Goal: Task Accomplishment & Management: Manage account settings

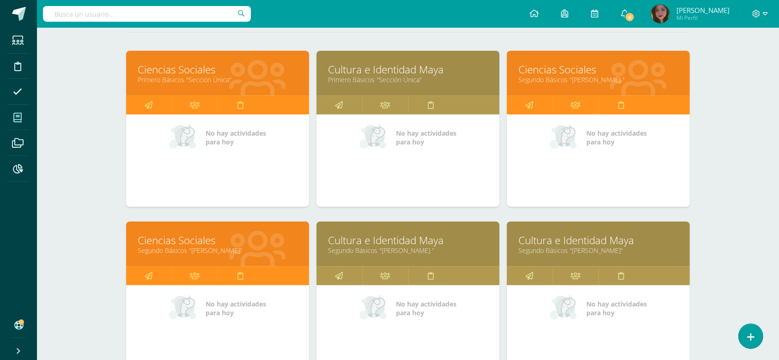
scroll to position [41, 0]
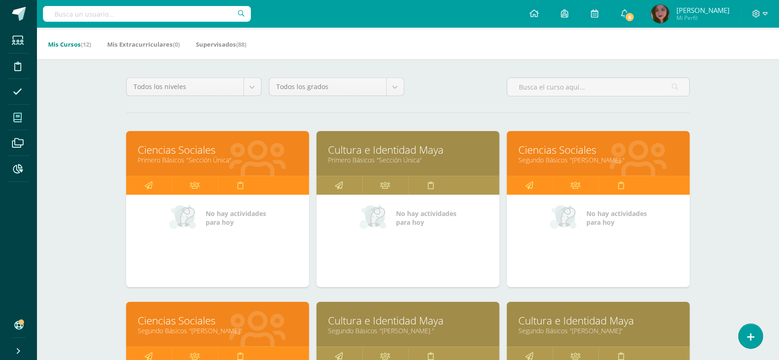
click at [586, 150] on link "Ciencias Sociales" at bounding box center [598, 150] width 160 height 14
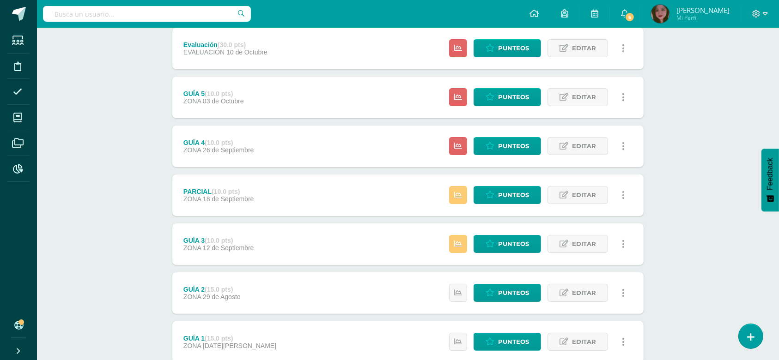
scroll to position [191, 0]
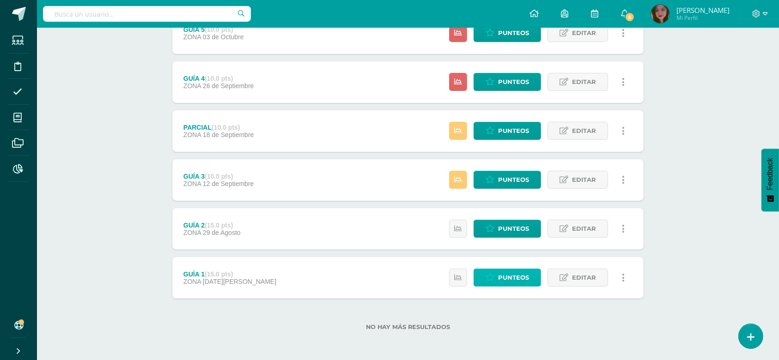
click at [510, 279] on span "Punteos" at bounding box center [513, 277] width 31 height 17
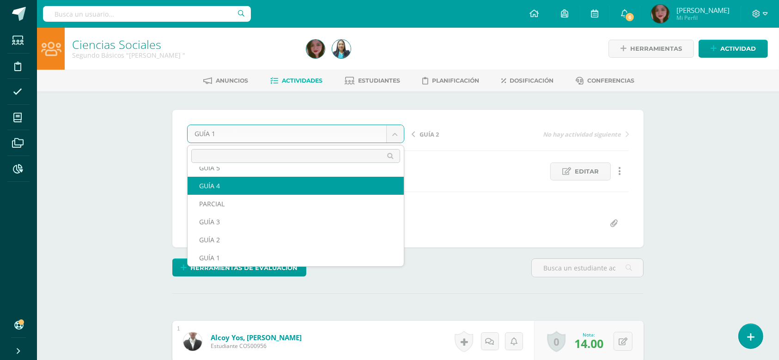
scroll to position [22, 0]
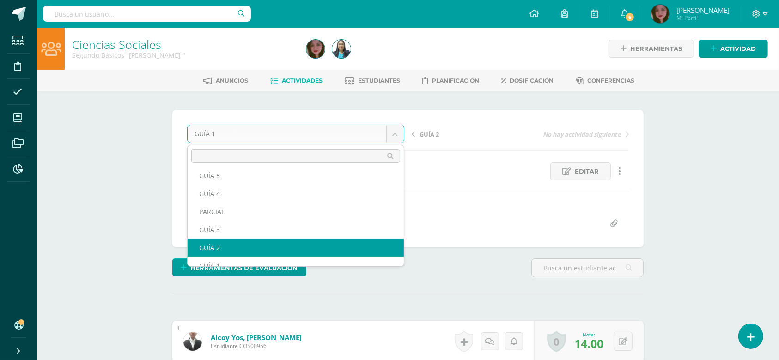
select select "/dashboard/teacher/grade-activity/123434/"
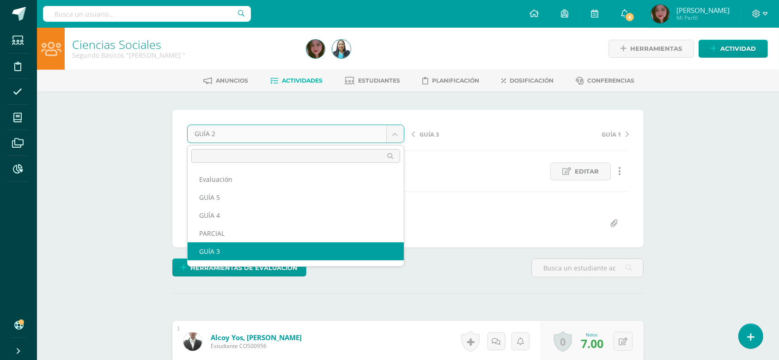
select select "/dashboard/teacher/grade-activity/123880/"
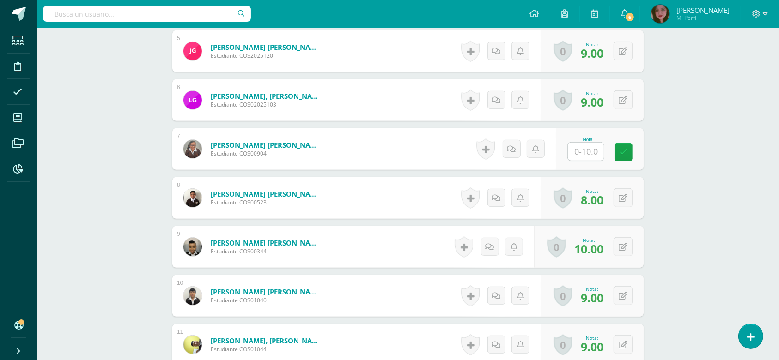
scroll to position [465, 0]
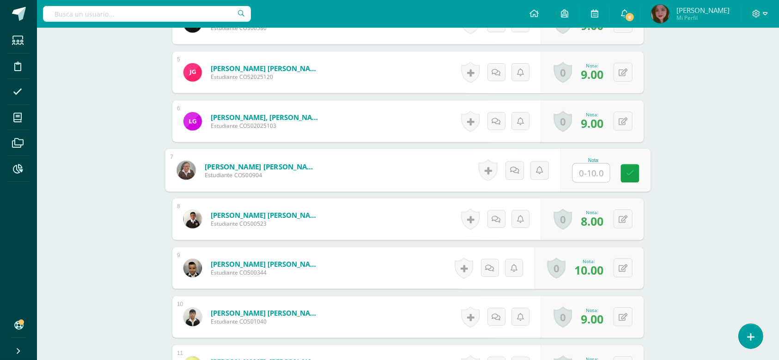
click at [590, 175] on input "text" at bounding box center [591, 173] width 37 height 18
type input "6"
click at [625, 167] on link at bounding box center [630, 173] width 18 height 18
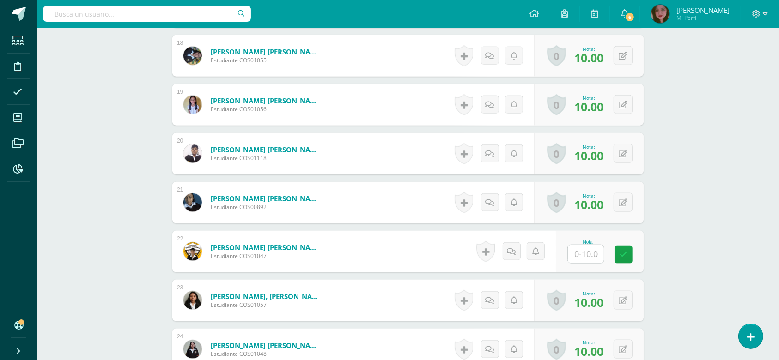
scroll to position [1171, 0]
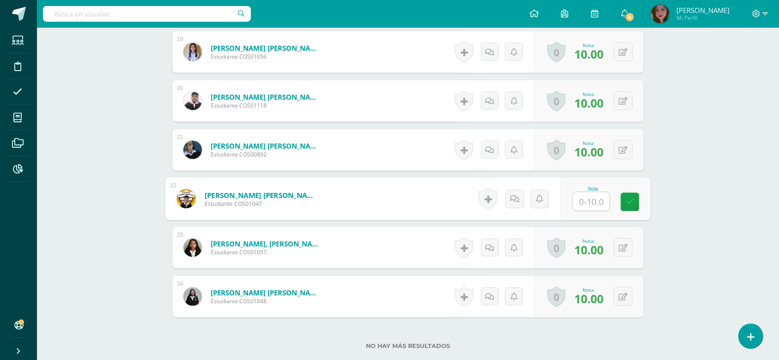
click at [576, 201] on input "text" at bounding box center [591, 202] width 37 height 18
type input "8"
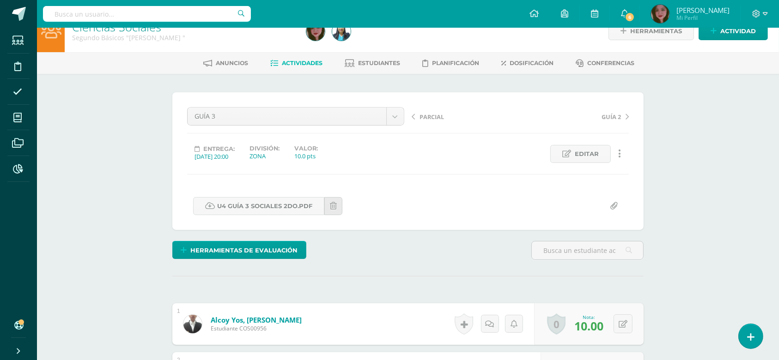
scroll to position [0, 0]
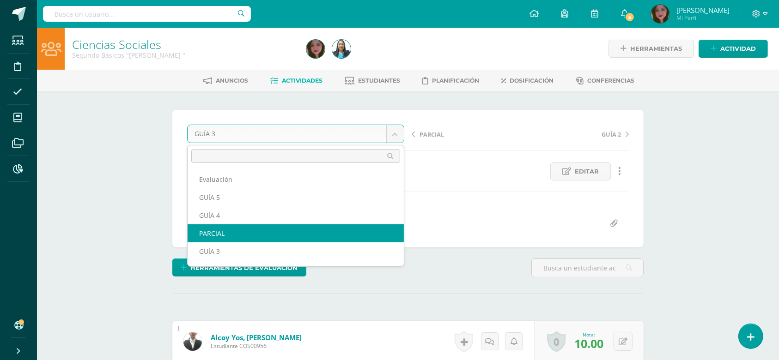
select select "/dashboard/teacher/grade-activity/124333/"
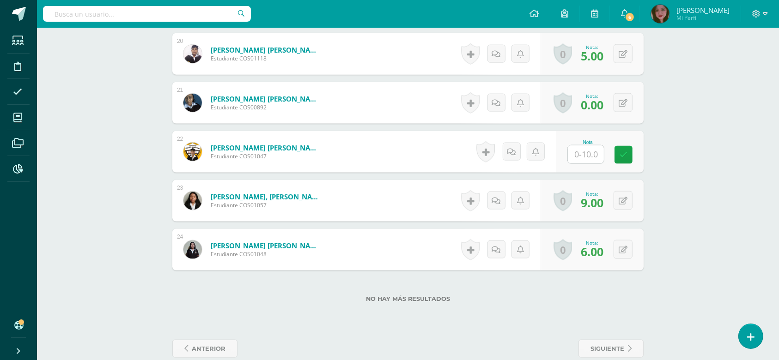
scroll to position [1235, 0]
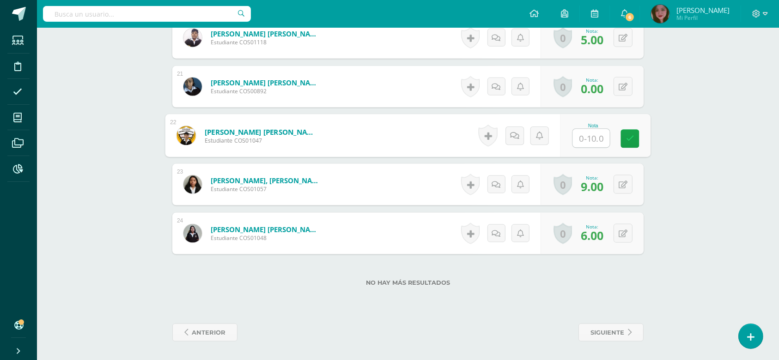
click at [589, 140] on input "text" at bounding box center [591, 138] width 37 height 18
click at [635, 131] on link at bounding box center [630, 139] width 18 height 18
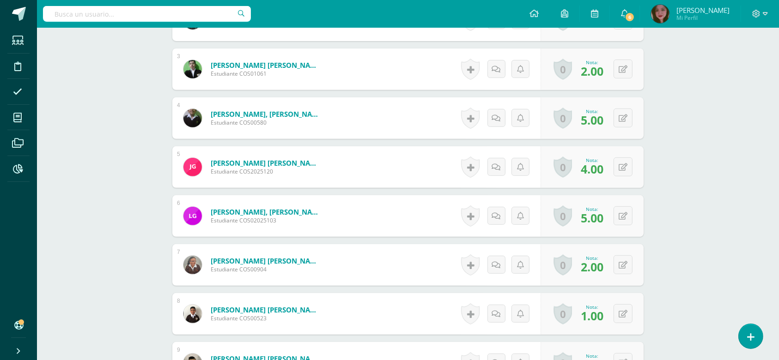
scroll to position [0, 0]
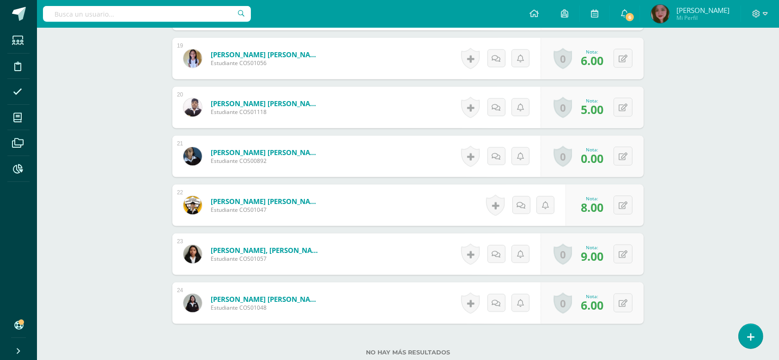
scroll to position [1235, 0]
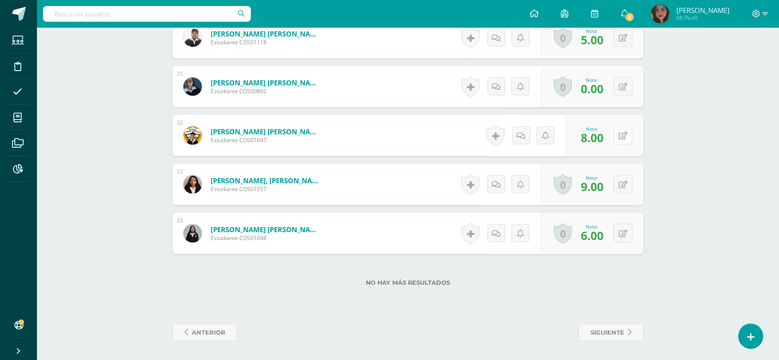
click at [623, 140] on button at bounding box center [622, 135] width 19 height 19
type input "9"
click at [610, 141] on link at bounding box center [604, 139] width 18 height 18
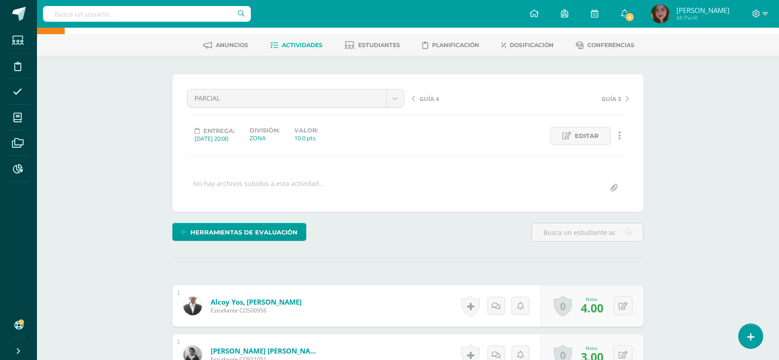
scroll to position [0, 0]
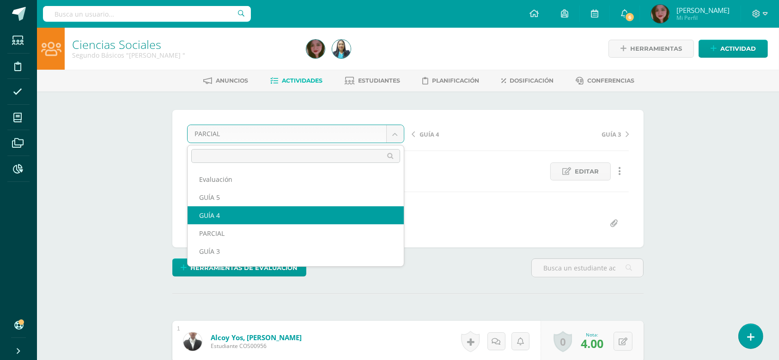
select select "/dashboard/teacher/grade-activity/124413/"
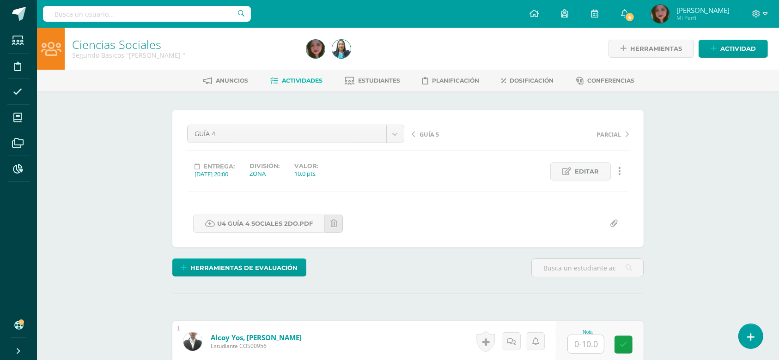
scroll to position [7, 0]
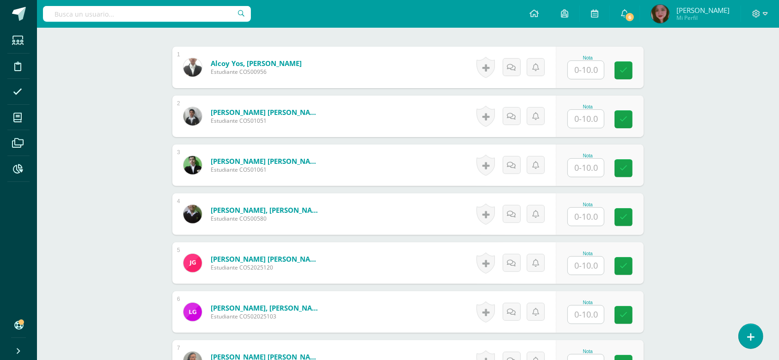
click at [580, 69] on input "text" at bounding box center [586, 70] width 36 height 18
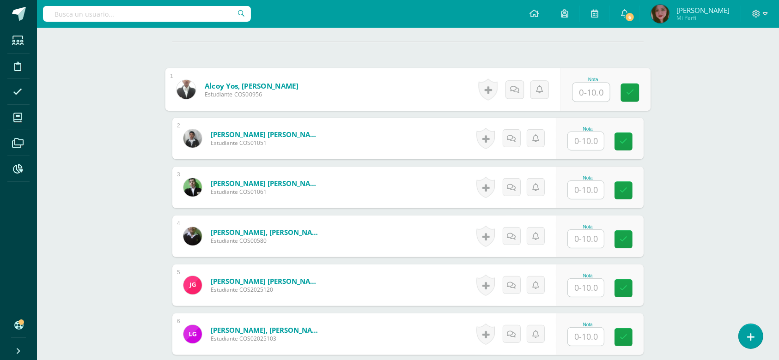
scroll to position [255, 0]
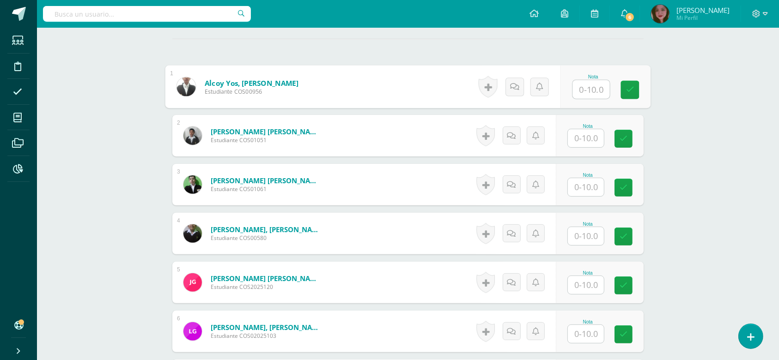
click at [582, 87] on input "text" at bounding box center [591, 89] width 37 height 18
type input "5"
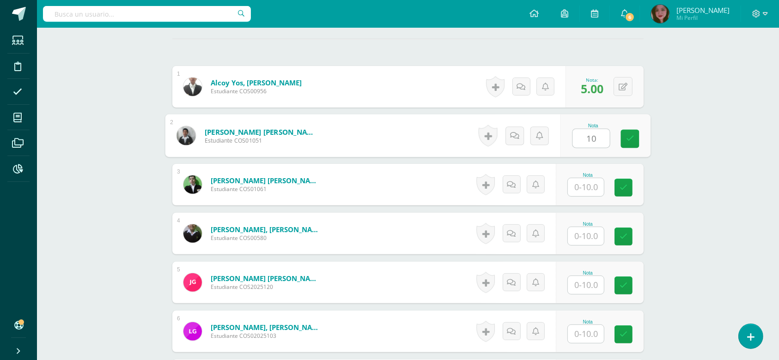
type input "10"
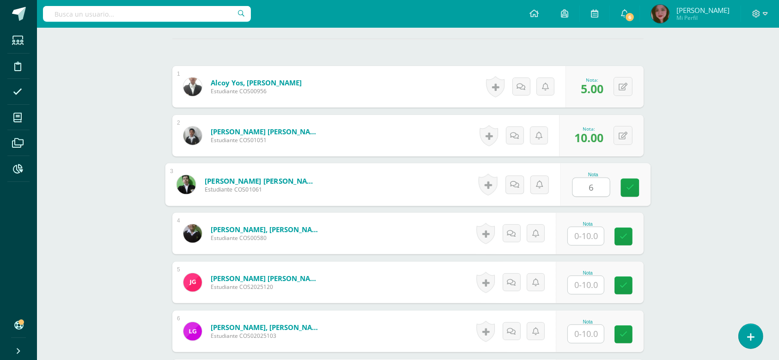
type input "6"
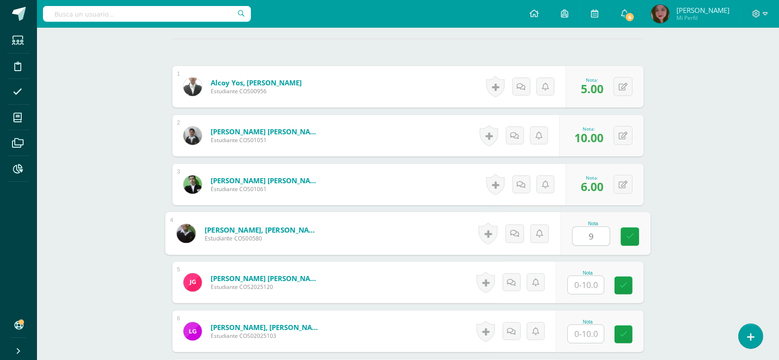
type input "9"
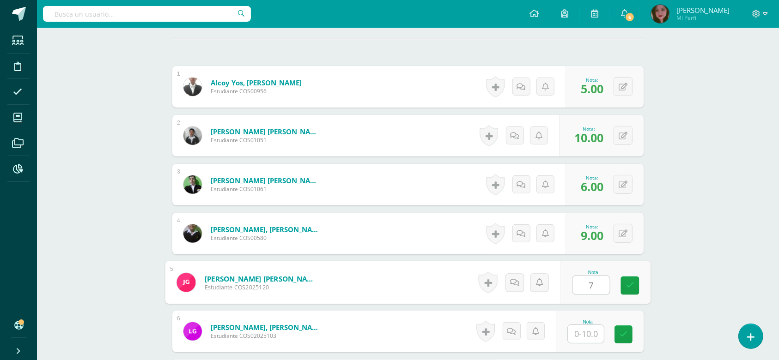
type input "7"
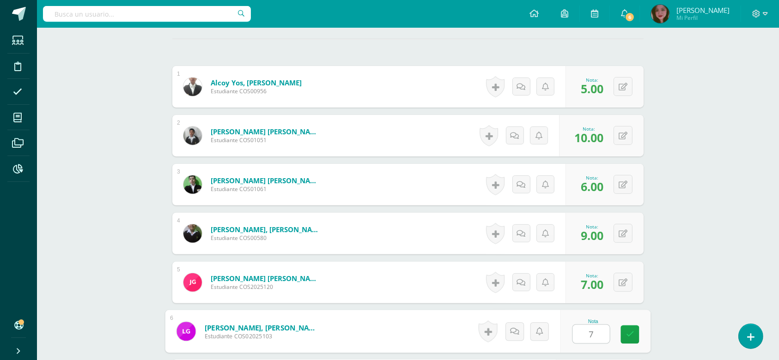
type input "7"
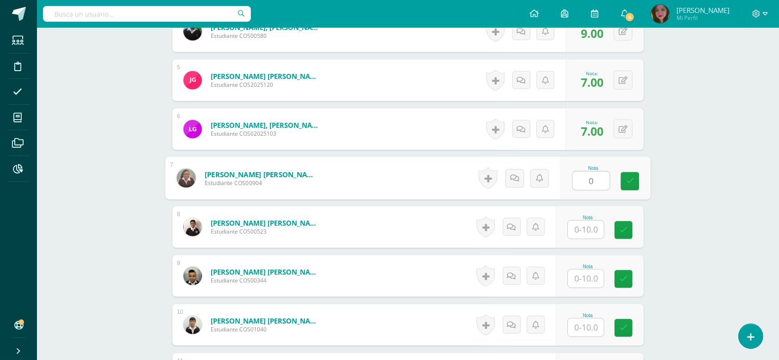
type input "0"
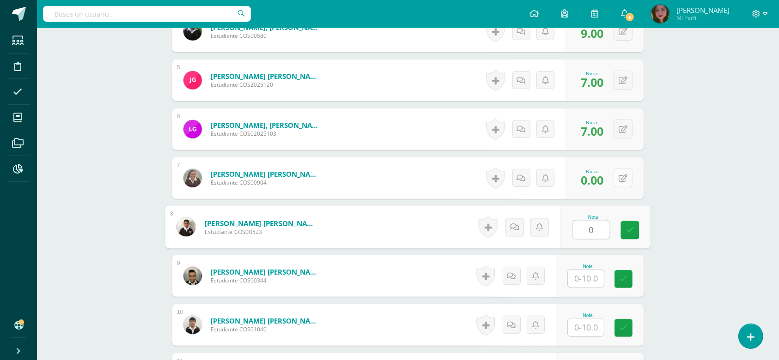
type input "0"
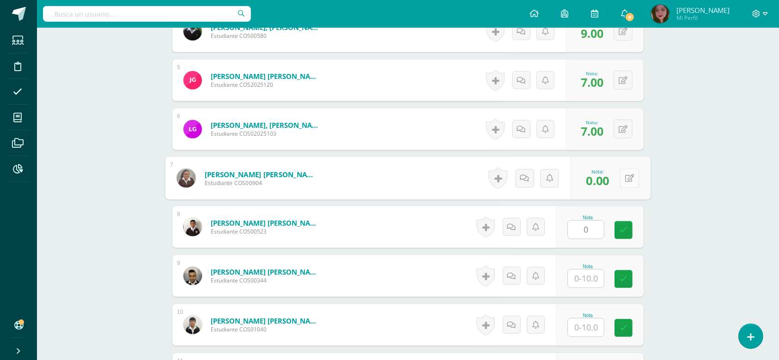
click at [625, 178] on icon at bounding box center [629, 178] width 9 height 8
type input "7"
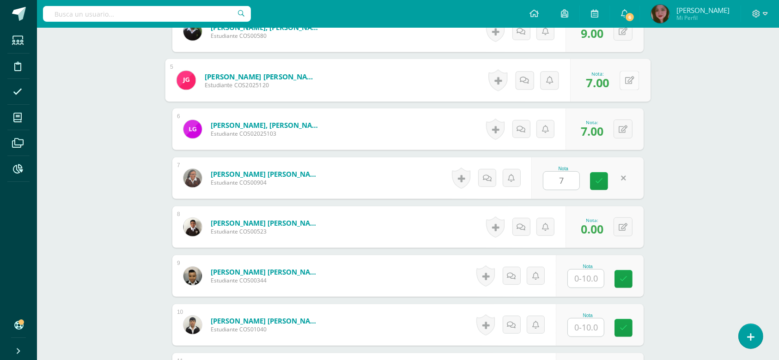
click at [626, 85] on button at bounding box center [628, 80] width 19 height 19
type input "9"
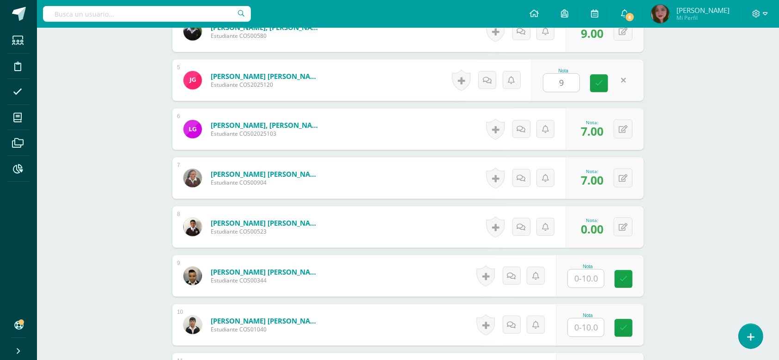
click at [715, 226] on div "Ciencias Sociales Segundo Básicos "Miguel Angel " Herramientas Detalle de asist…" at bounding box center [408, 353] width 742 height 1567
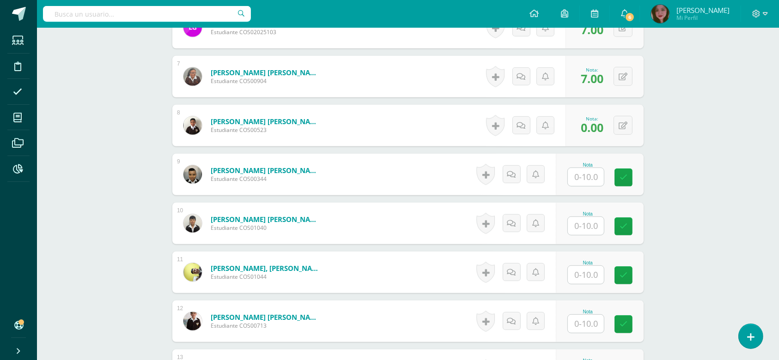
scroll to position [560, 0]
click at [590, 175] on input "text" at bounding box center [586, 176] width 36 height 18
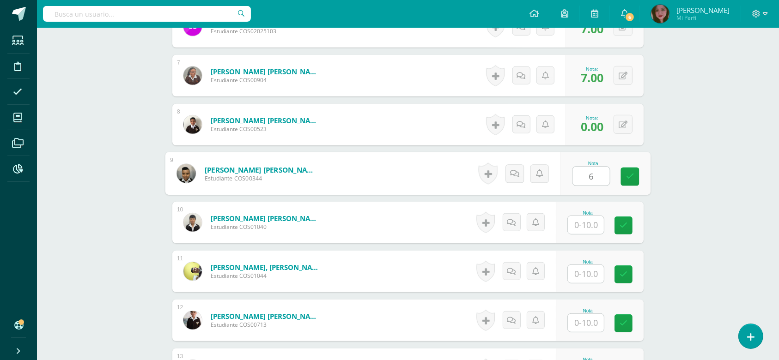
type input "6"
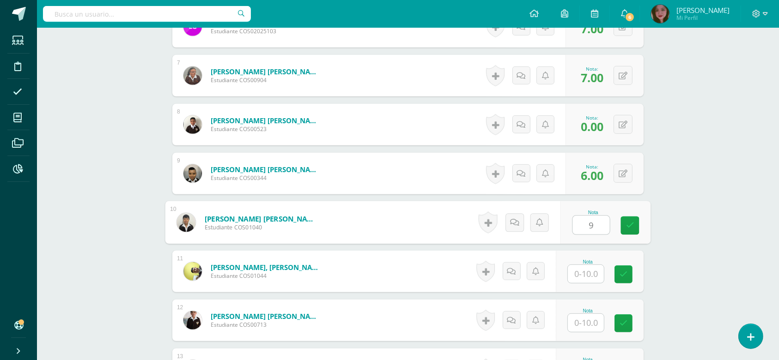
type input "9"
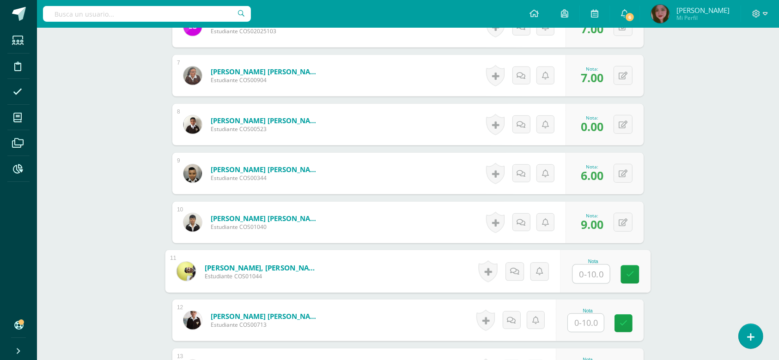
type input "0"
type input "9"
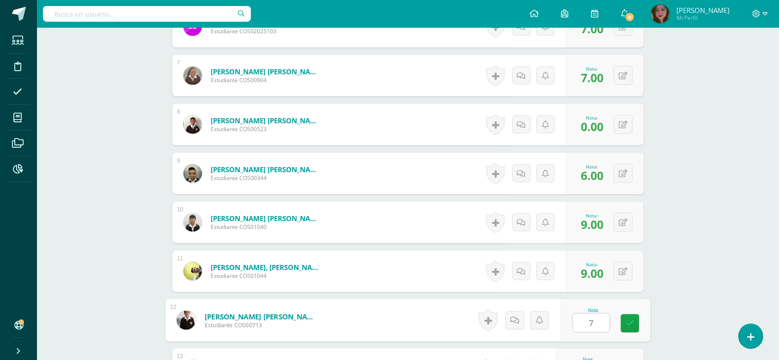
type input "7"
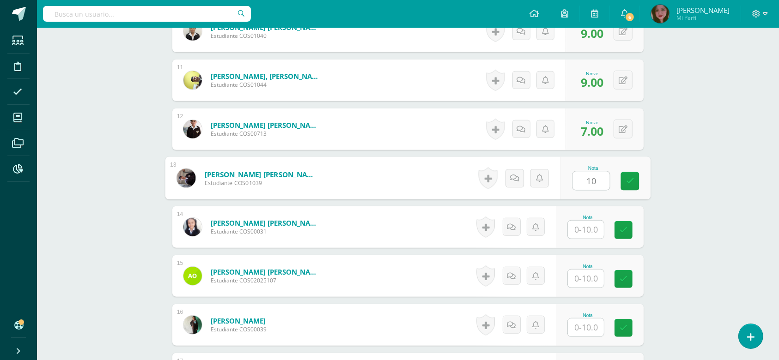
type input "10"
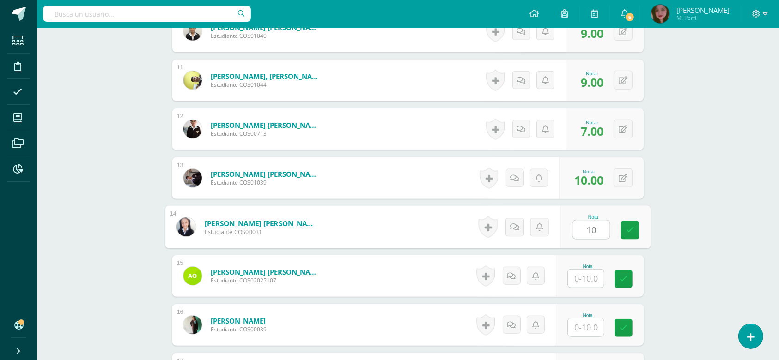
type input "10"
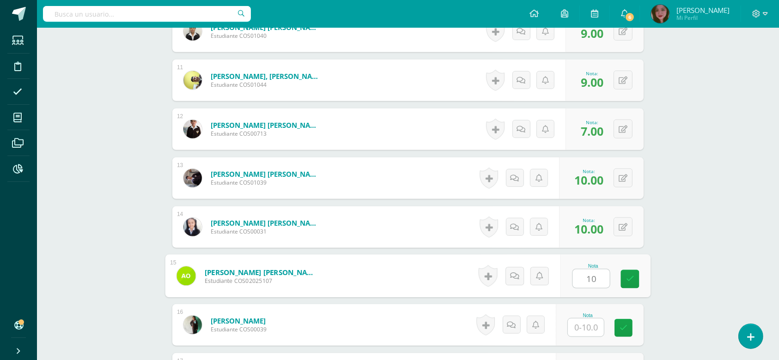
type input "10"
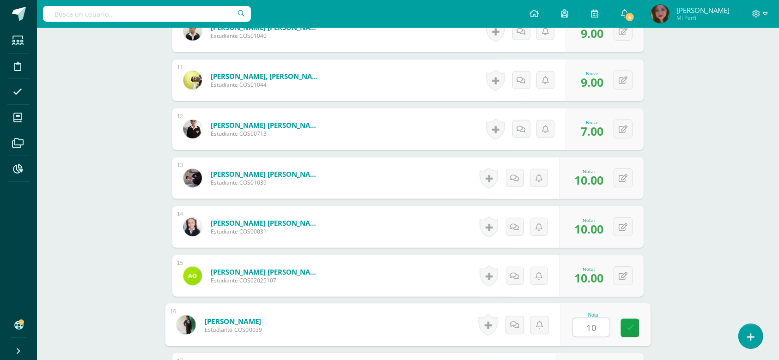
type input "10"
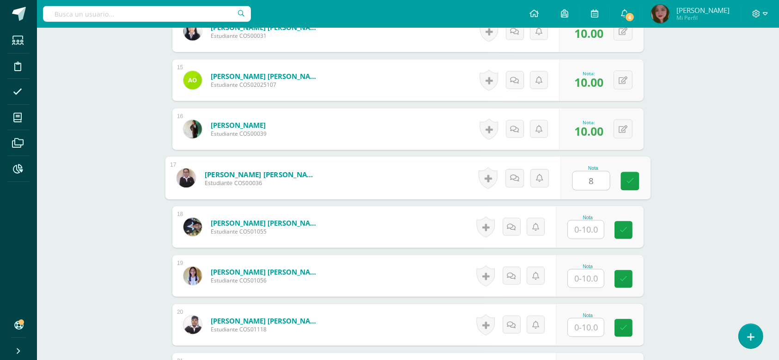
type input "8"
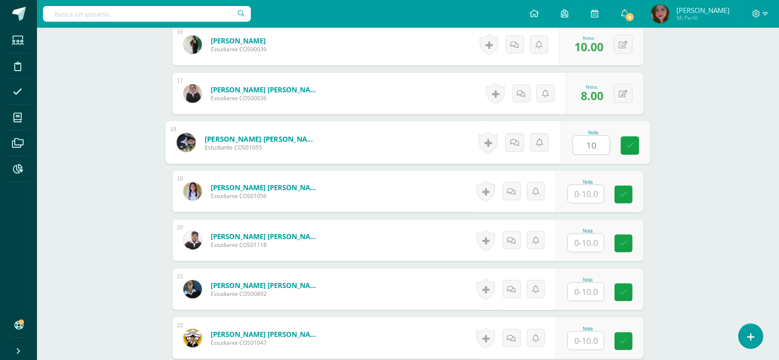
scroll to position [1050, 0]
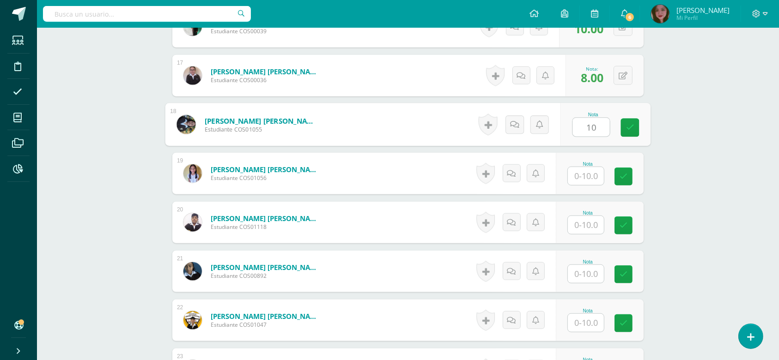
type input "10"
click at [591, 182] on input "text" at bounding box center [586, 176] width 36 height 18
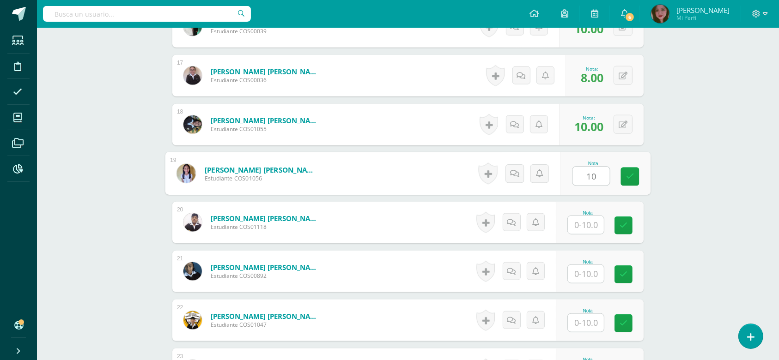
type input "10"
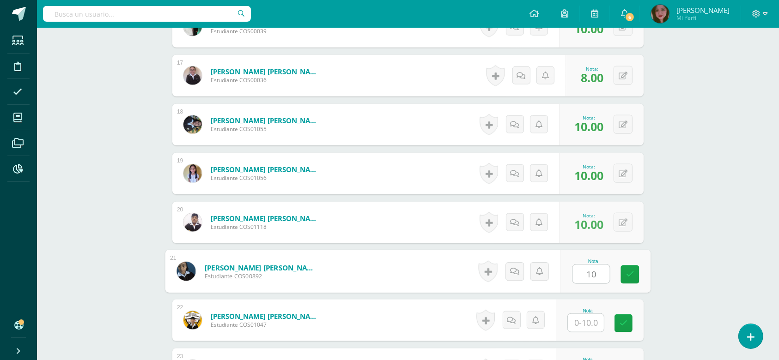
type input "10"
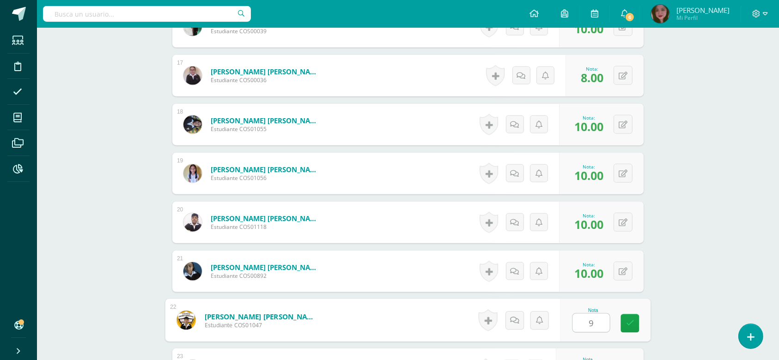
type input "9"
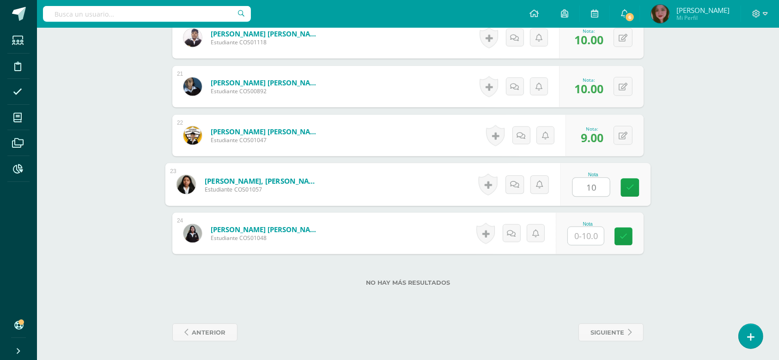
type input "10"
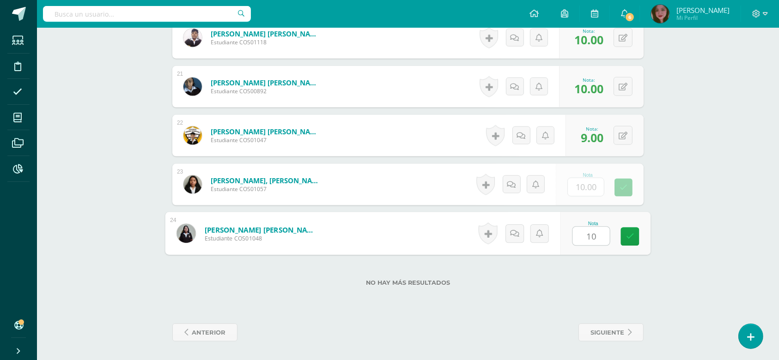
type input "10"
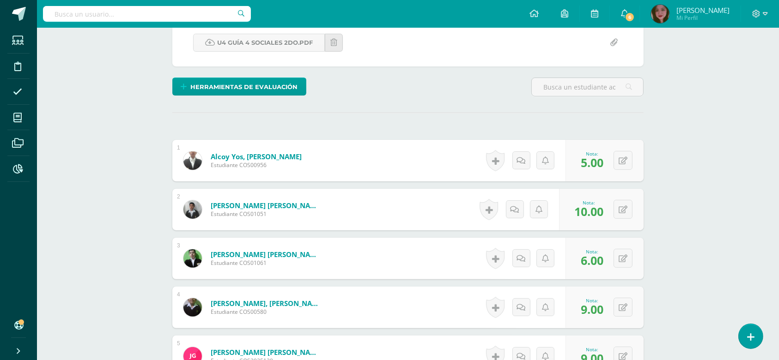
scroll to position [0, 0]
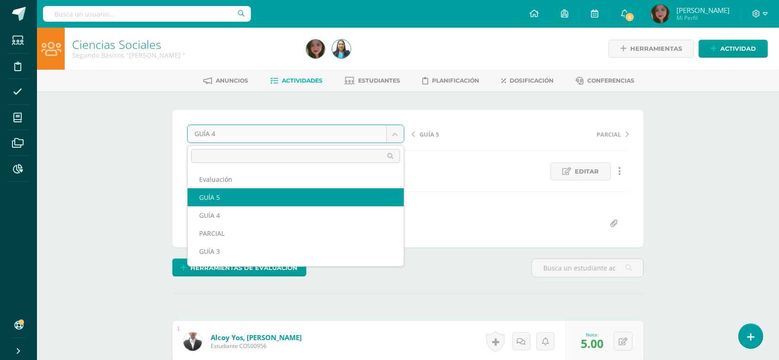
select select "/dashboard/teacher/grade-activity/124533/"
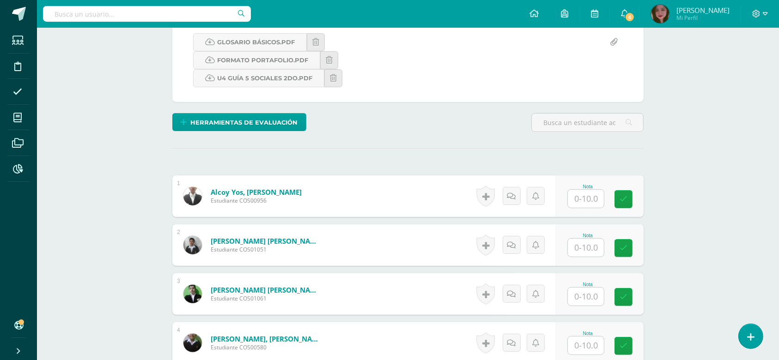
scroll to position [185, 0]
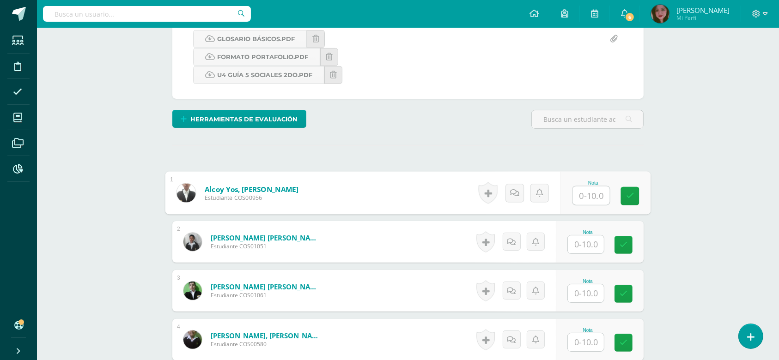
click at [577, 195] on input "text" at bounding box center [591, 196] width 37 height 18
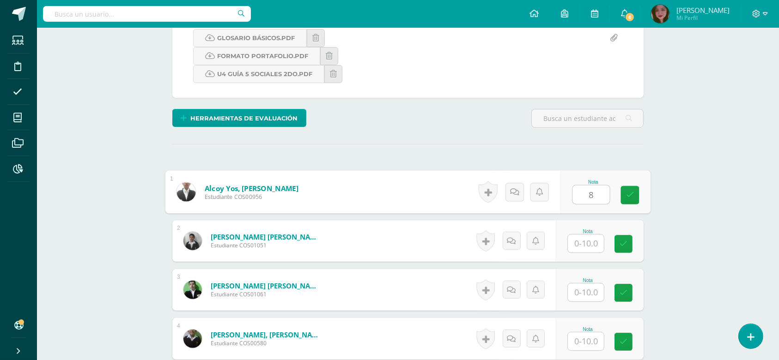
type input "8"
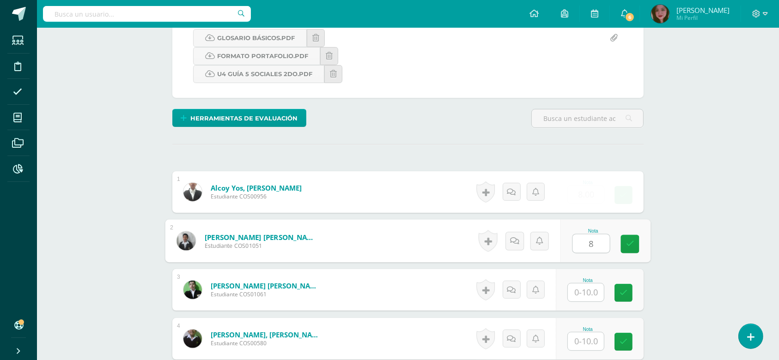
type input "8"
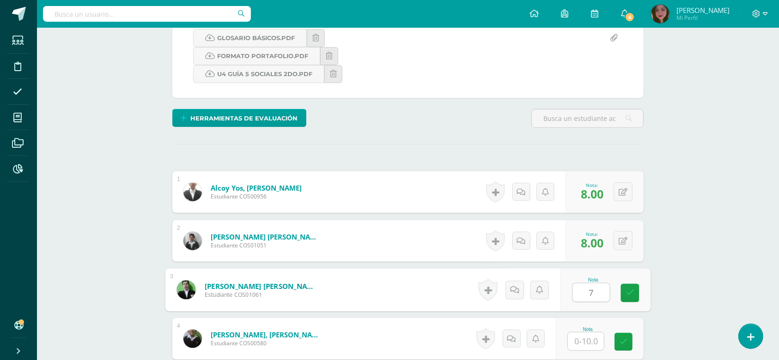
type input "7"
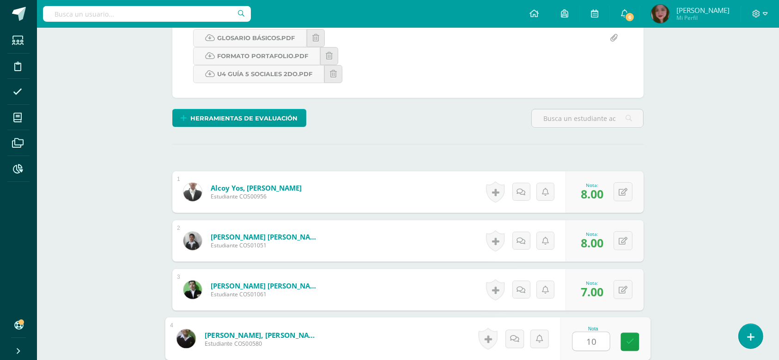
type input "10"
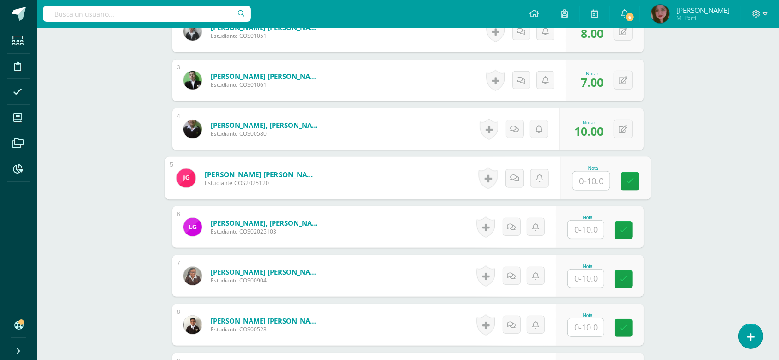
type input "1"
type input "9"
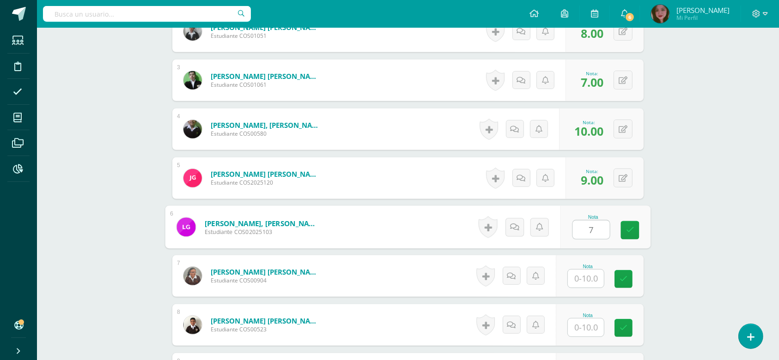
type input "7"
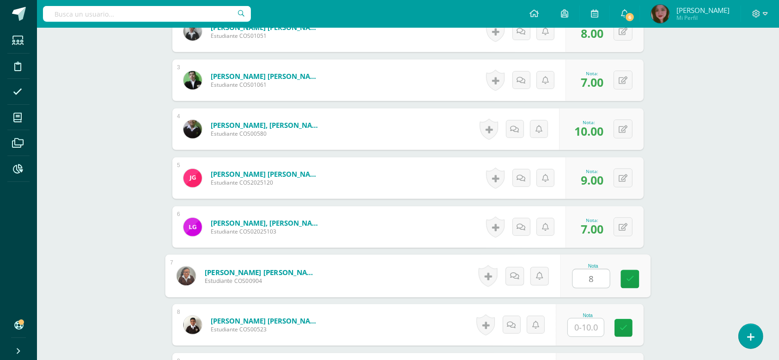
type input "8"
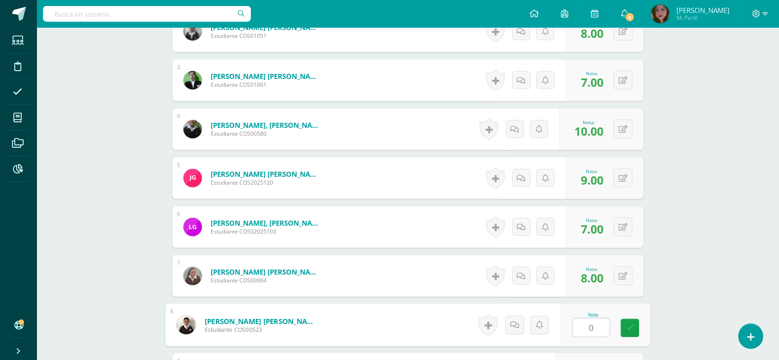
type input "0"
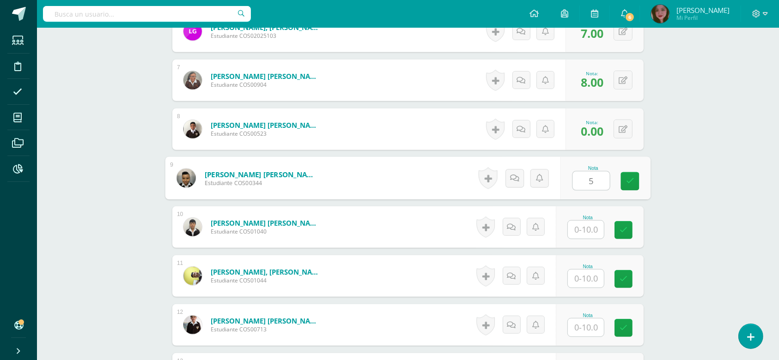
type input "5"
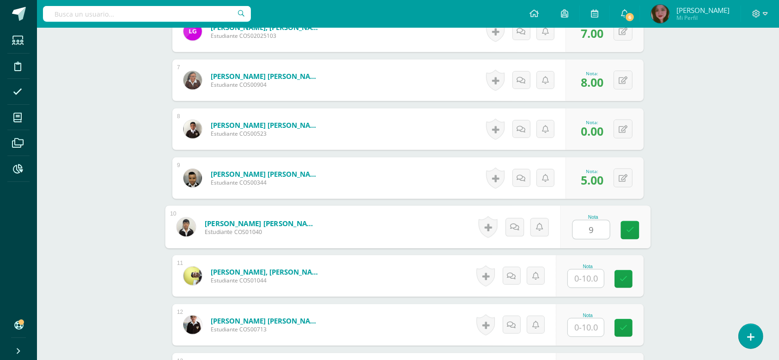
type input "9"
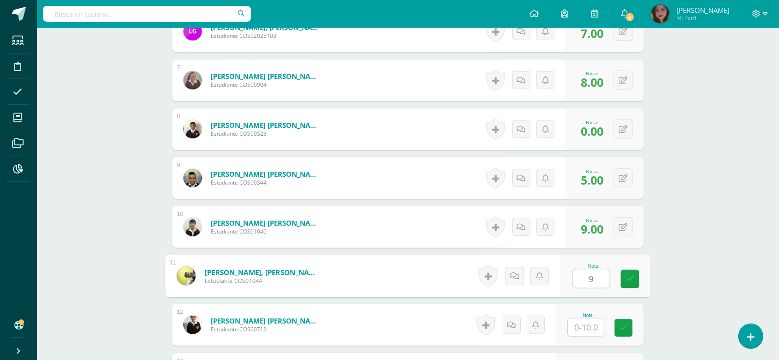
type input "9"
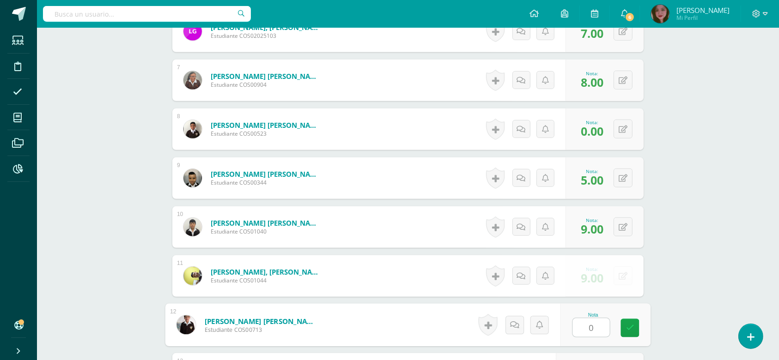
type input "0"
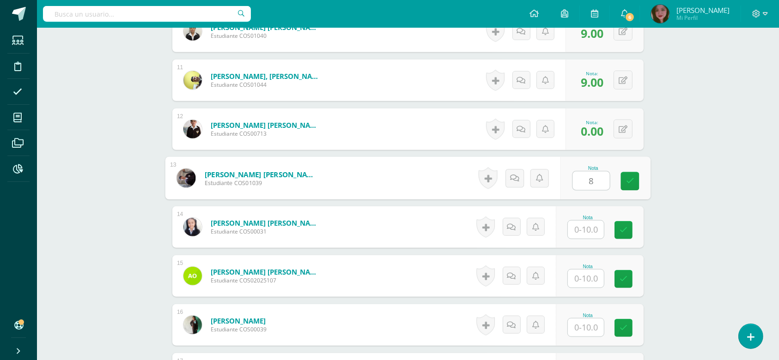
type input "8"
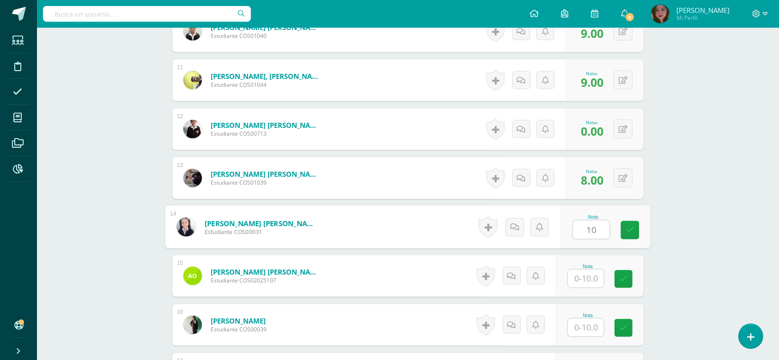
type input "10"
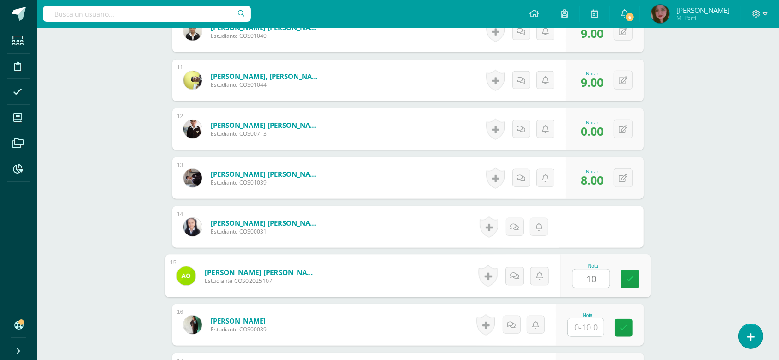
type input "10"
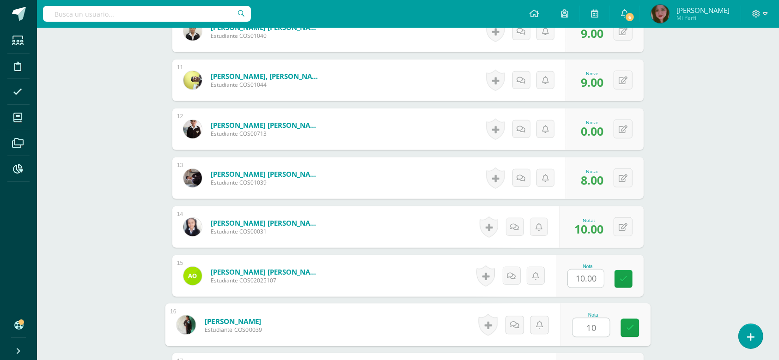
type input "10"
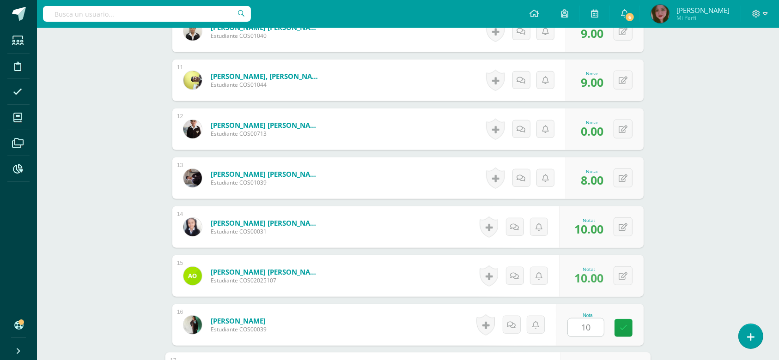
scroll to position [983, 0]
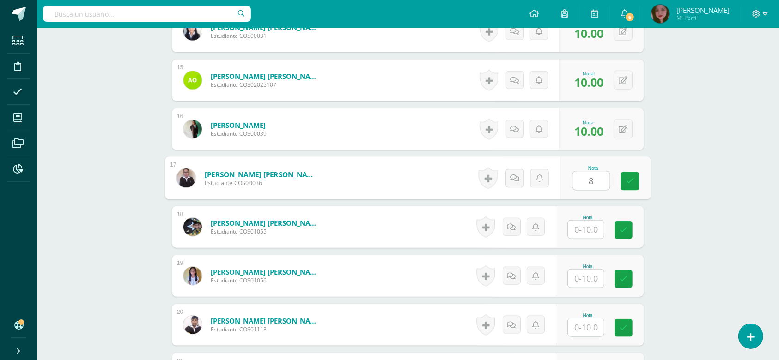
type input "8"
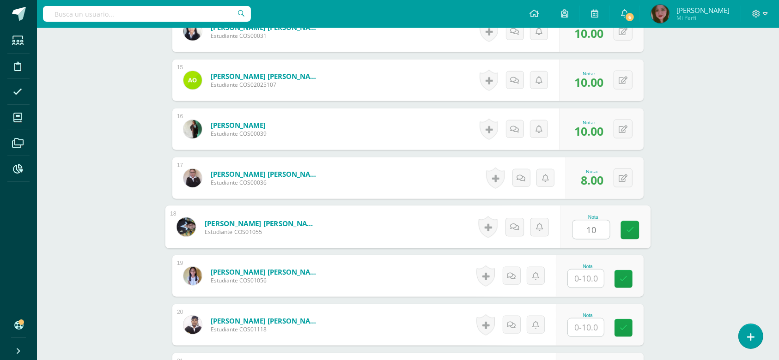
type input "10"
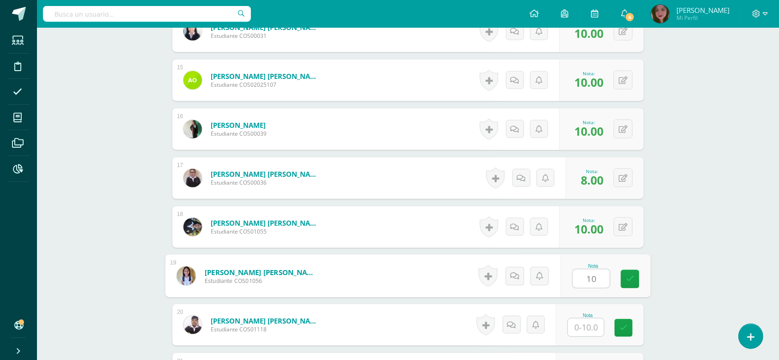
type input "10"
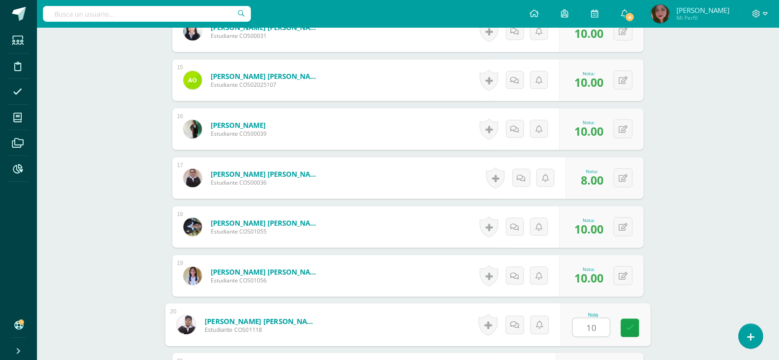
type input "10"
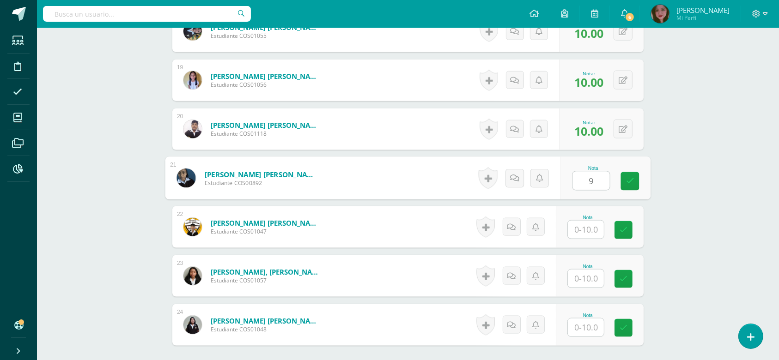
type input "9"
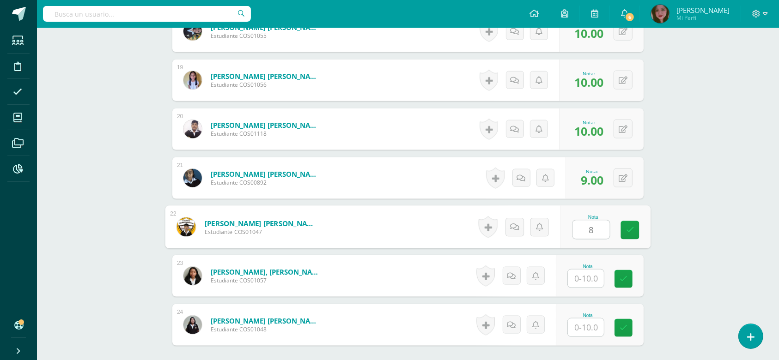
type input "8"
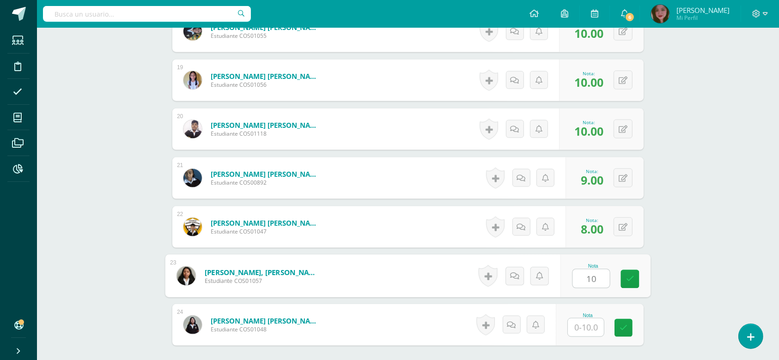
type input "10"
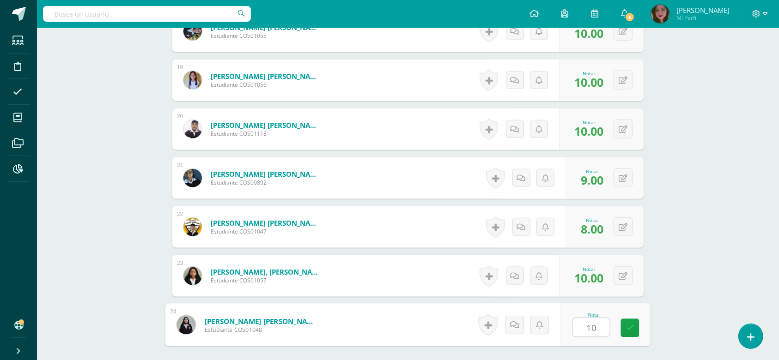
type input "10"
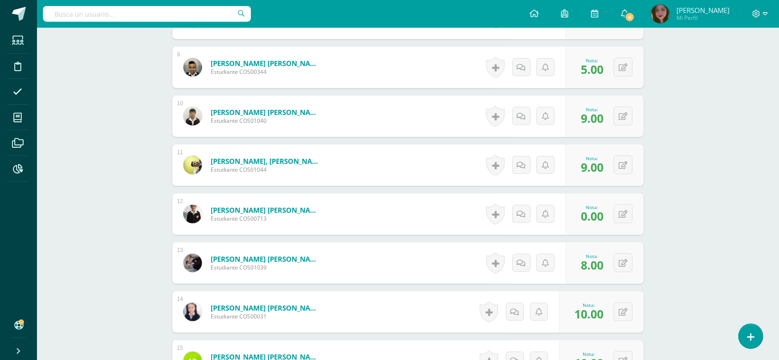
scroll to position [0, 0]
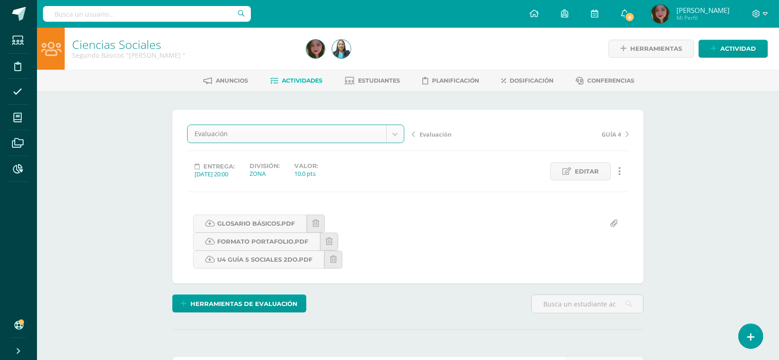
select select "/dashboard/teacher/grade-activity/124628/"
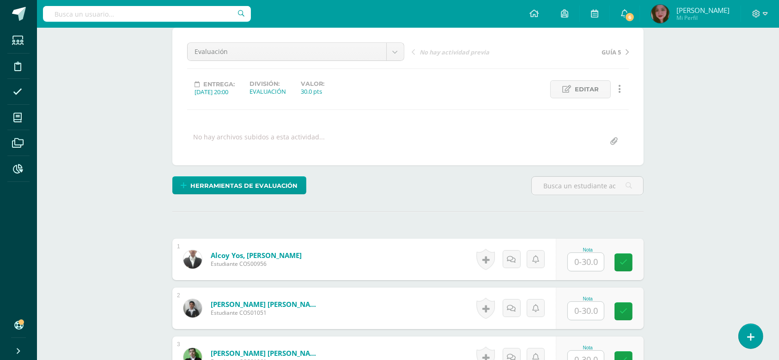
scroll to position [83, 0]
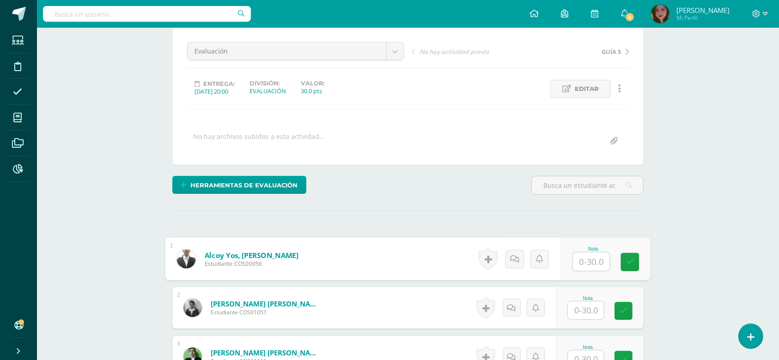
click at [592, 256] on input "text" at bounding box center [591, 262] width 37 height 18
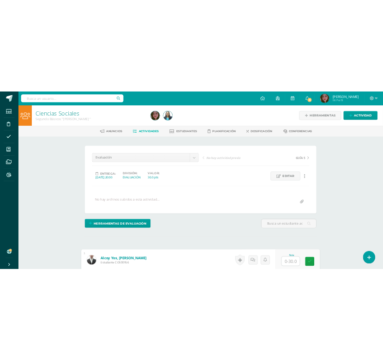
scroll to position [0, 0]
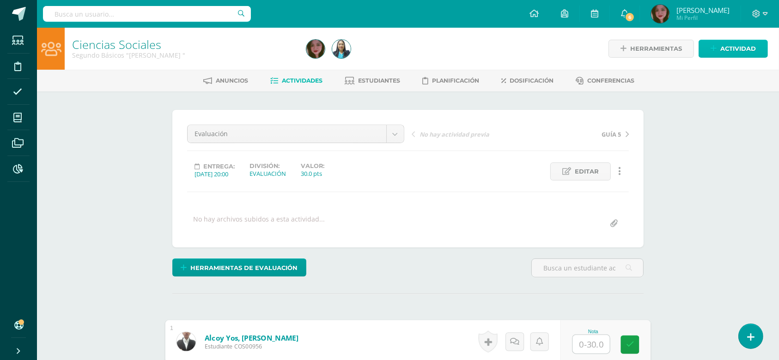
click at [721, 42] on span "Actividad" at bounding box center [738, 48] width 36 height 17
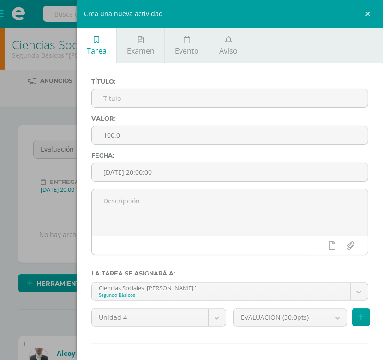
click at [365, 12] on link at bounding box center [370, 14] width 28 height 28
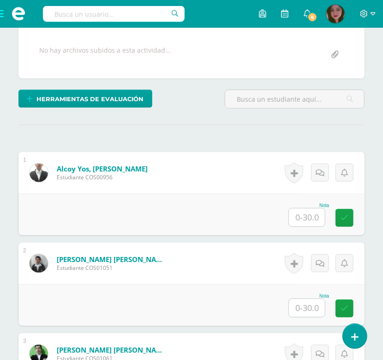
scroll to position [185, 0]
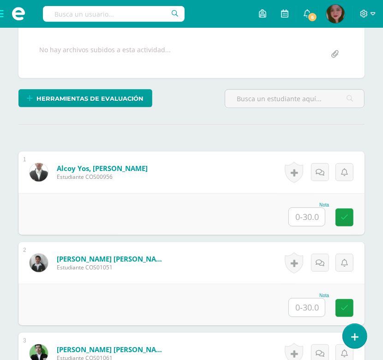
click at [312, 217] on input "text" at bounding box center [307, 217] width 36 height 18
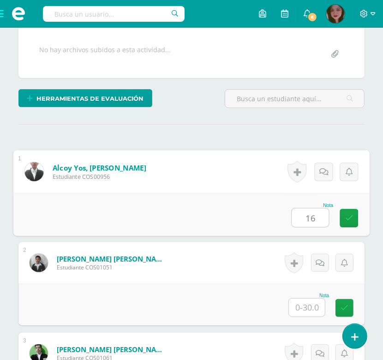
type input "16"
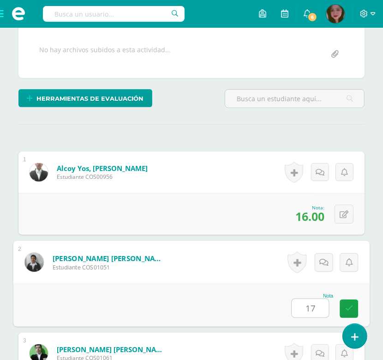
type input "17"
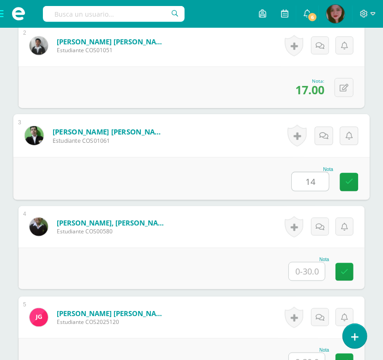
type input "14"
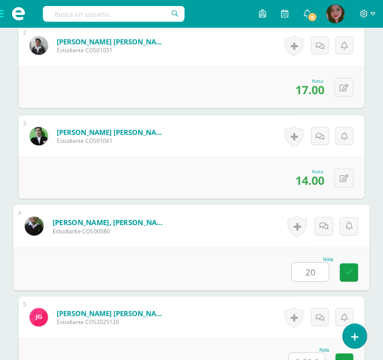
type input "20"
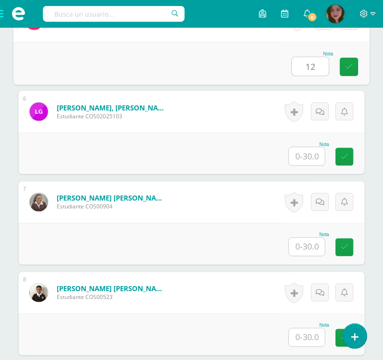
scroll to position [699, 0]
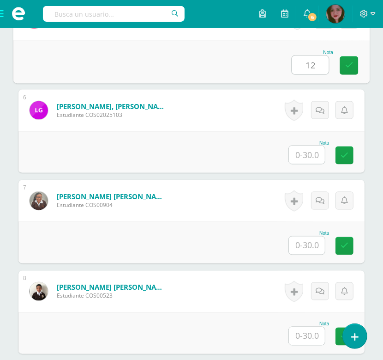
type input "12"
click at [300, 153] on input "text" at bounding box center [307, 155] width 36 height 18
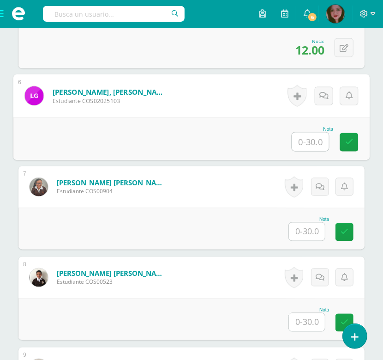
scroll to position [761, 0]
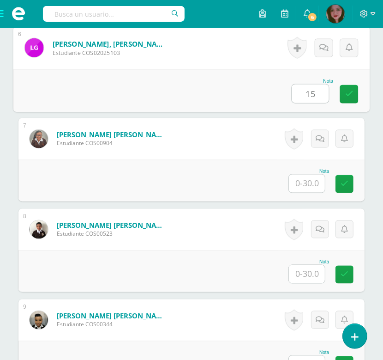
type input "15"
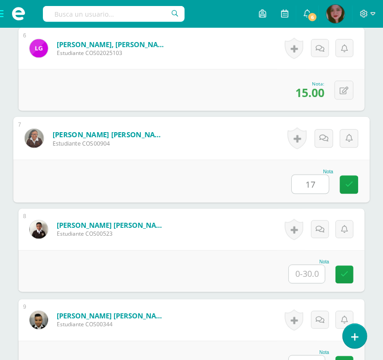
type input "17"
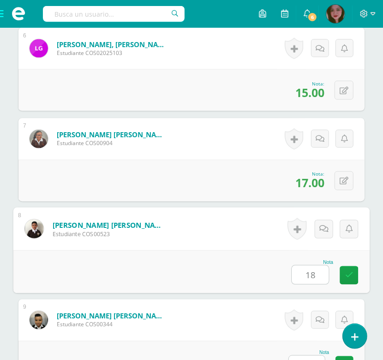
type input "18"
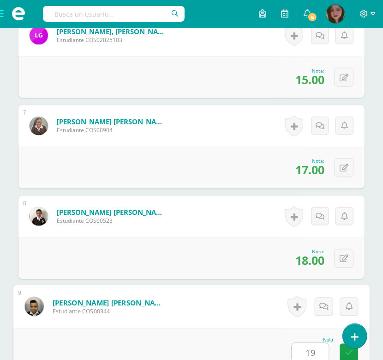
type input "19"
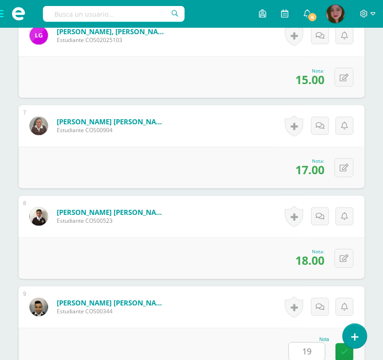
scroll to position [1036, 0]
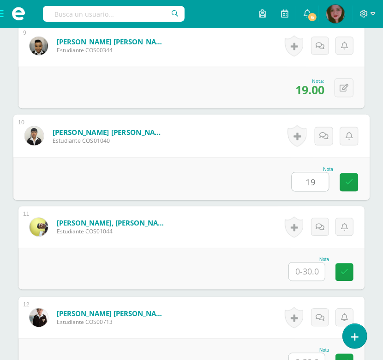
type input "19"
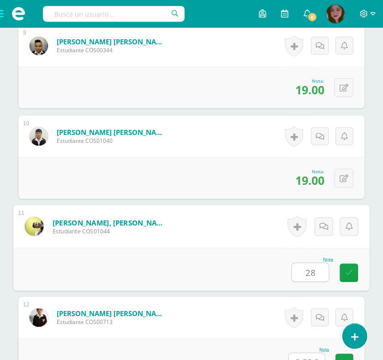
type input "28"
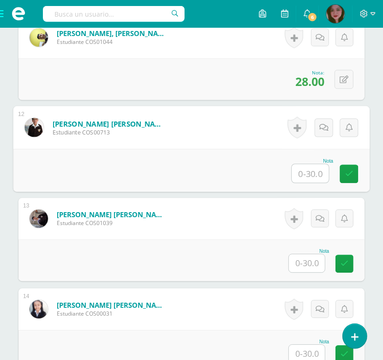
scroll to position [1231, 0]
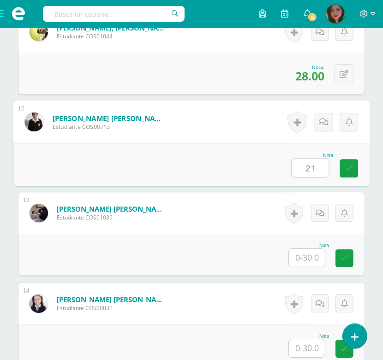
type input "21"
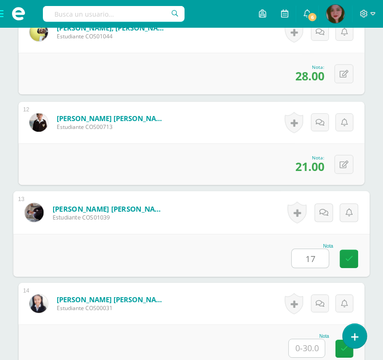
type input "17"
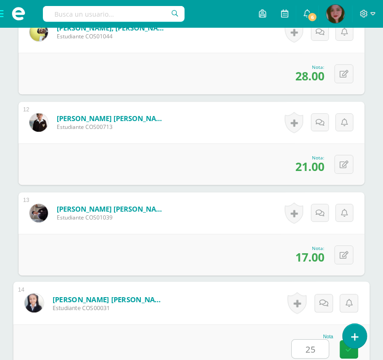
type input "25"
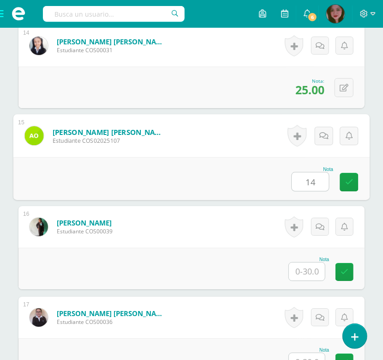
type input "14"
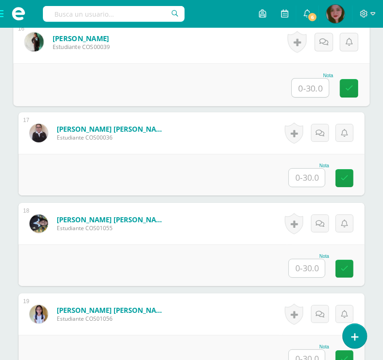
scroll to position [1673, 0]
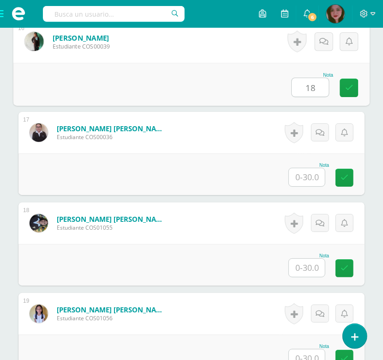
type input "18"
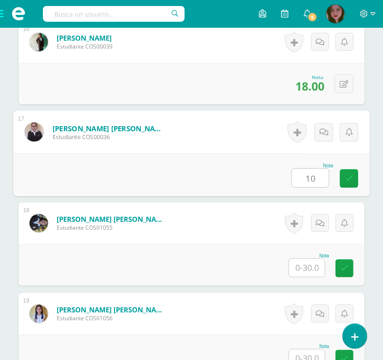
type input "10"
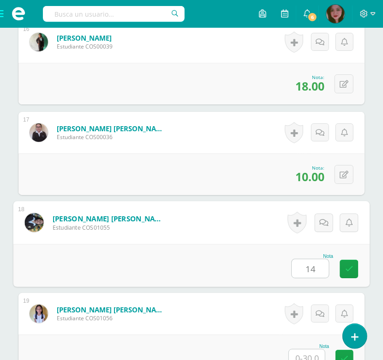
type input "14"
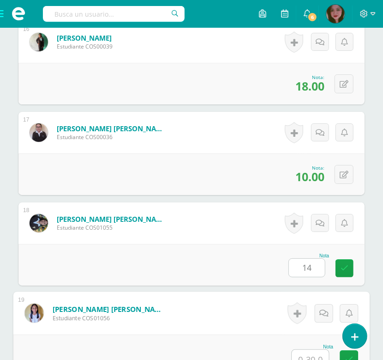
scroll to position [1680, 0]
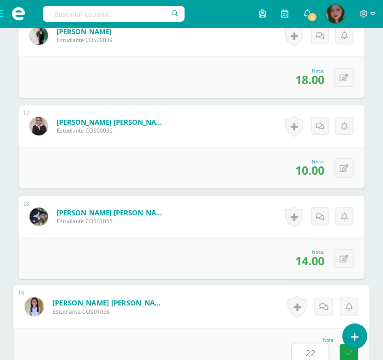
type input "22"
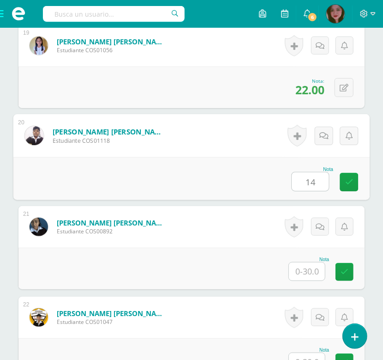
type input "14"
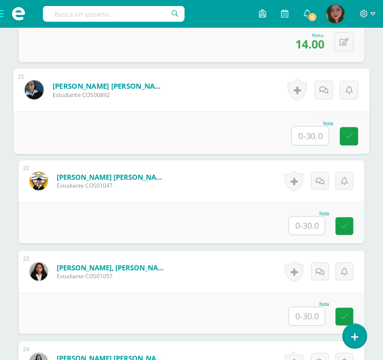
scroll to position [2085, 0]
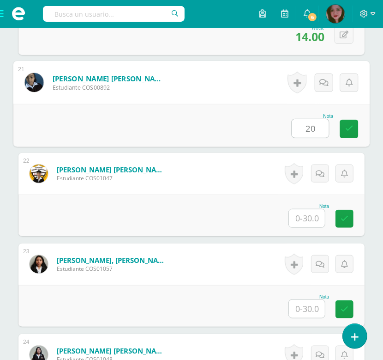
type input "20"
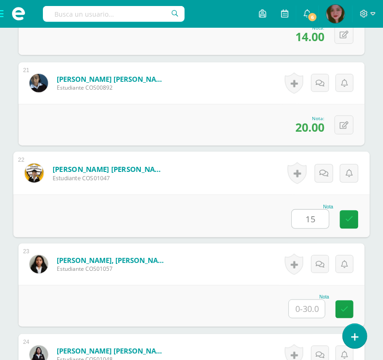
type input "15"
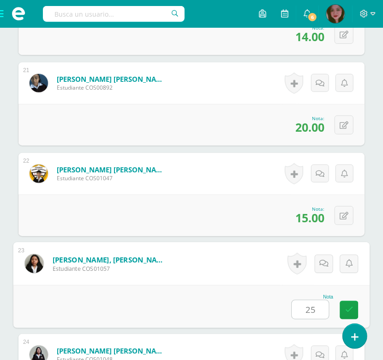
type input "25"
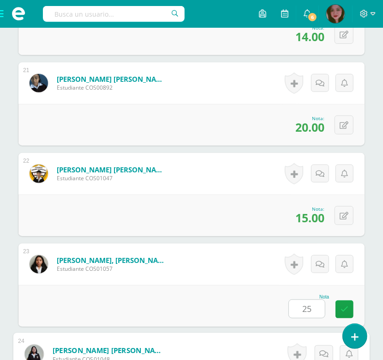
scroll to position [2249, 0]
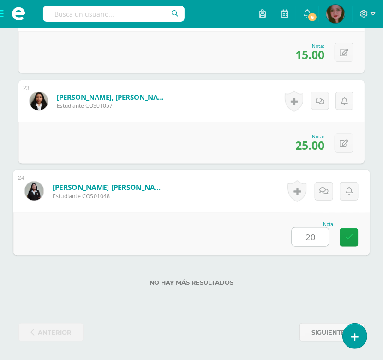
type input "20"
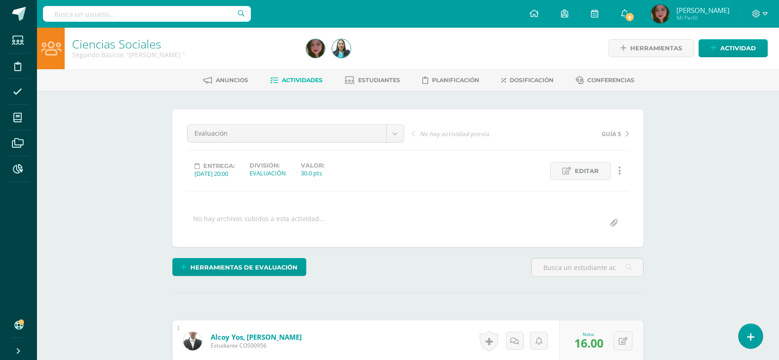
scroll to position [0, 0]
click at [370, 79] on span "Estudiantes" at bounding box center [379, 80] width 42 height 7
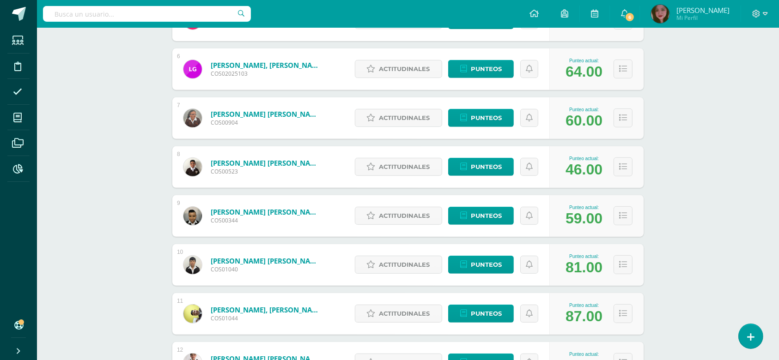
scroll to position [392, 0]
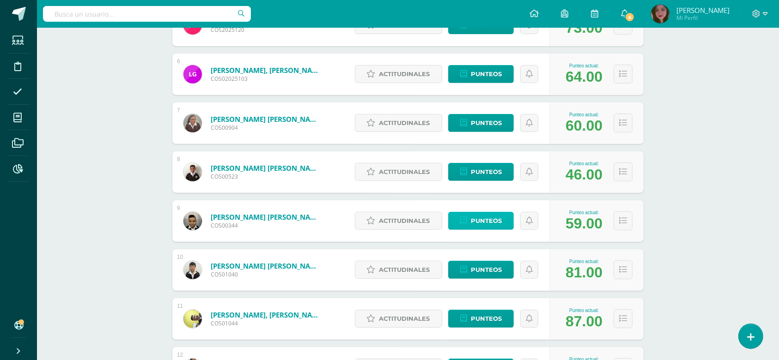
click at [493, 218] on span "Punteos" at bounding box center [486, 220] width 31 height 17
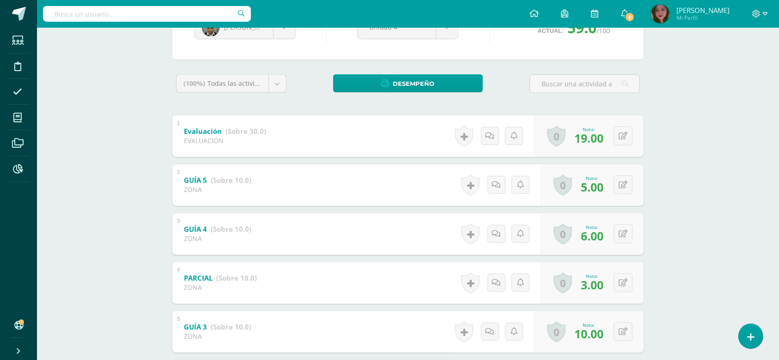
scroll to position [185, 0]
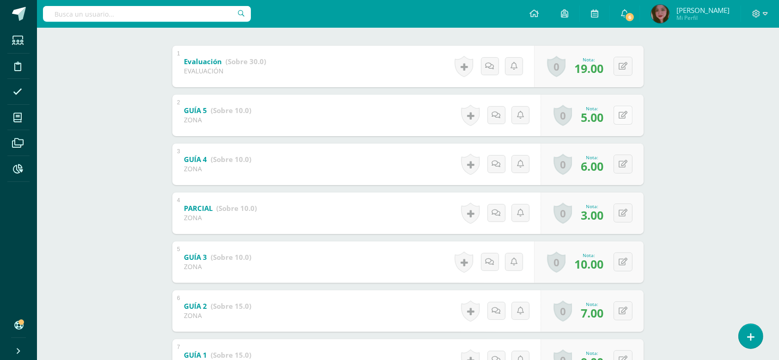
click at [617, 116] on div "0 Logros Logros obtenidos Aún no hay logros agregados Nota: 5.00" at bounding box center [591, 116] width 103 height 42
click at [631, 124] on button at bounding box center [628, 115] width 19 height 19
type input "6"
click at [610, 123] on link at bounding box center [604, 118] width 18 height 18
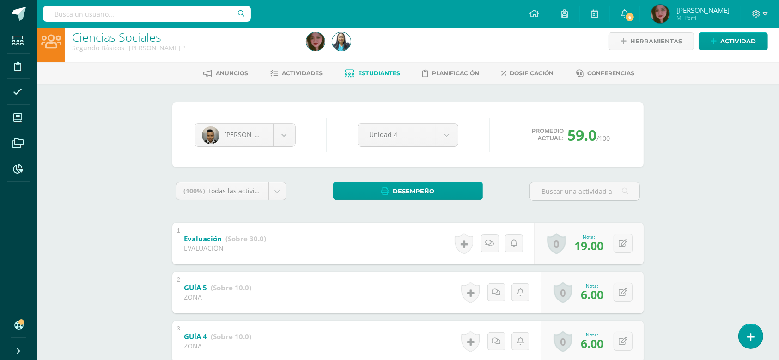
scroll to position [0, 0]
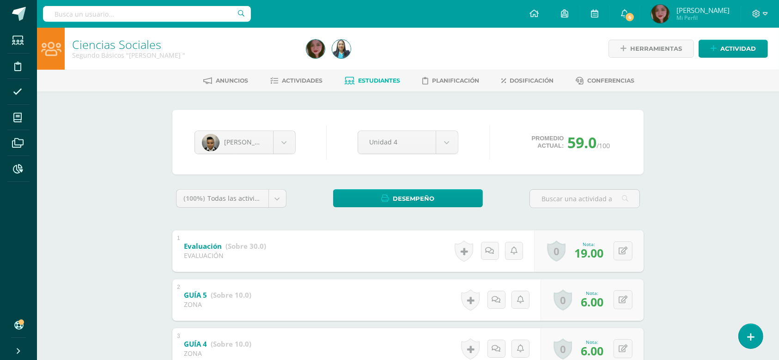
click at [364, 84] on link "Estudiantes" at bounding box center [372, 80] width 55 height 15
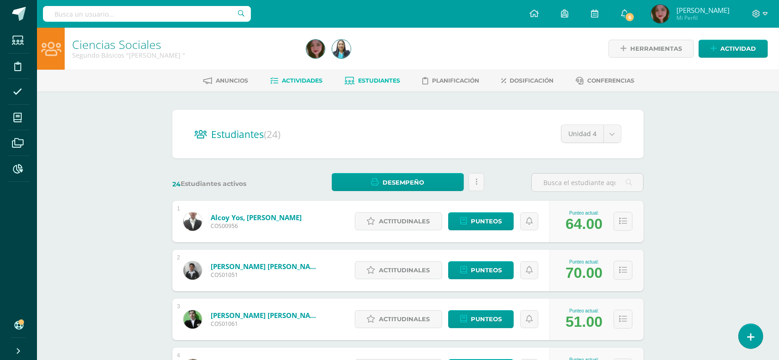
click at [315, 77] on span "Actividades" at bounding box center [302, 80] width 41 height 7
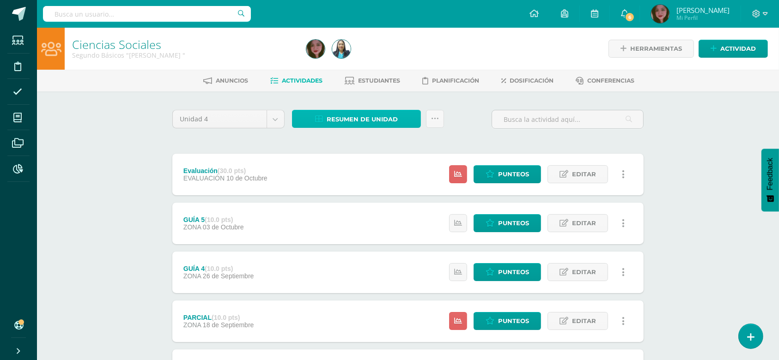
click at [400, 124] on link "Resumen de unidad" at bounding box center [356, 119] width 129 height 18
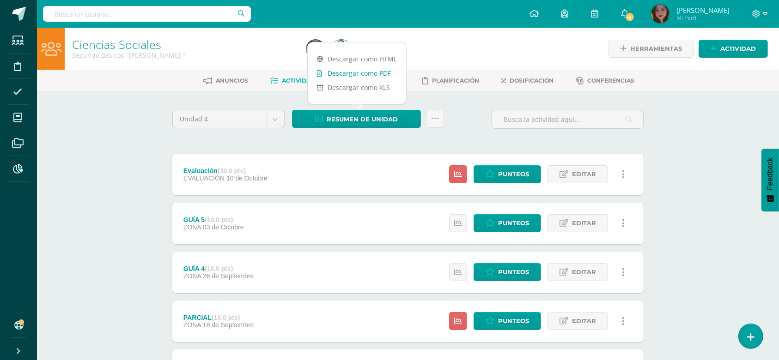
click at [388, 72] on link "Descargar como PDF" at bounding box center [357, 73] width 98 height 14
click at [440, 117] on link at bounding box center [435, 119] width 18 height 18
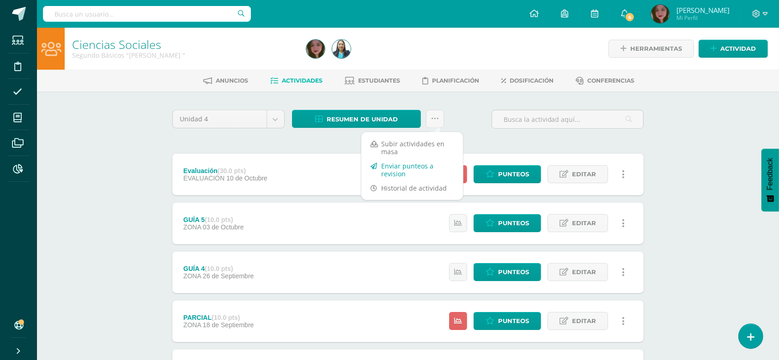
click at [395, 168] on link "Enviar punteos a revision" at bounding box center [412, 170] width 102 height 22
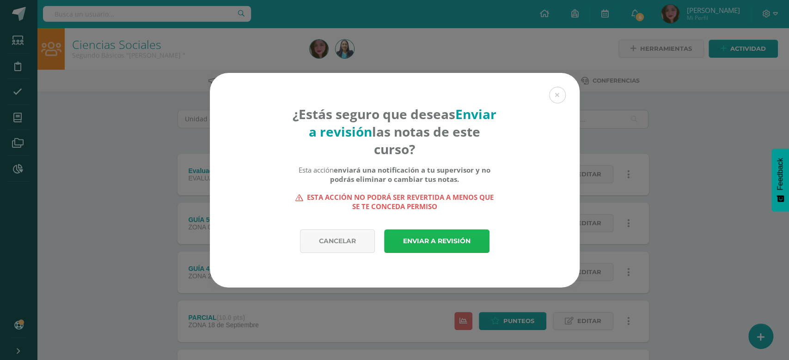
click at [439, 244] on link "Enviar a revisión" at bounding box center [436, 242] width 105 height 24
click at [418, 247] on link "Enviar a revisión" at bounding box center [436, 242] width 105 height 24
click at [556, 94] on button at bounding box center [557, 95] width 17 height 17
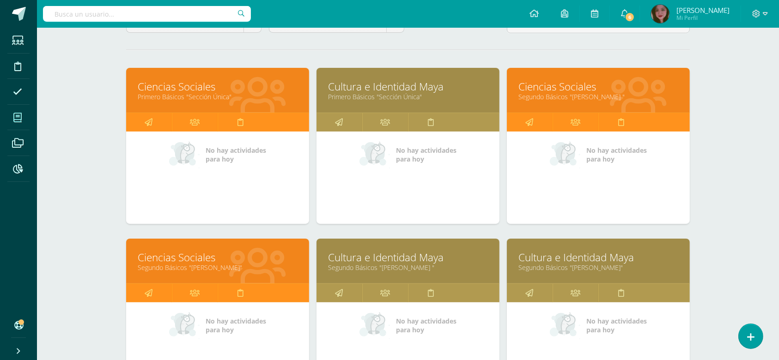
scroll to position [103, 0]
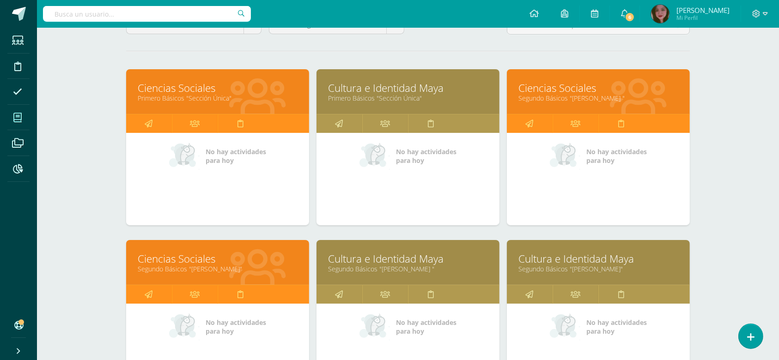
click at [573, 81] on link "Ciencias Sociales" at bounding box center [598, 88] width 160 height 14
click at [574, 90] on link "Ciencias Sociales" at bounding box center [598, 88] width 160 height 14
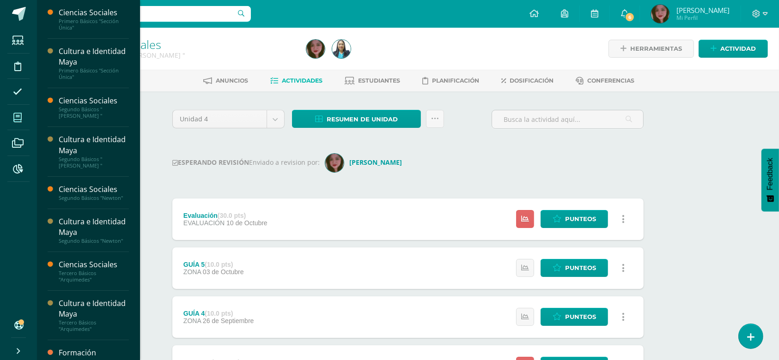
click at [20, 123] on span at bounding box center [17, 117] width 21 height 21
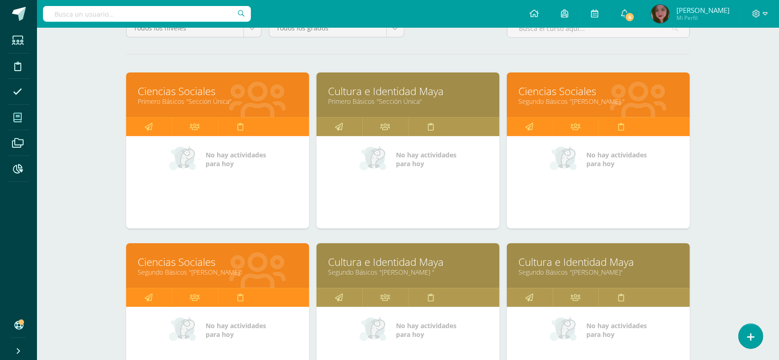
scroll to position [103, 0]
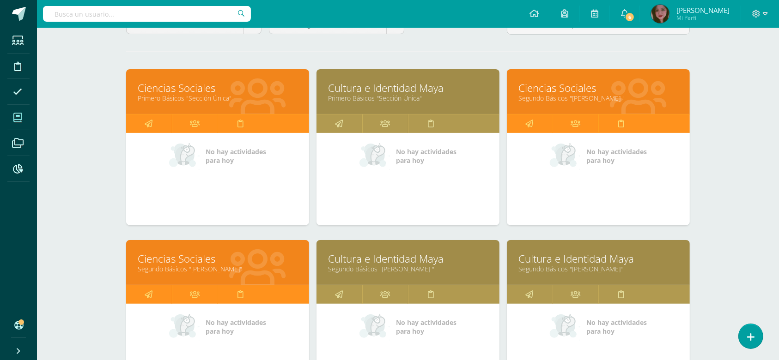
click at [425, 262] on link "Cultura e Identidad Maya" at bounding box center [408, 259] width 160 height 14
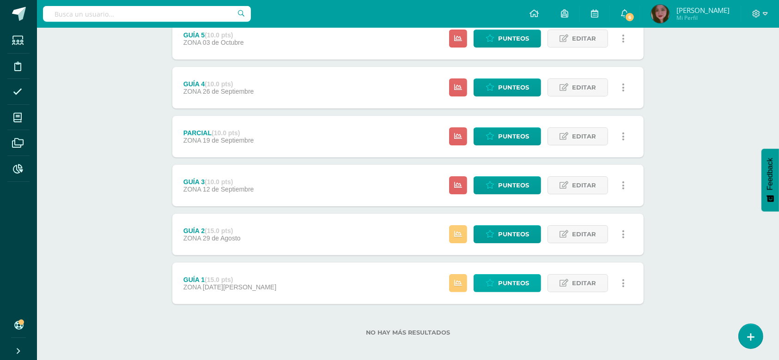
scroll to position [191, 0]
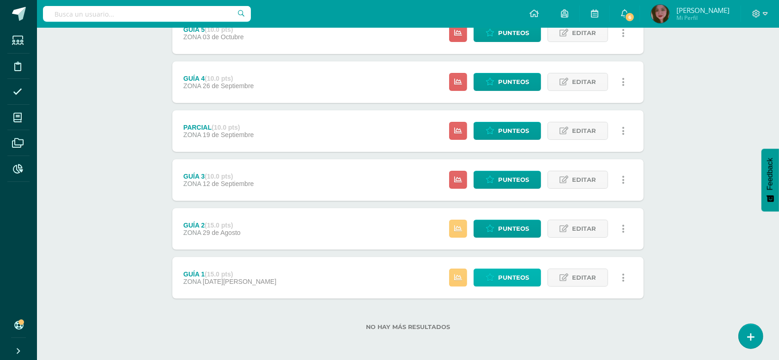
click at [498, 276] on link "Punteos" at bounding box center [506, 278] width 67 height 18
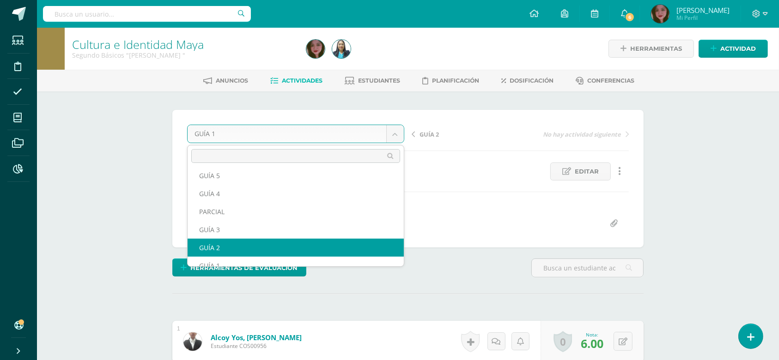
scroll to position [30, 0]
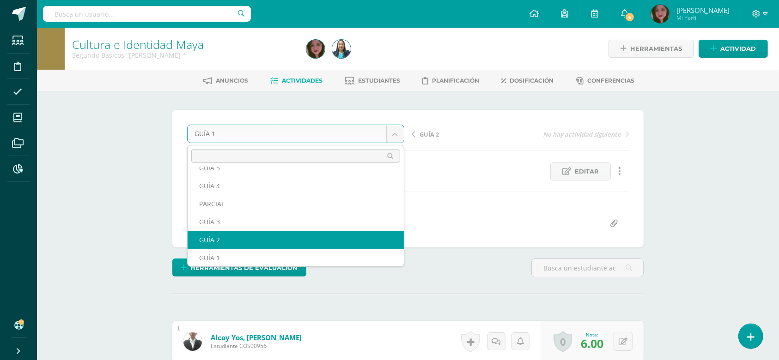
select select "/dashboard/teacher/grade-activity/123427/"
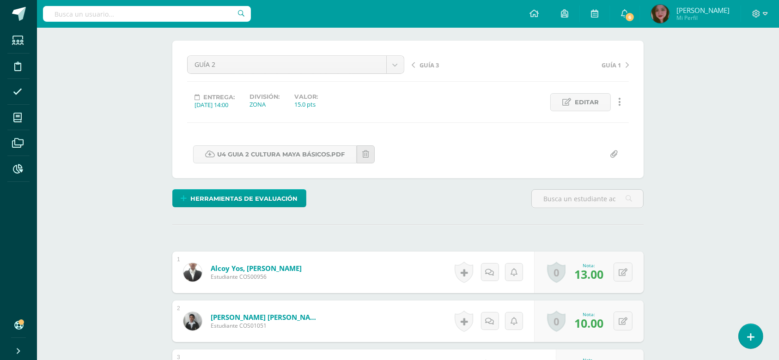
scroll to position [74, 0]
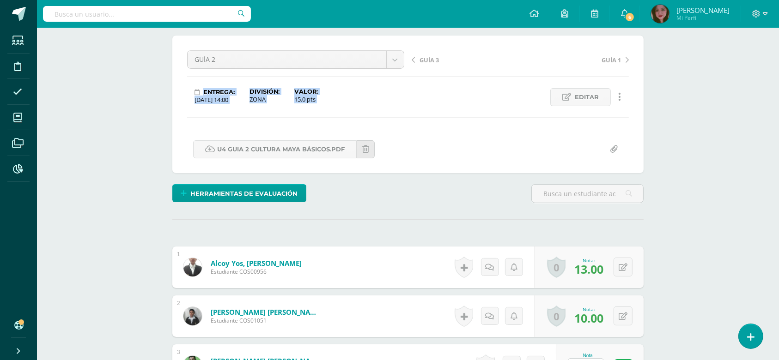
drag, startPoint x: 776, startPoint y: 67, endPoint x: 771, endPoint y: 120, distance: 53.3
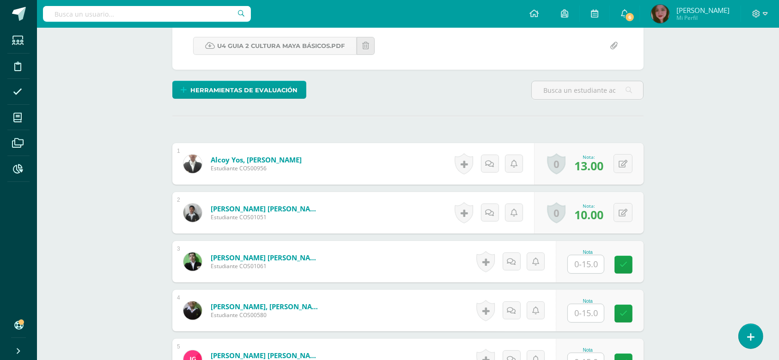
scroll to position [260, 0]
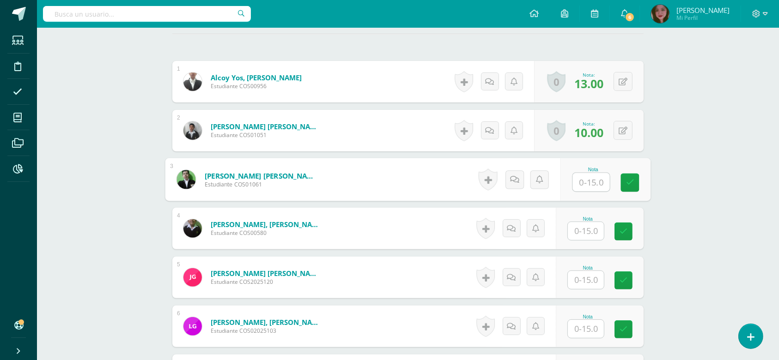
click at [578, 179] on input "text" at bounding box center [591, 182] width 37 height 18
type input "0"
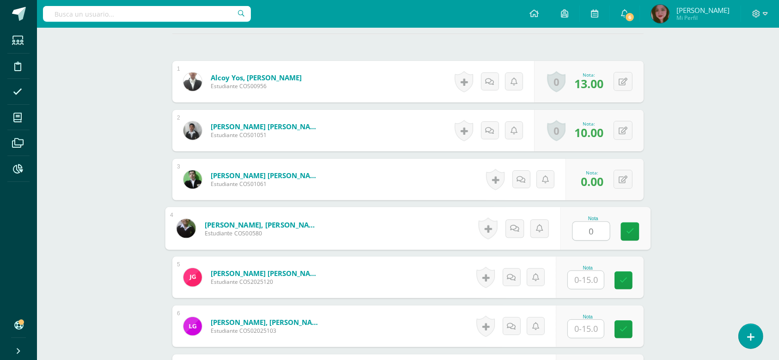
type input "0"
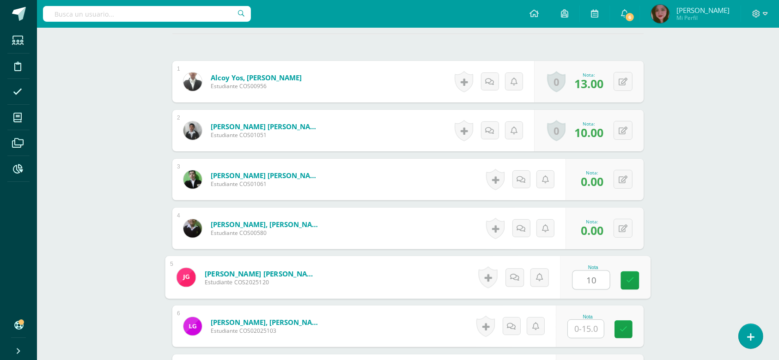
type input "10"
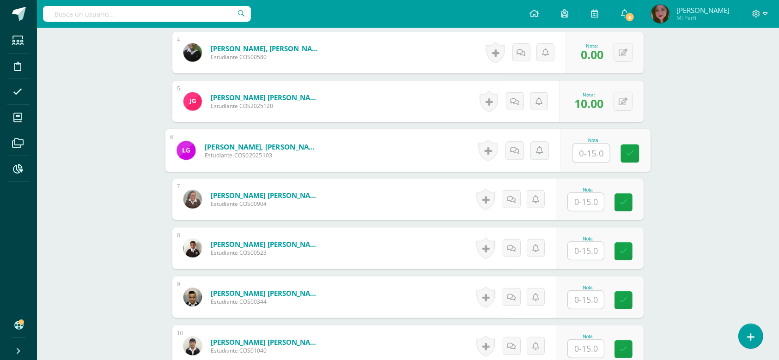
scroll to position [445, 0]
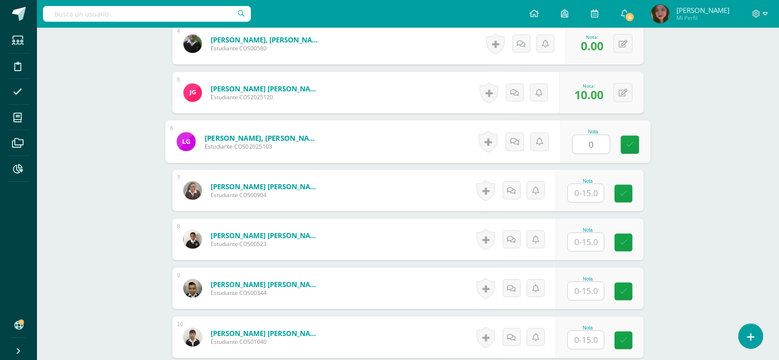
type input "0"
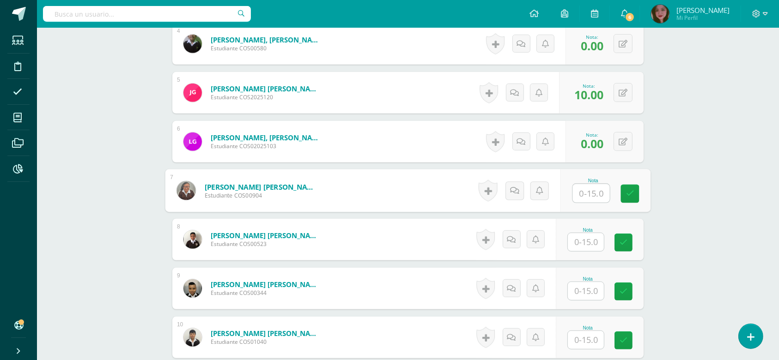
type input "8"
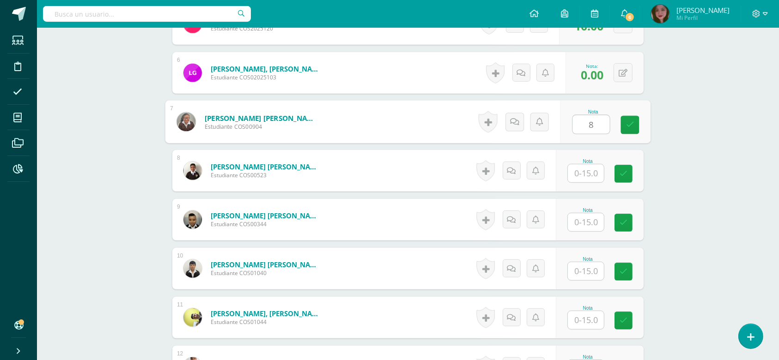
scroll to position [506, 0]
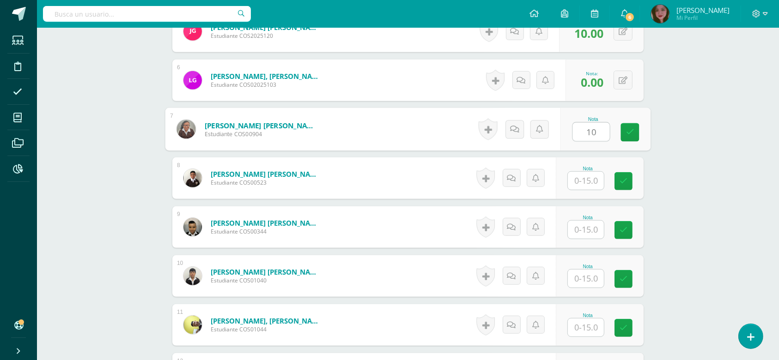
type input "10"
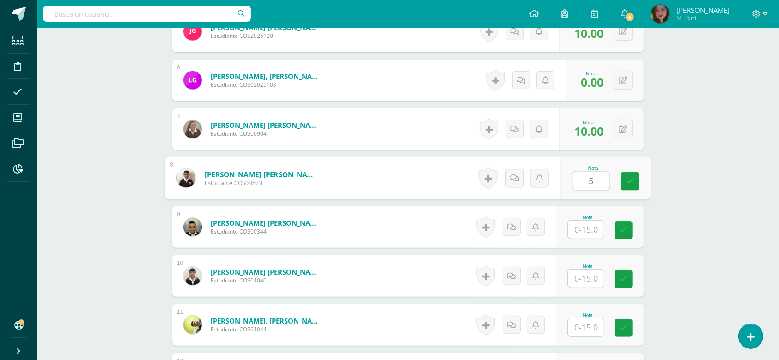
type input "5"
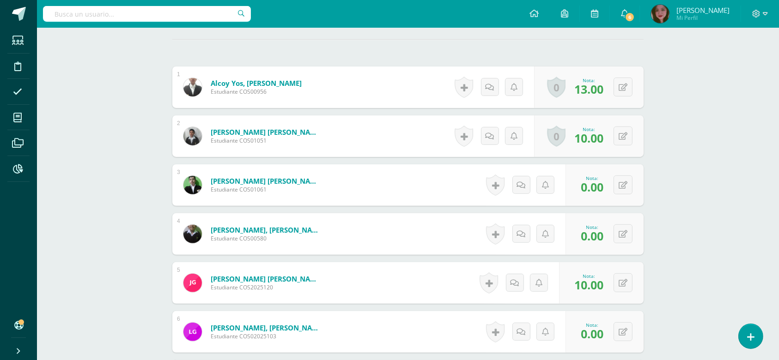
scroll to position [260, 0]
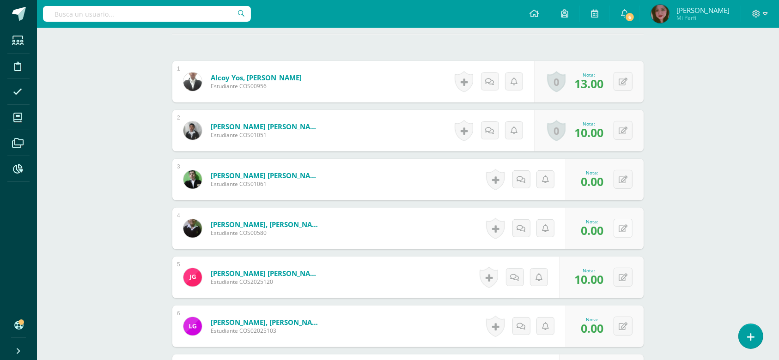
click at [619, 233] on button at bounding box center [622, 228] width 19 height 19
type input "11"
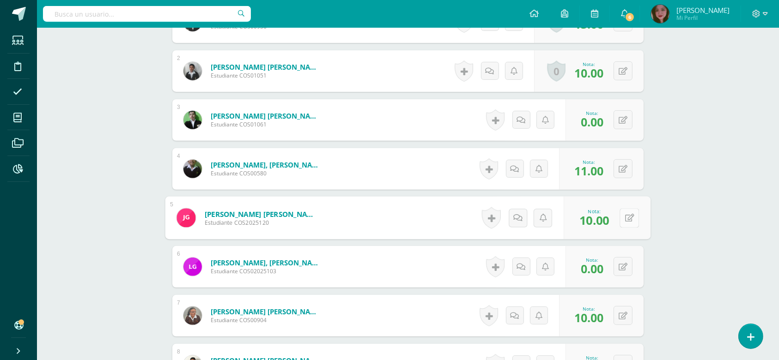
scroll to position [322, 0]
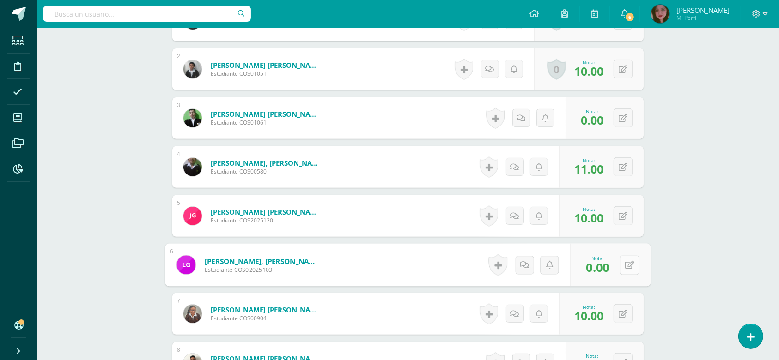
click at [629, 266] on button at bounding box center [628, 264] width 19 height 19
type input "13"
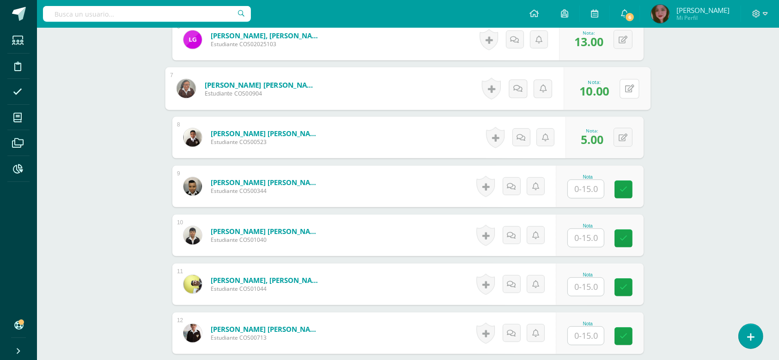
scroll to position [547, 0]
click at [580, 190] on input "text" at bounding box center [586, 189] width 36 height 18
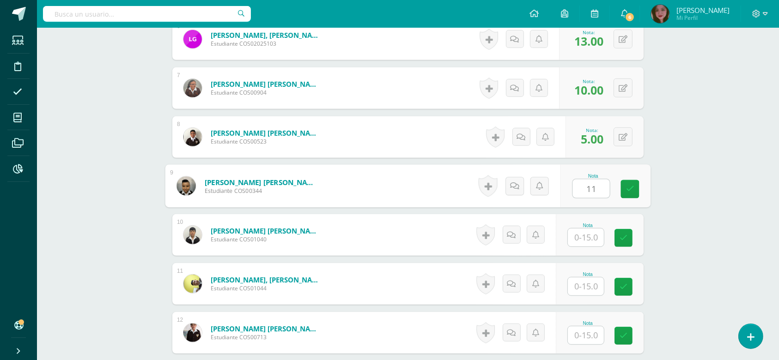
type input "11"
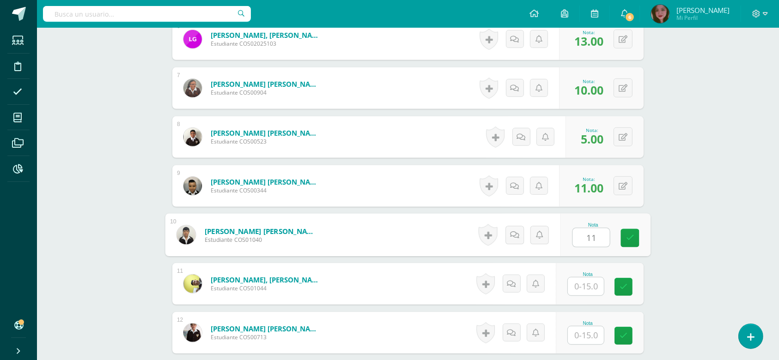
type input "11"
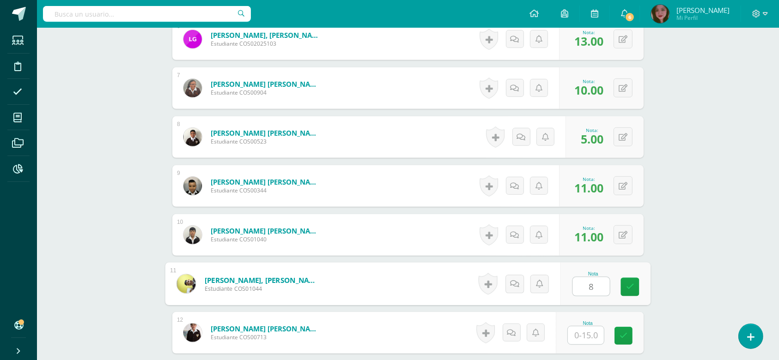
type input "8"
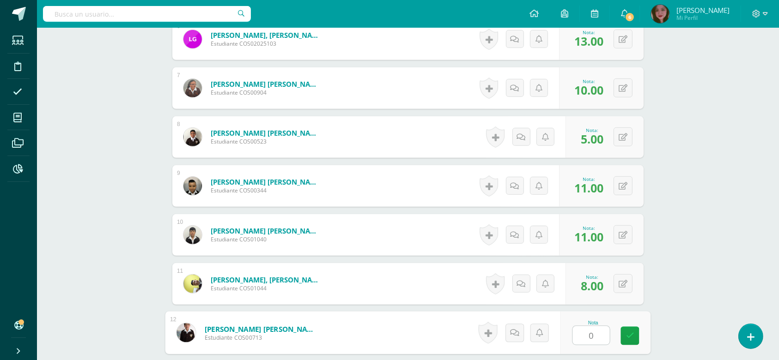
type input "0"
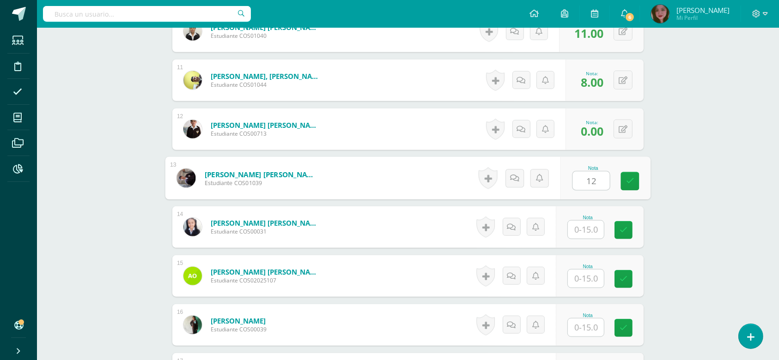
type input "12"
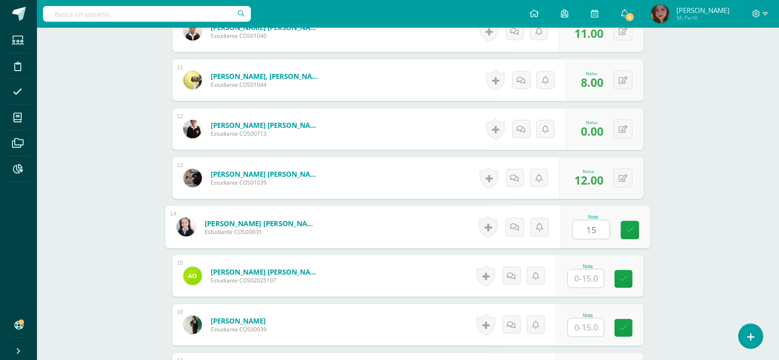
type input "15"
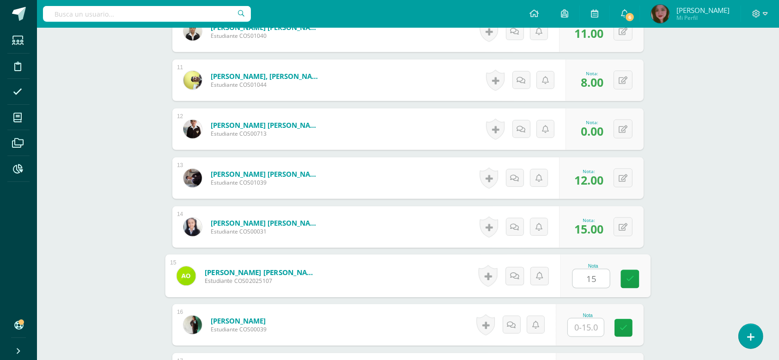
type input "15"
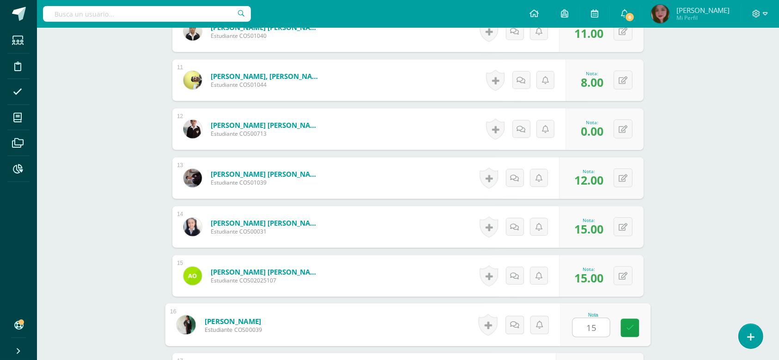
type input "15"
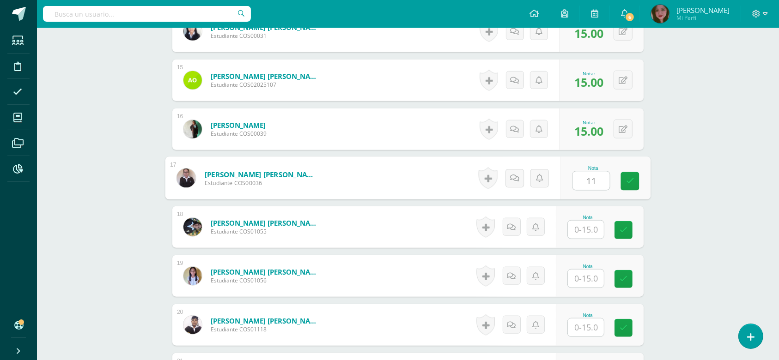
type input "11"
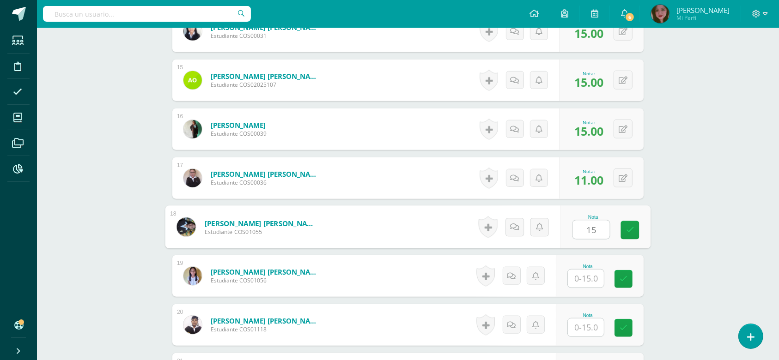
type input "15"
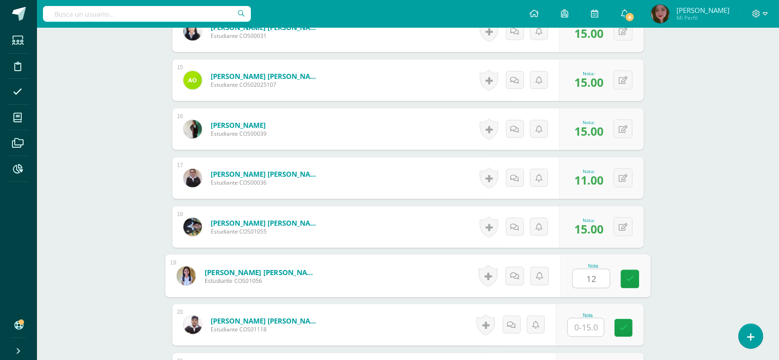
type input "12"
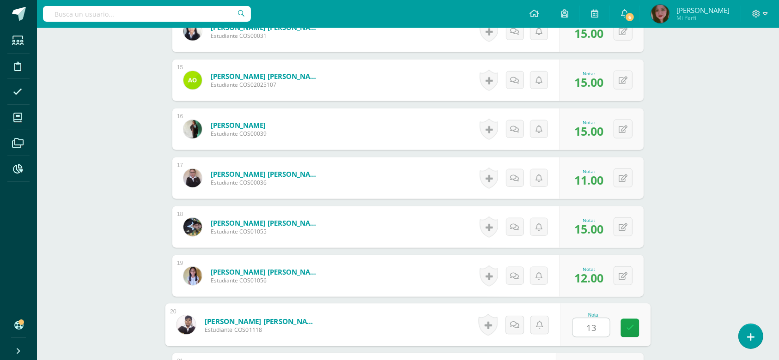
type input "13"
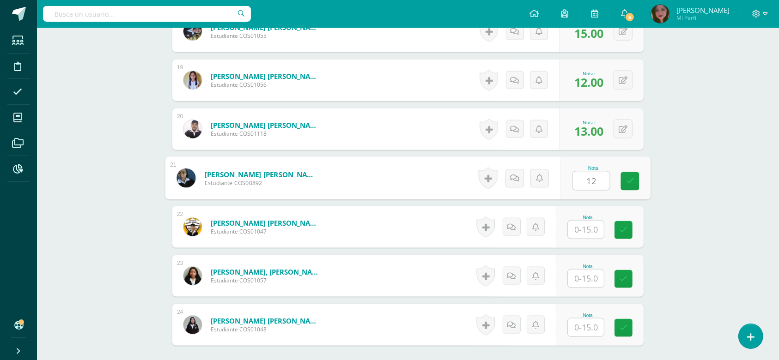
type input "12"
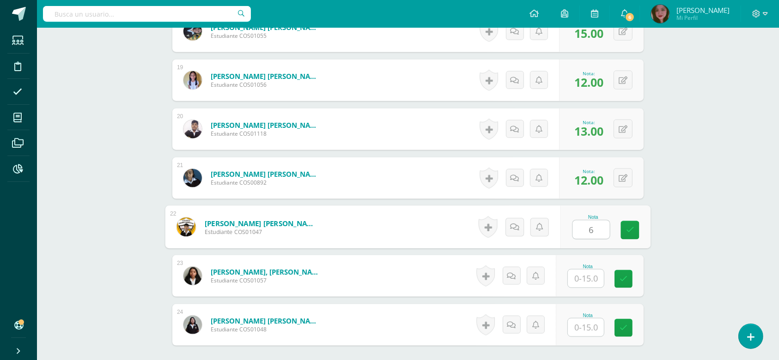
type input "6"
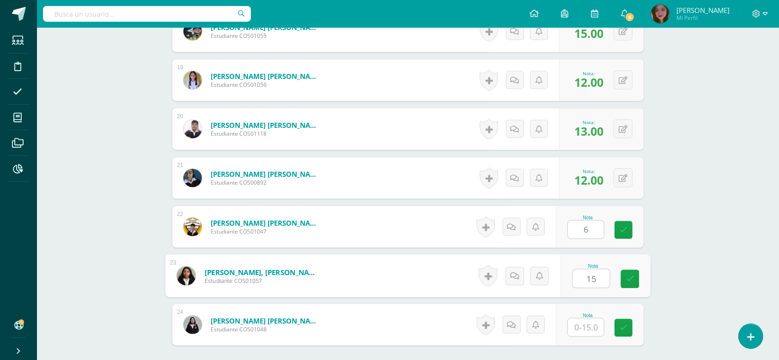
type input "15"
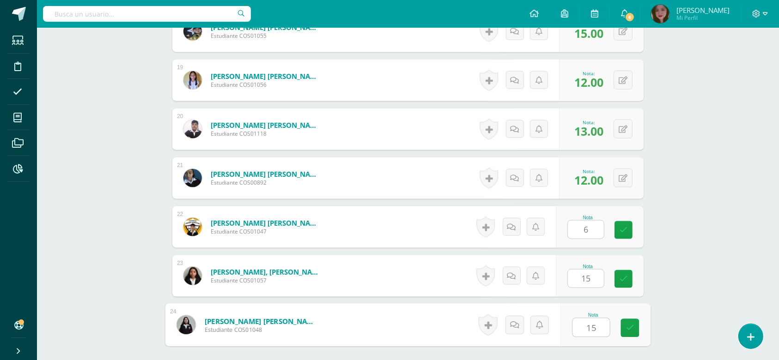
type input "15"
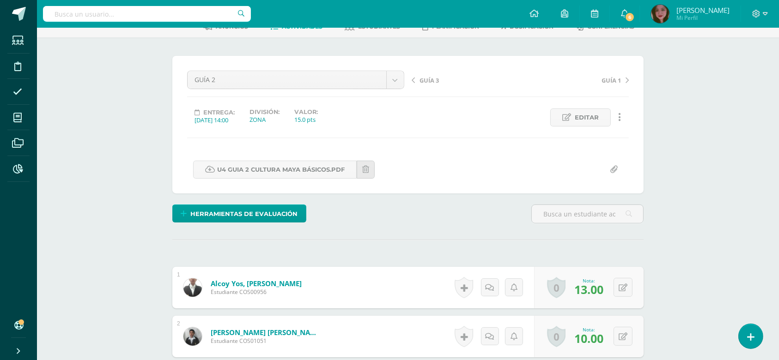
scroll to position [0, 0]
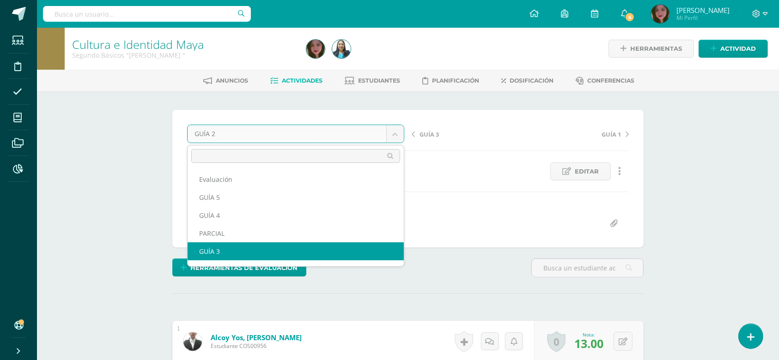
select select "/dashboard/teacher/grade-activity/123875/"
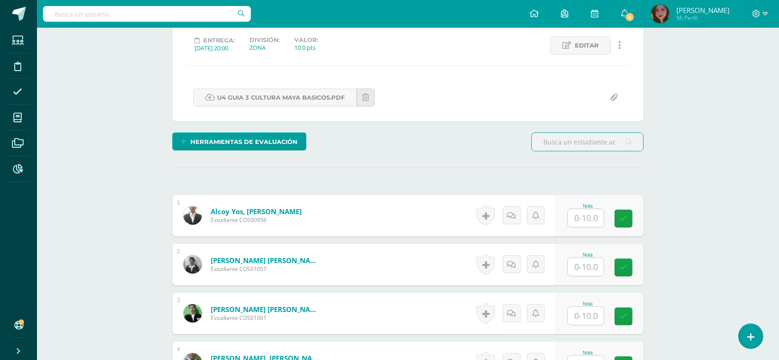
scroll to position [165, 0]
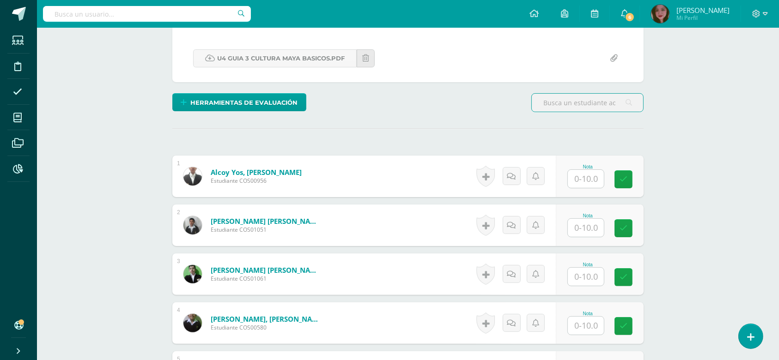
click at [589, 182] on input "text" at bounding box center [586, 179] width 36 height 18
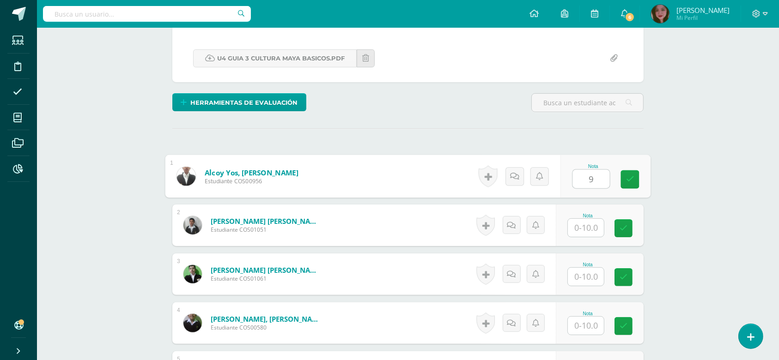
type input "9"
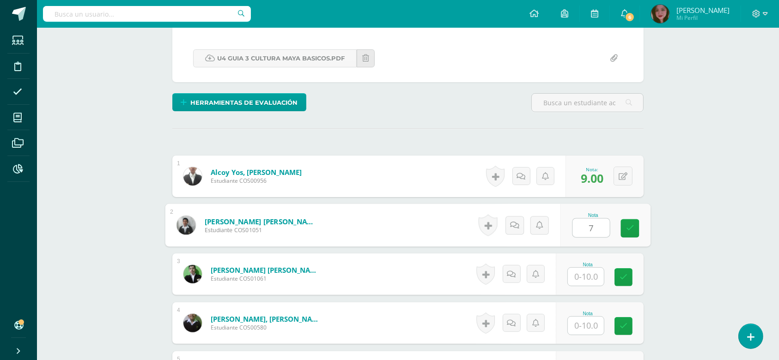
type input "7"
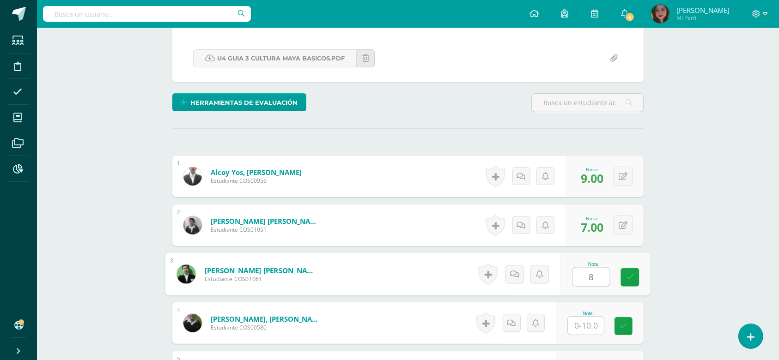
type input "8"
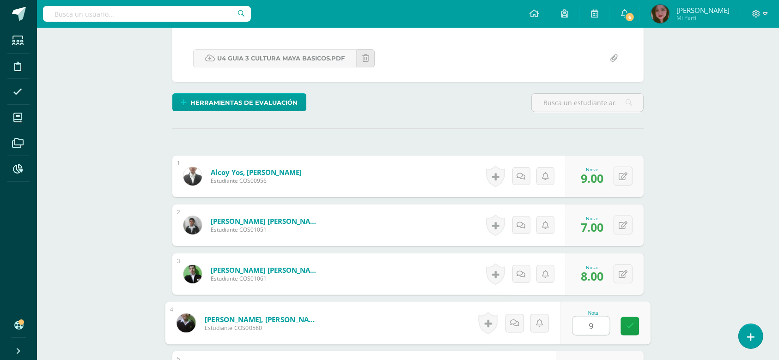
type input "9"
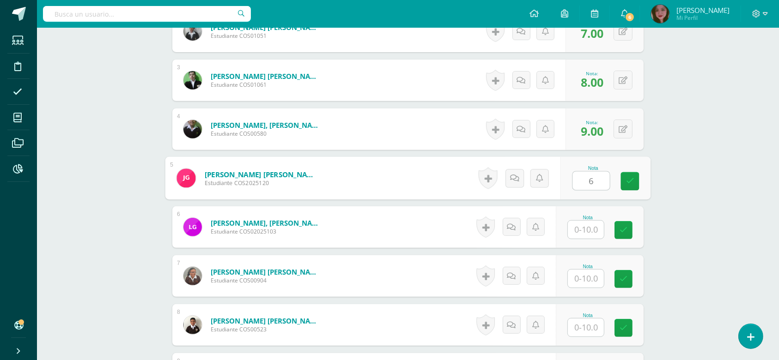
type input "6"
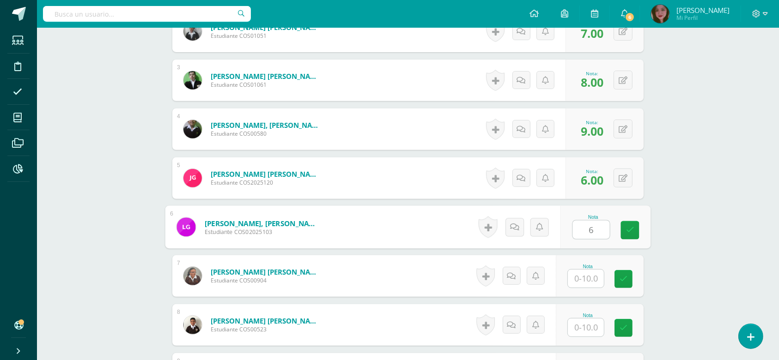
type input "6"
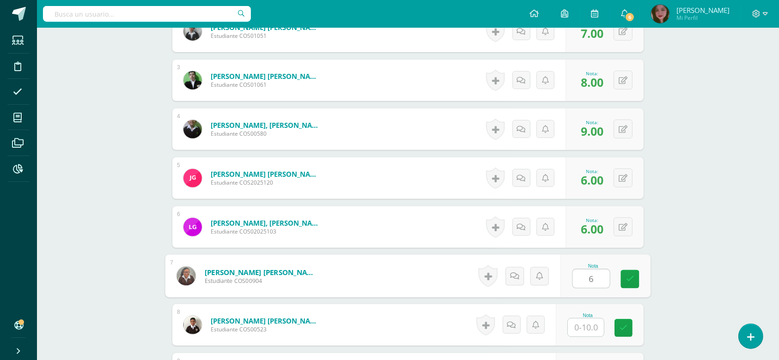
type input "6"
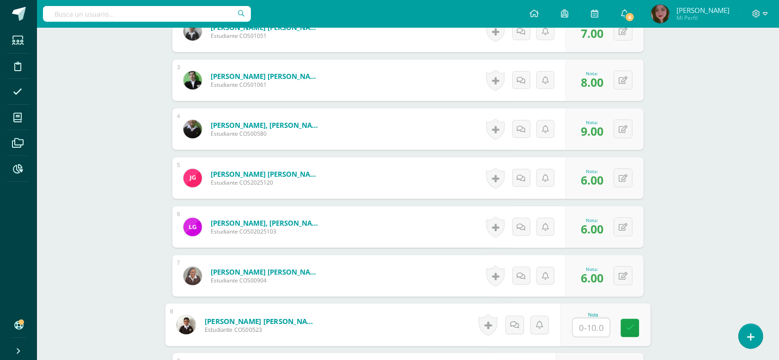
type input "8"
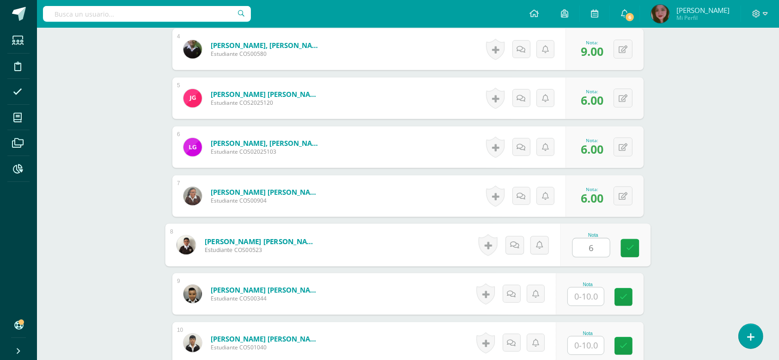
scroll to position [462, 0]
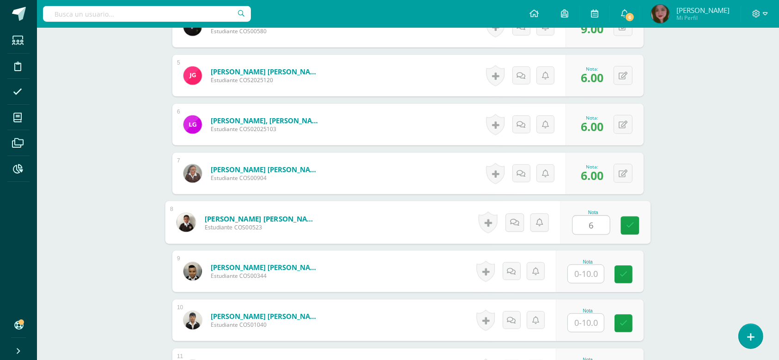
type input "6"
click at [580, 265] on input "text" at bounding box center [591, 274] width 37 height 18
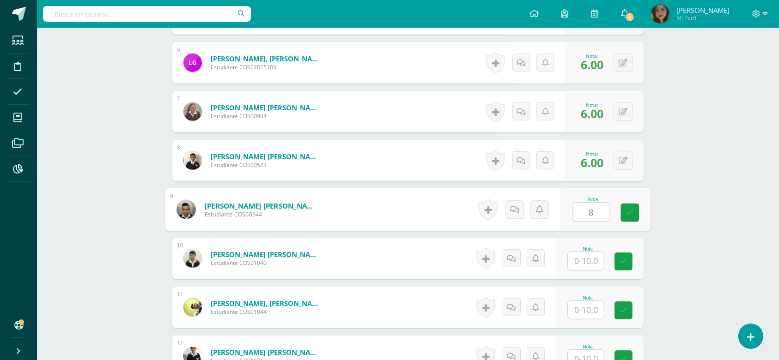
scroll to position [544, 0]
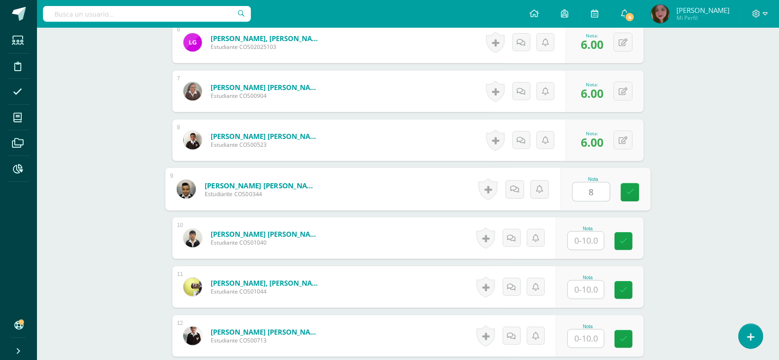
type input "8"
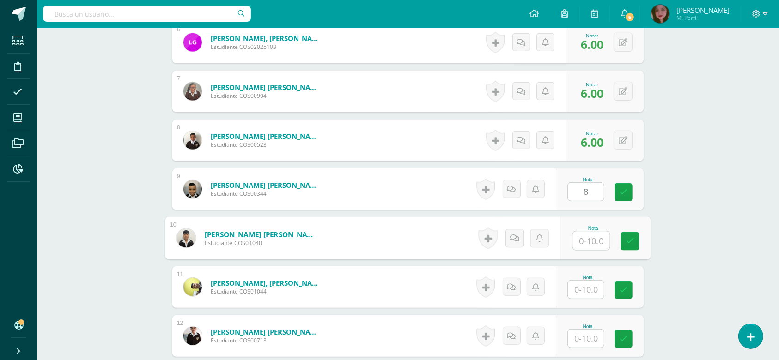
click at [594, 237] on input "text" at bounding box center [591, 241] width 37 height 18
type input "9"
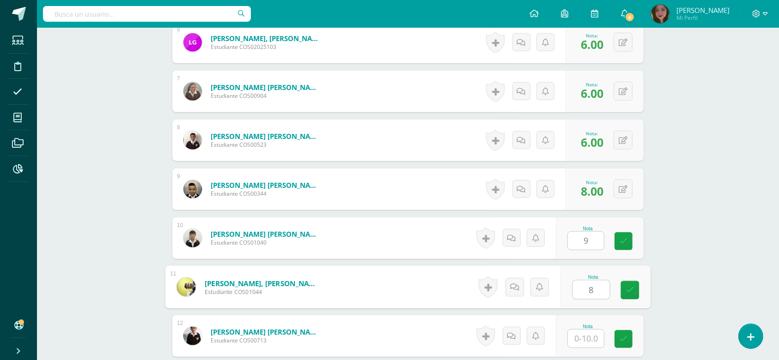
type input "8"
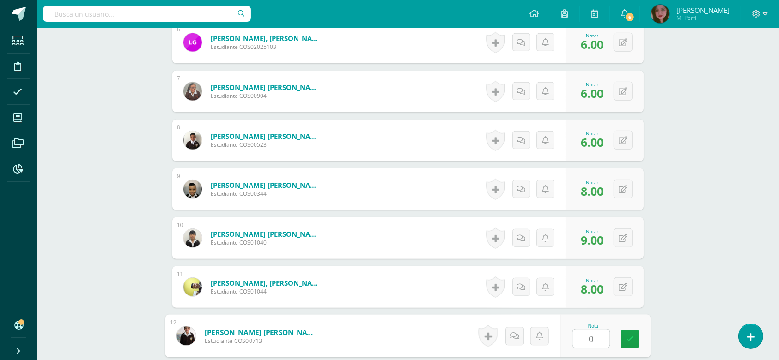
type input "0"
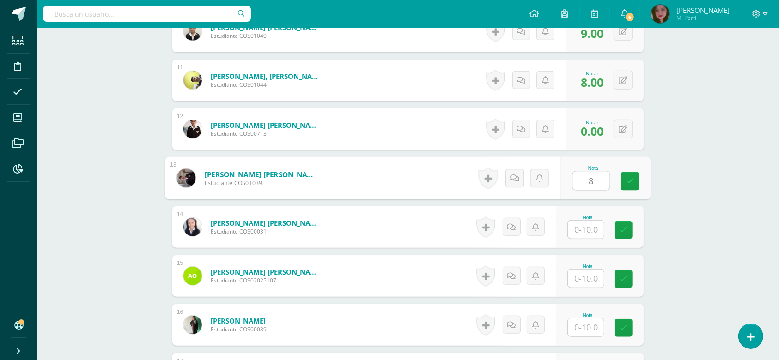
type input "8"
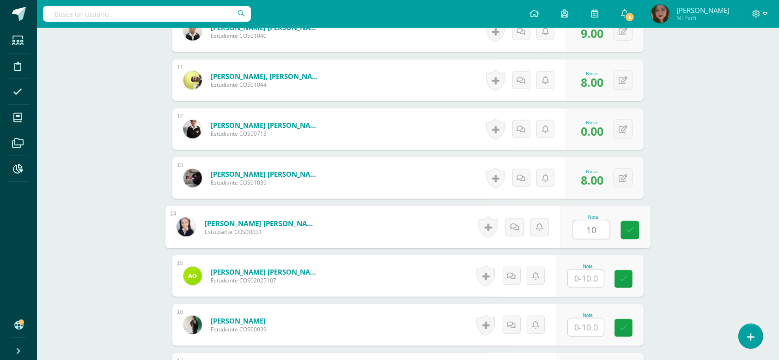
type input "10"
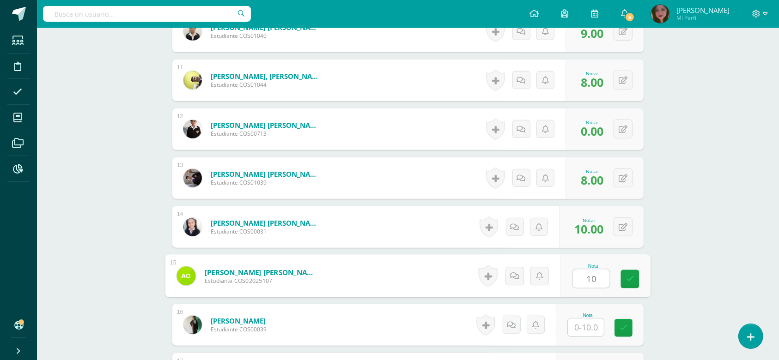
type input "10"
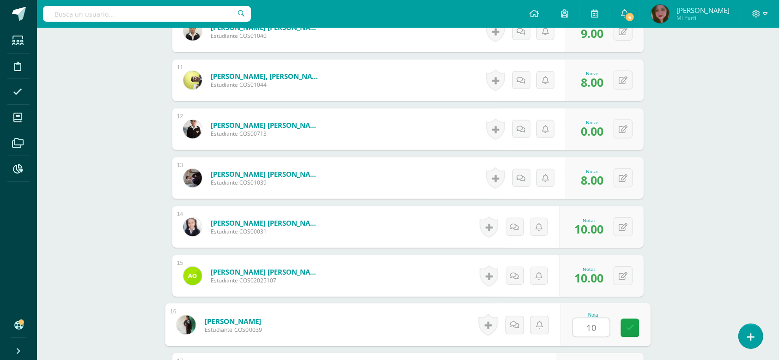
type input "10"
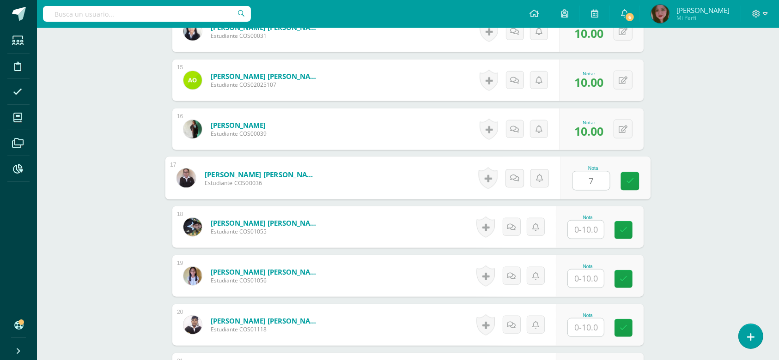
type input "7"
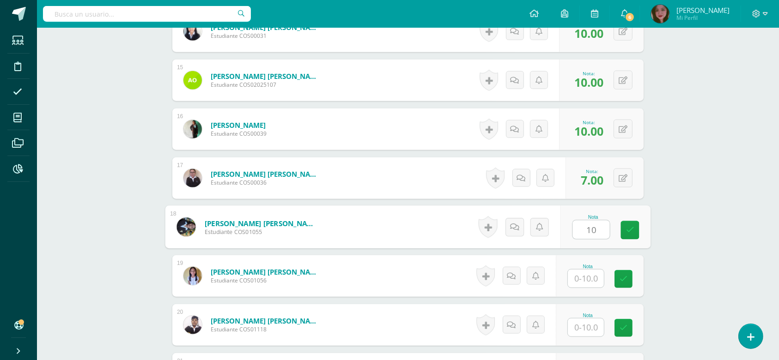
type input "10"
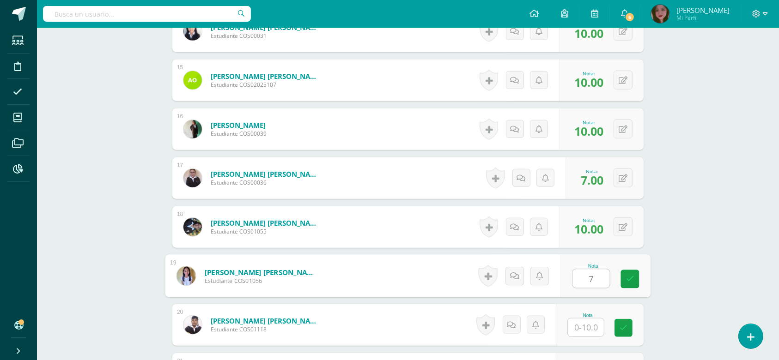
type input "7"
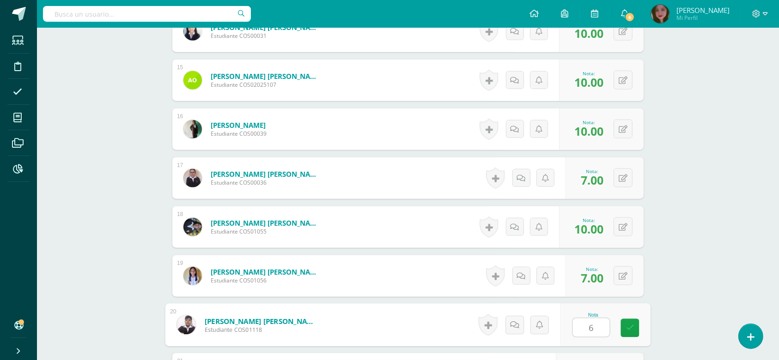
type input "6"
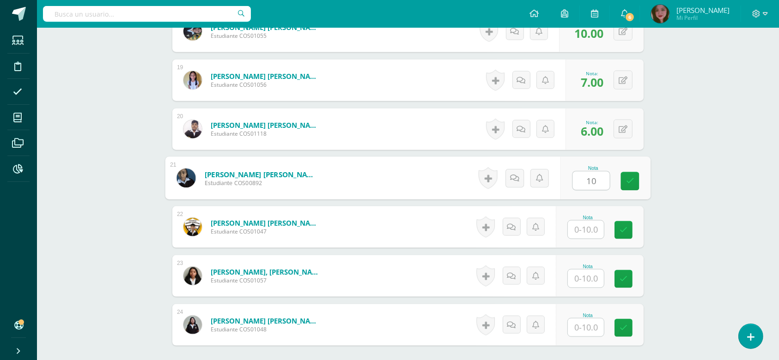
type input "10"
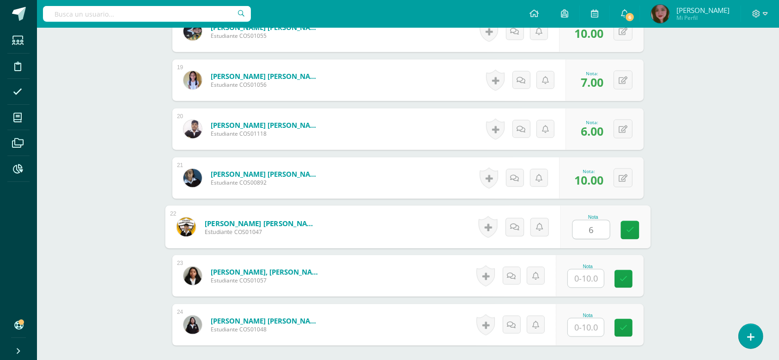
type input "6"
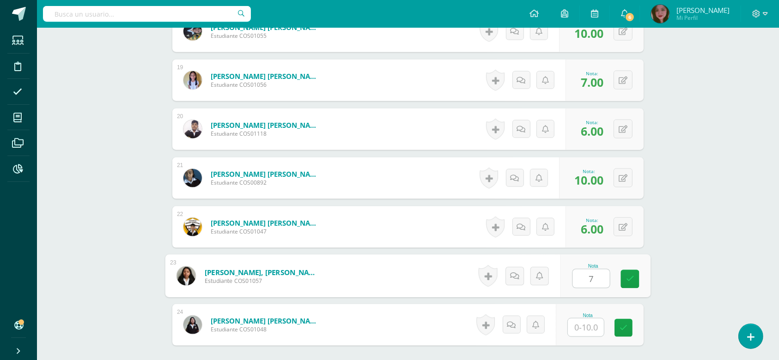
type input "7"
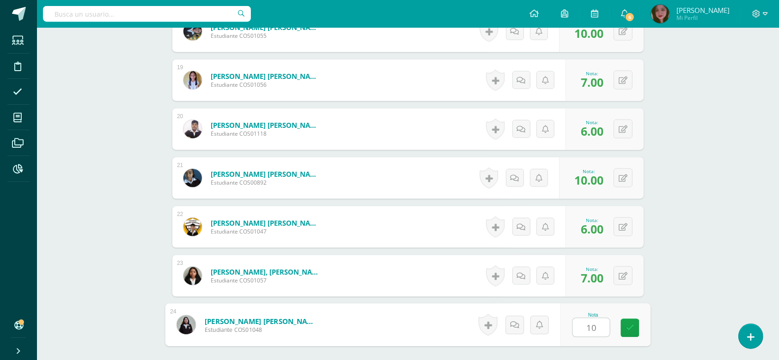
type input "10"
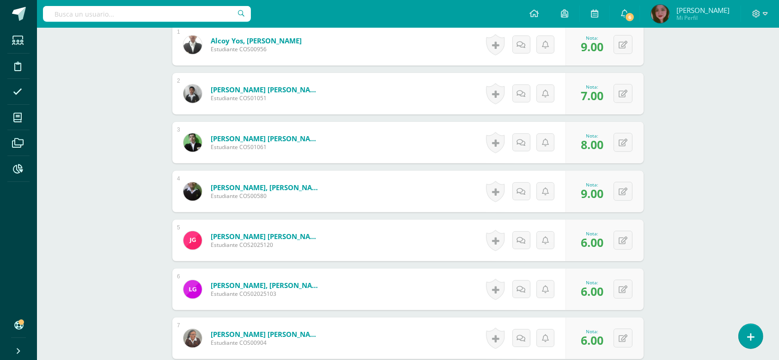
scroll to position [0, 0]
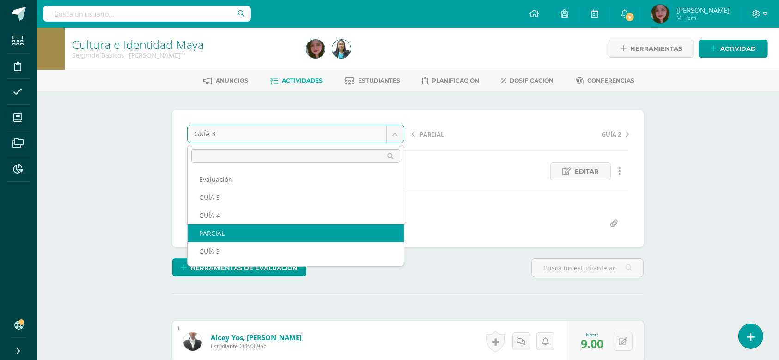
select select "/dashboard/teacher/grade-activity/124426/"
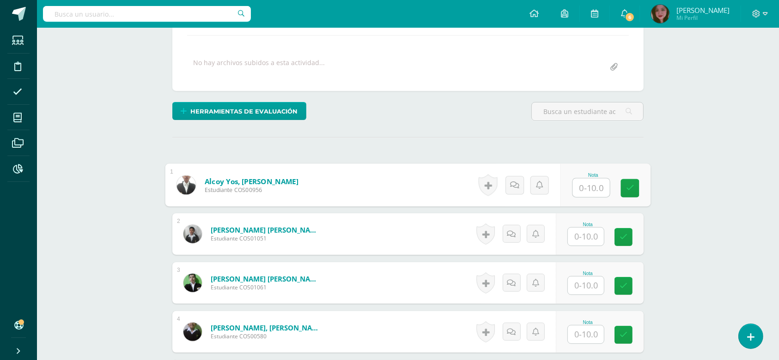
scroll to position [157, 0]
click at [592, 189] on input "text" at bounding box center [591, 187] width 37 height 18
type input "5"
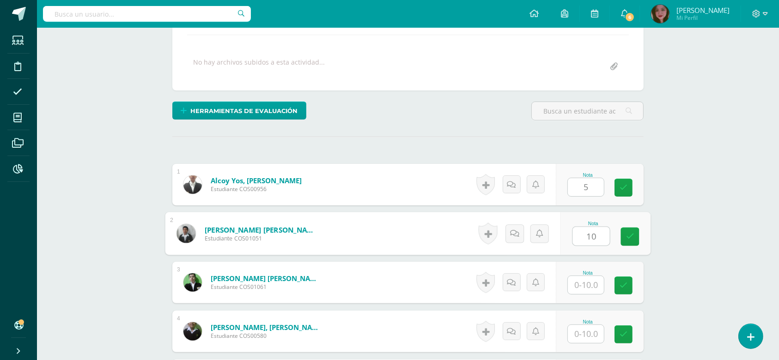
type input "10"
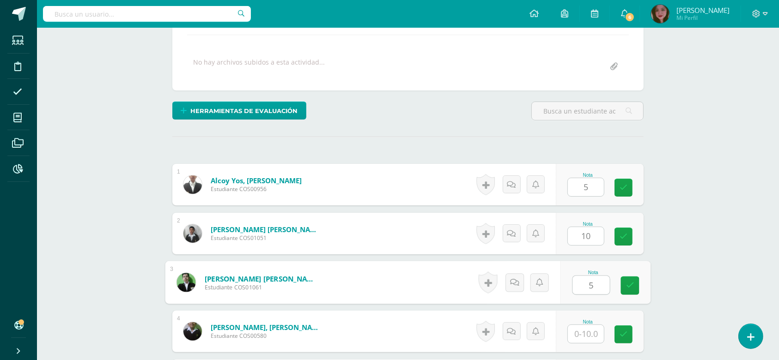
type input "5"
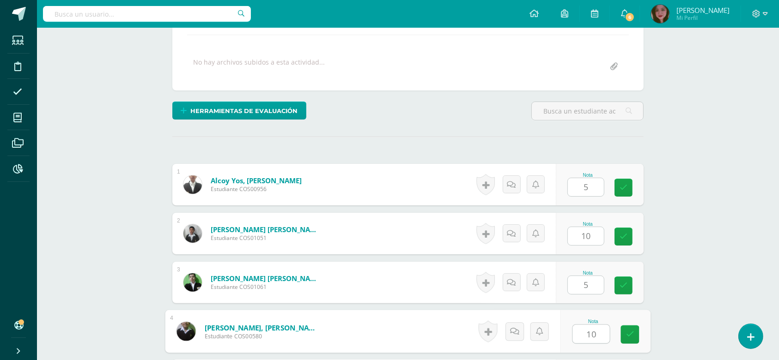
type input "10"
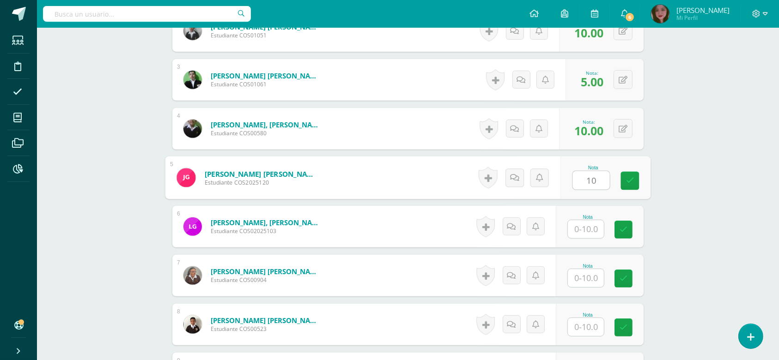
scroll to position [360, 0]
type input "1"
type input "5"
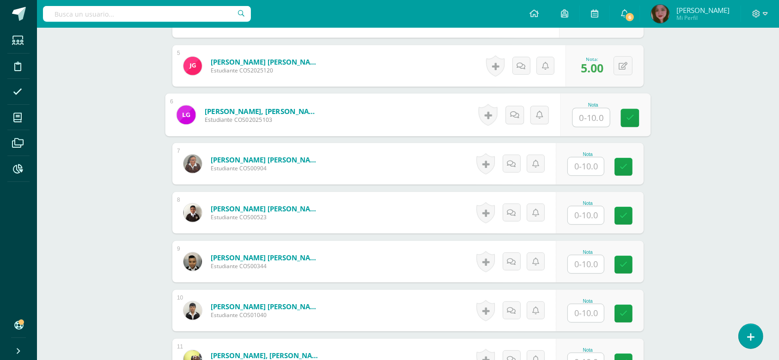
scroll to position [472, 0]
type input "10"
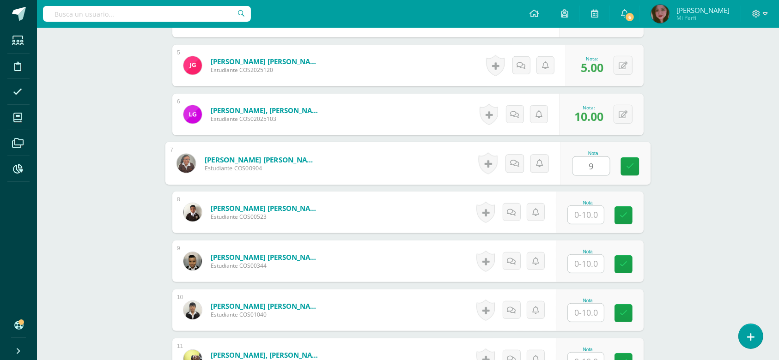
type input "9"
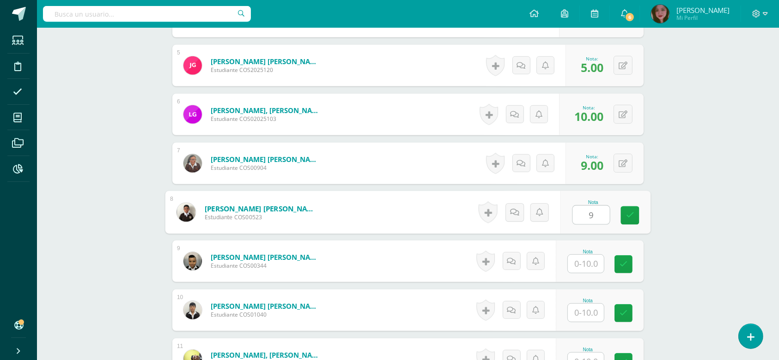
type input "9"
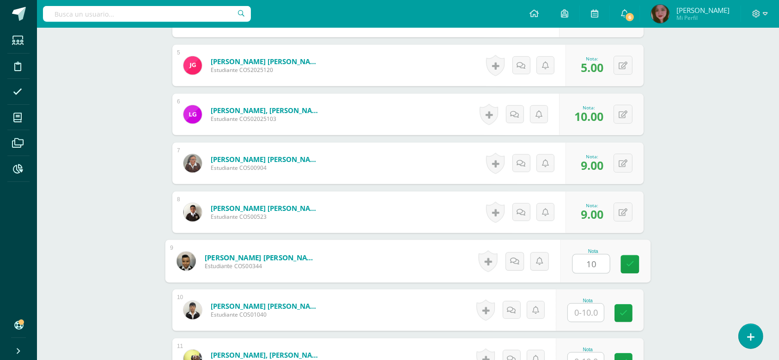
type input "10"
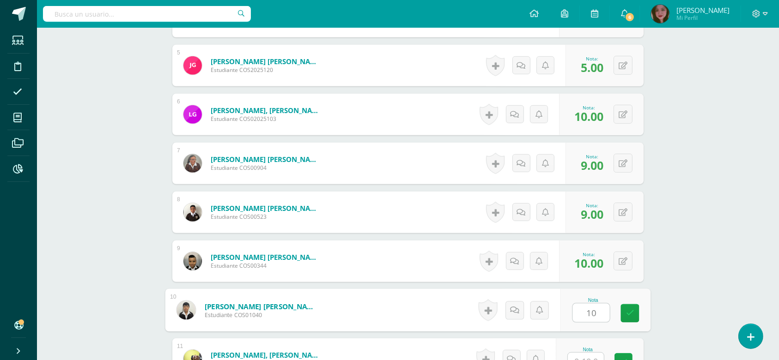
type input "10"
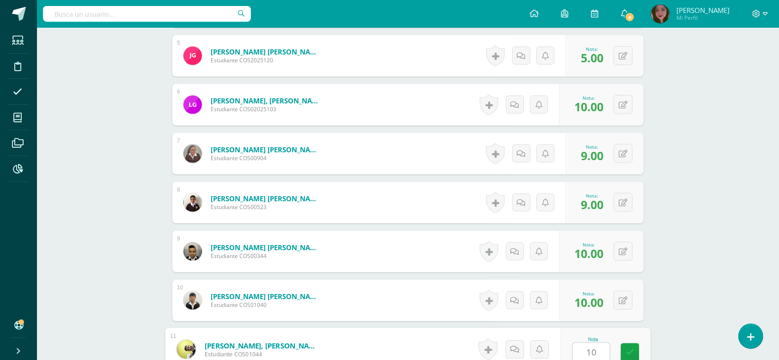
type input "10"
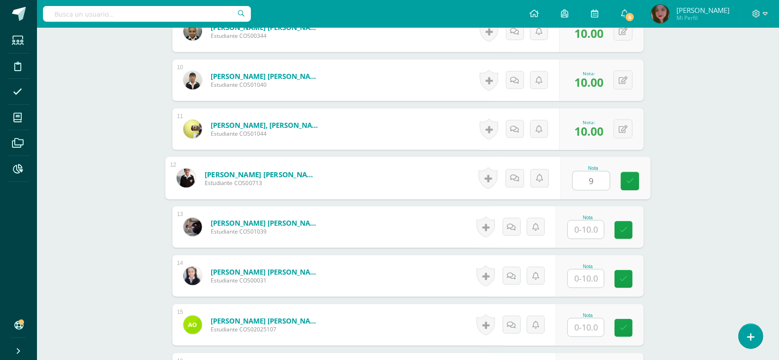
type input "9"
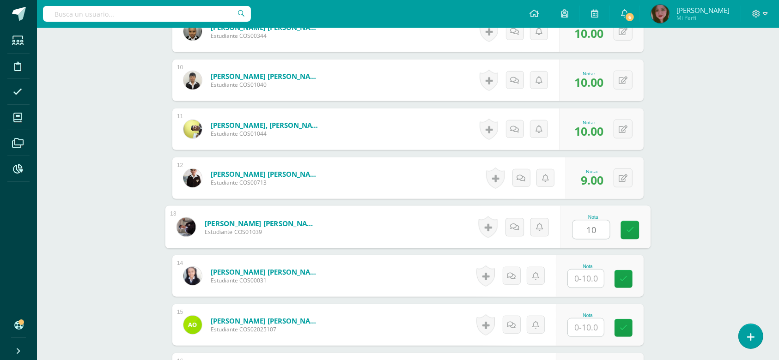
type input "10"
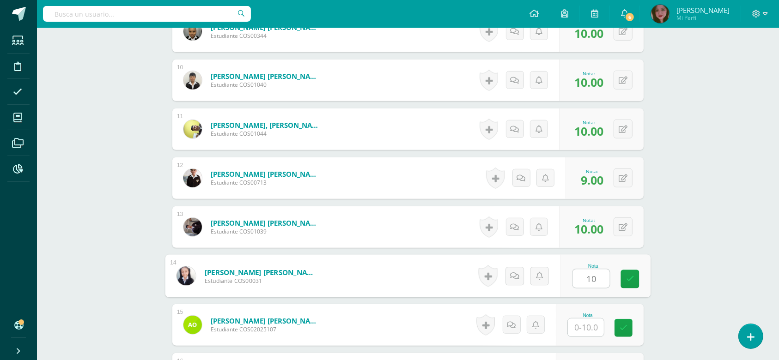
type input "10"
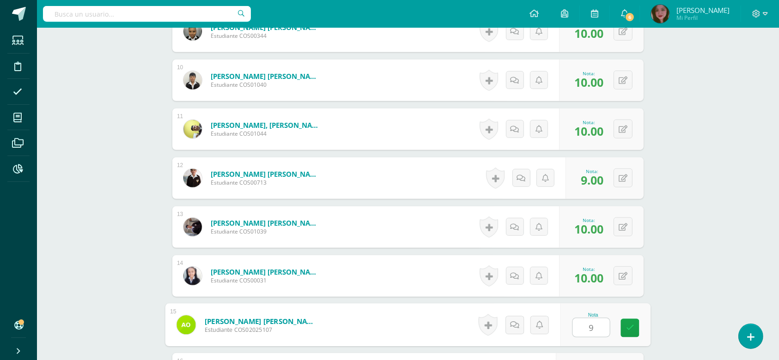
type input "9"
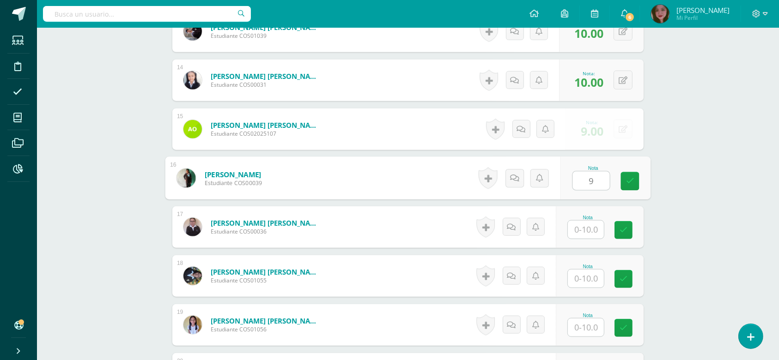
type input "9"
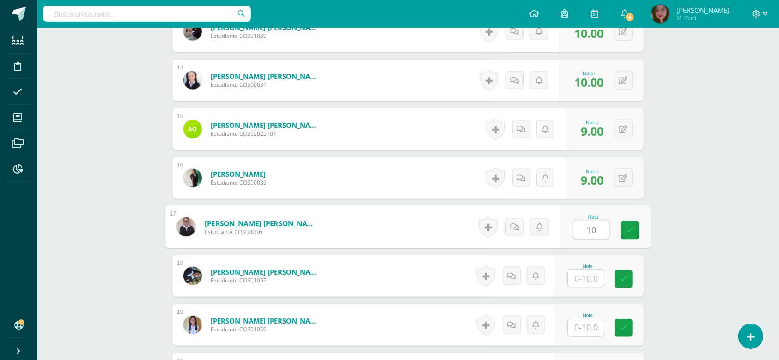
type input "10"
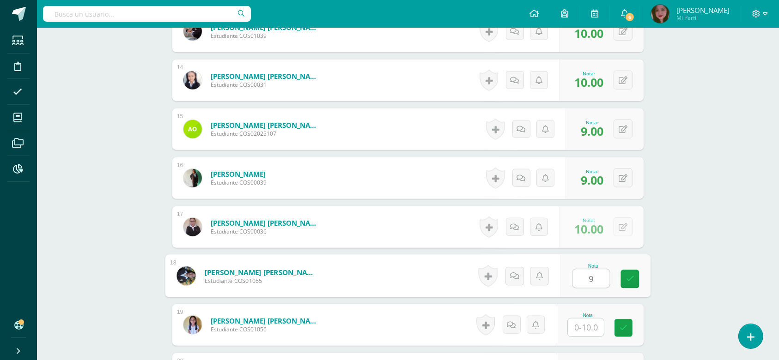
type input "9"
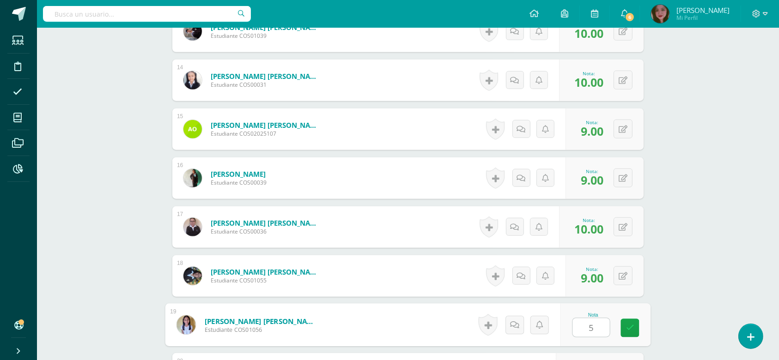
type input "5"
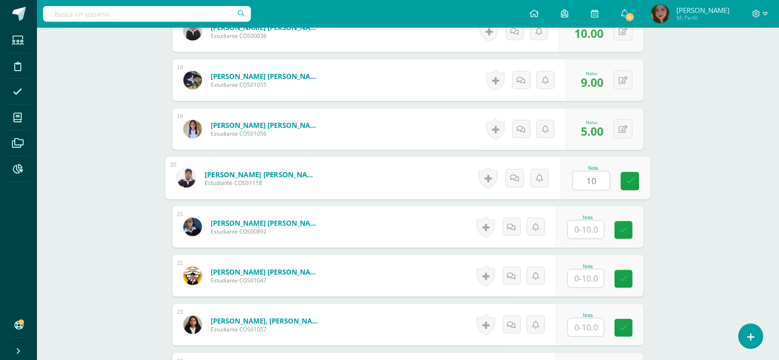
type input "10"
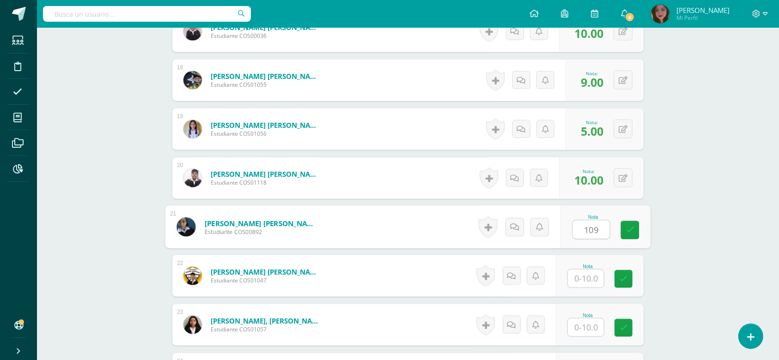
type input "109"
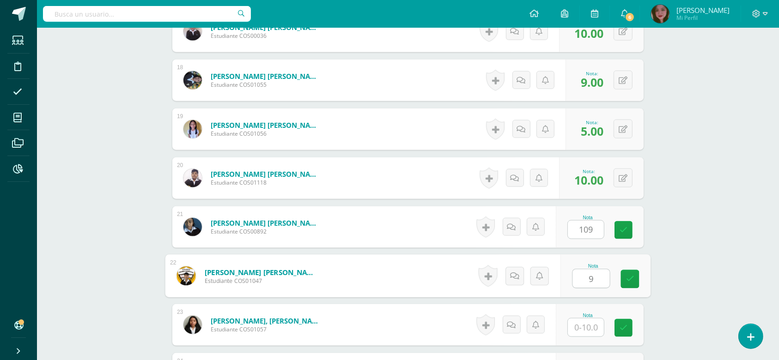
type input "9"
type input "0"
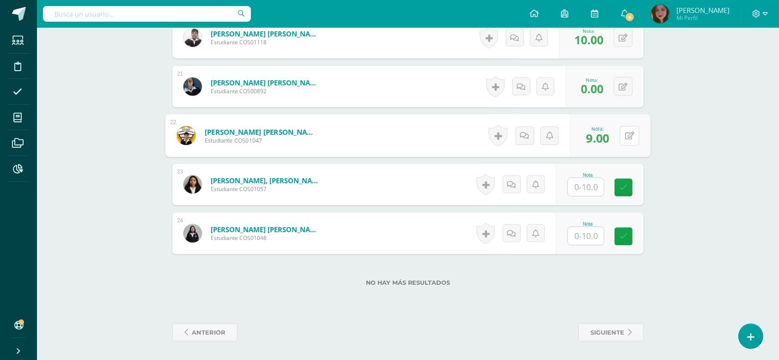
scroll to position [1235, 0]
click at [590, 190] on input "text" at bounding box center [586, 187] width 36 height 18
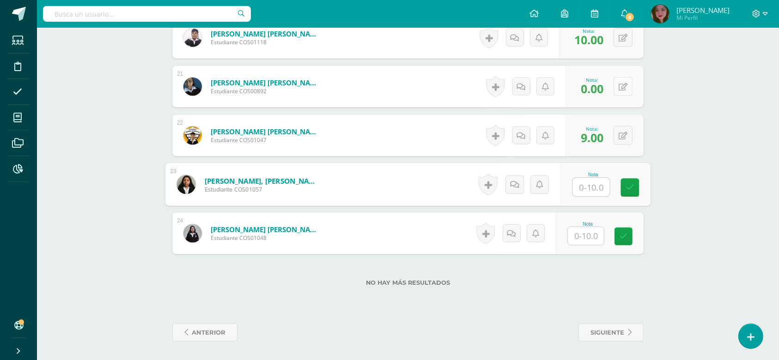
click at [624, 78] on button at bounding box center [622, 86] width 19 height 19
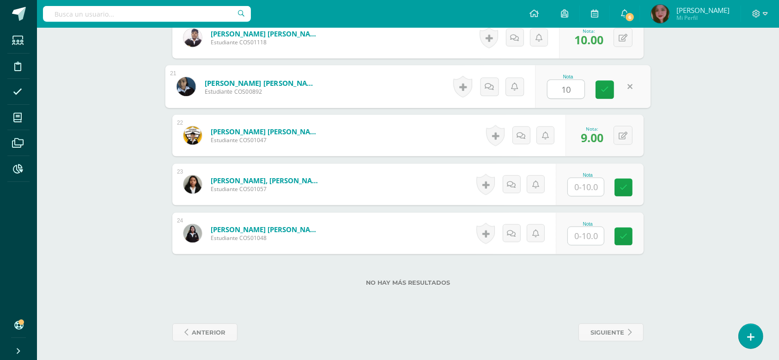
type input "10"
click at [597, 188] on input "text" at bounding box center [586, 187] width 36 height 18
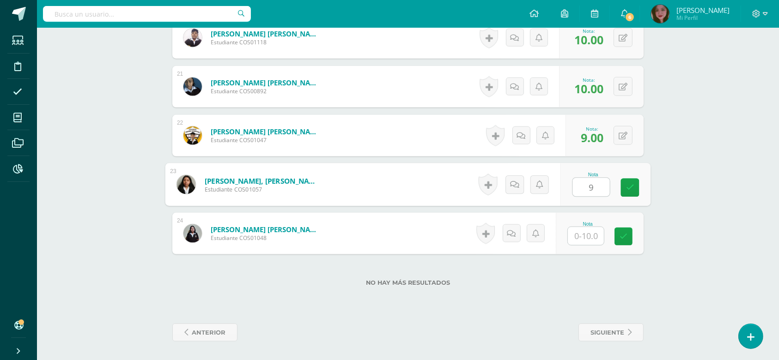
type input "9"
click at [583, 238] on input "text" at bounding box center [586, 236] width 36 height 18
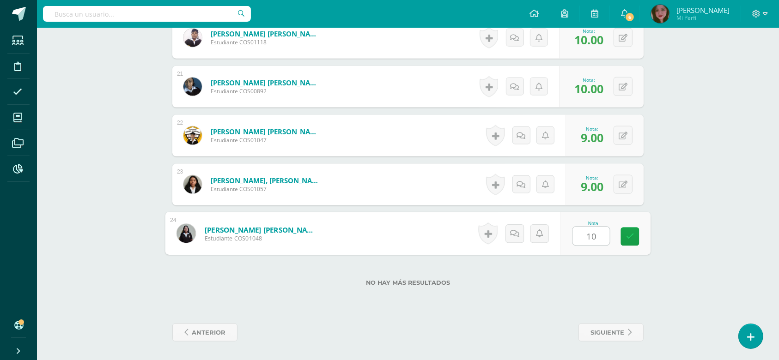
type input "10"
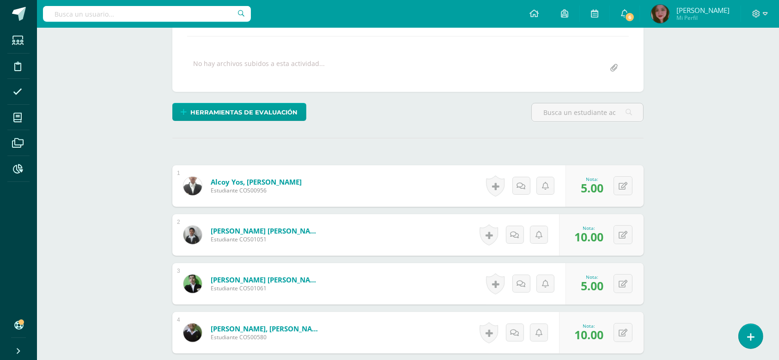
scroll to position [0, 0]
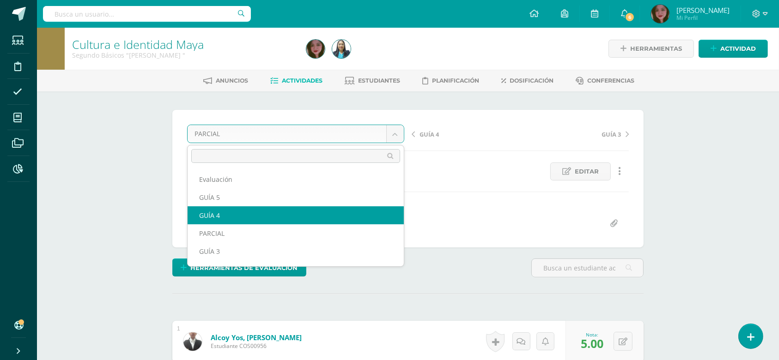
select select "/dashboard/teacher/grade-activity/124421/"
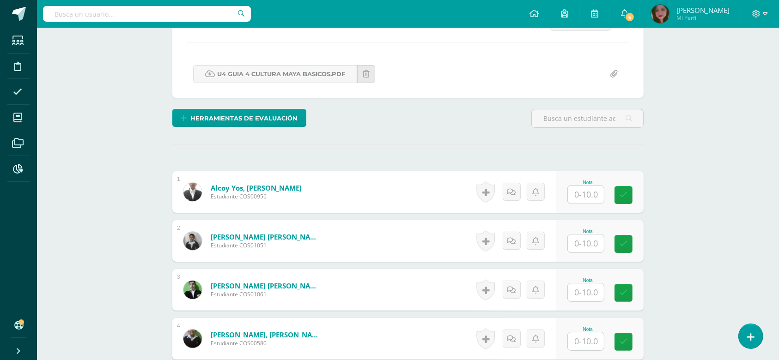
scroll to position [185, 0]
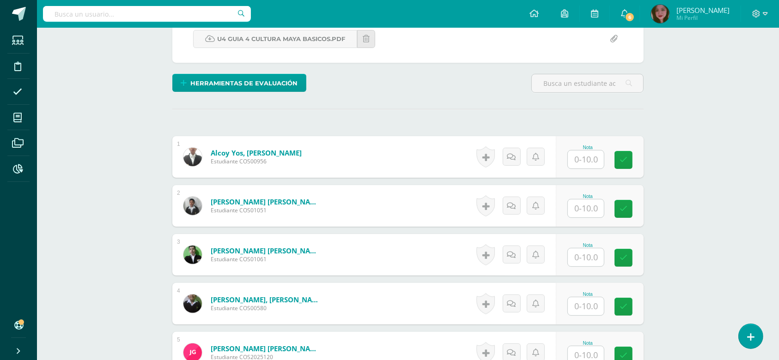
click at [591, 161] on input "text" at bounding box center [586, 160] width 36 height 18
type input "9"
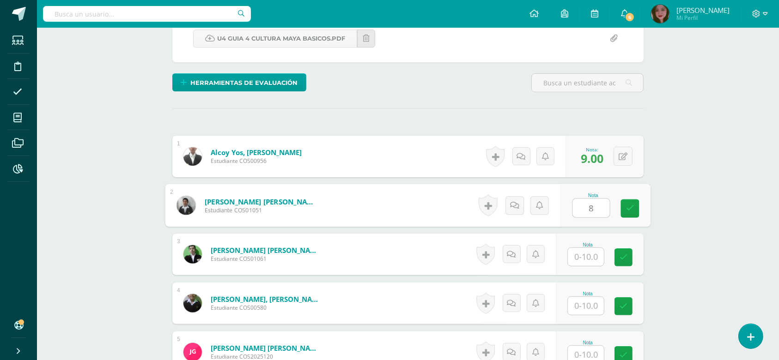
type input "8"
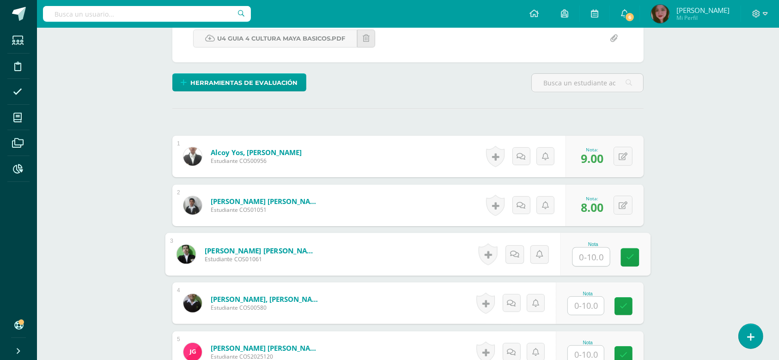
scroll to position [186, 0]
type input "6"
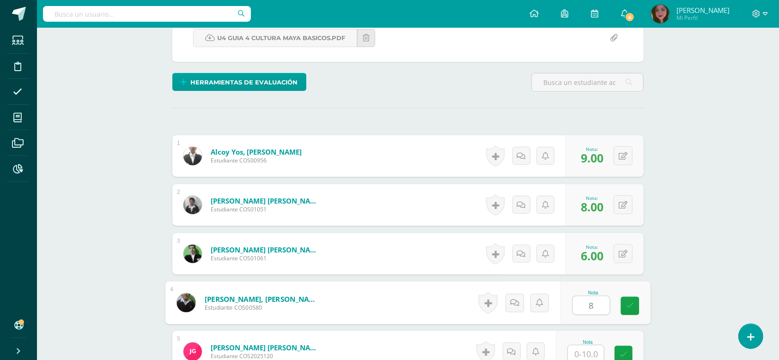
type input "8"
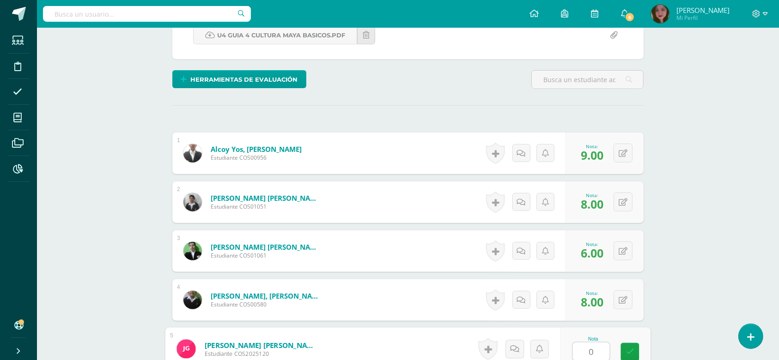
type input "0"
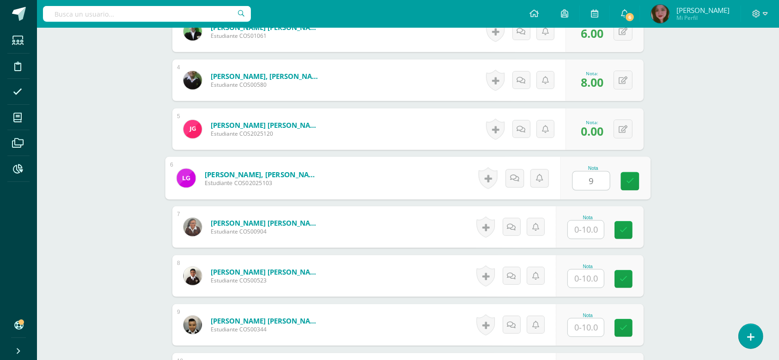
type input "9"
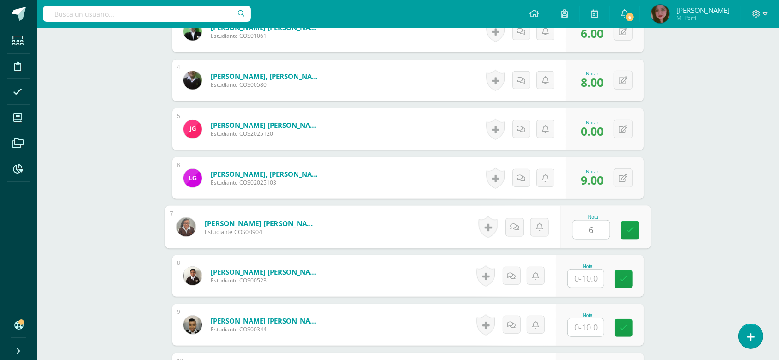
type input "6"
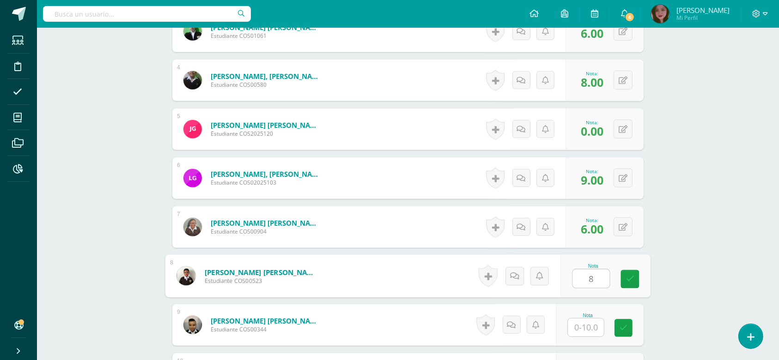
type input "8"
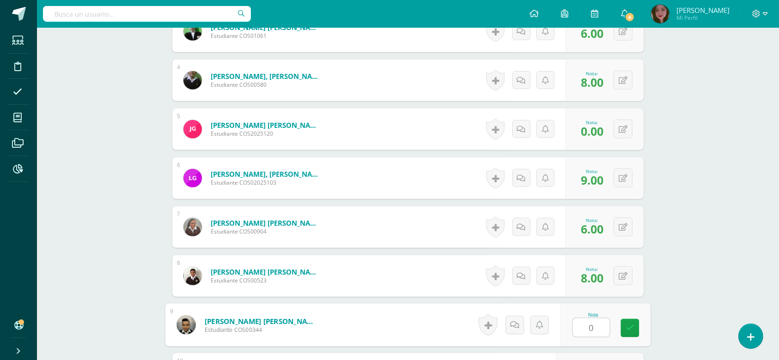
type input "0"
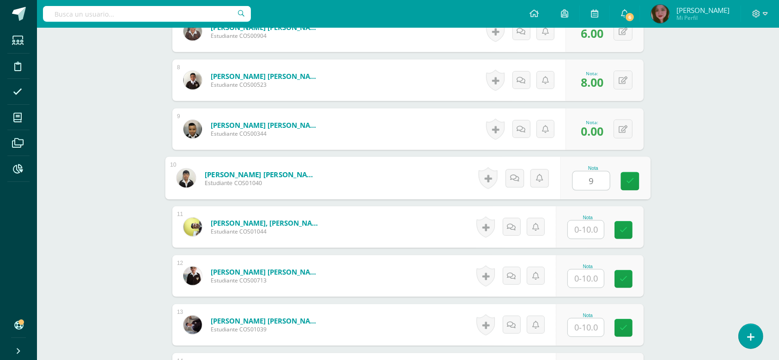
type input "9"
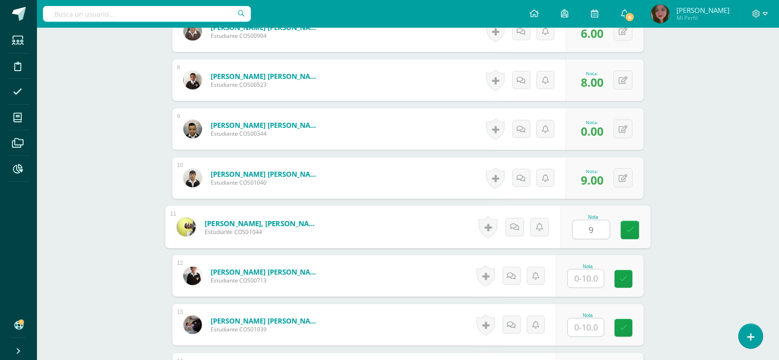
type input "9"
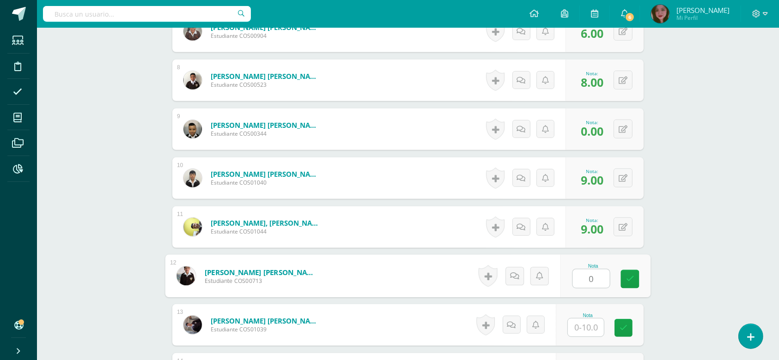
type input "0"
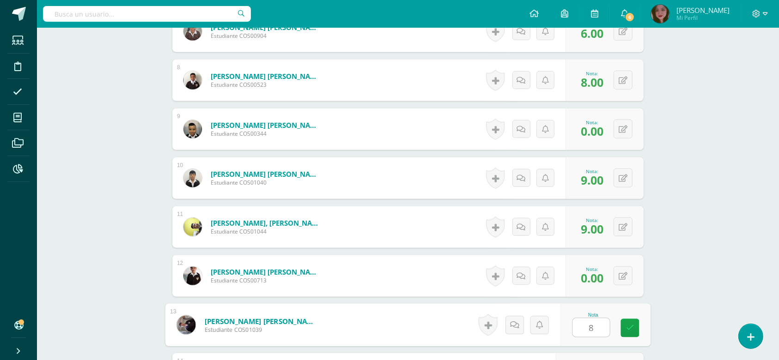
type input "8"
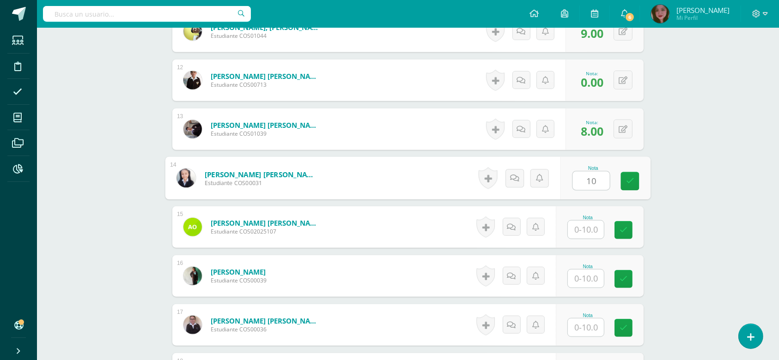
type input "10"
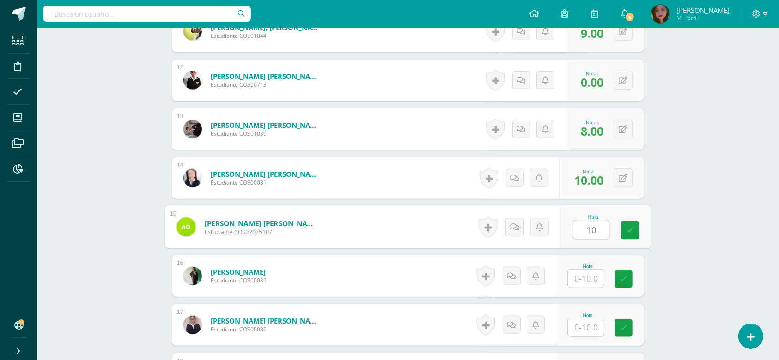
type input "10"
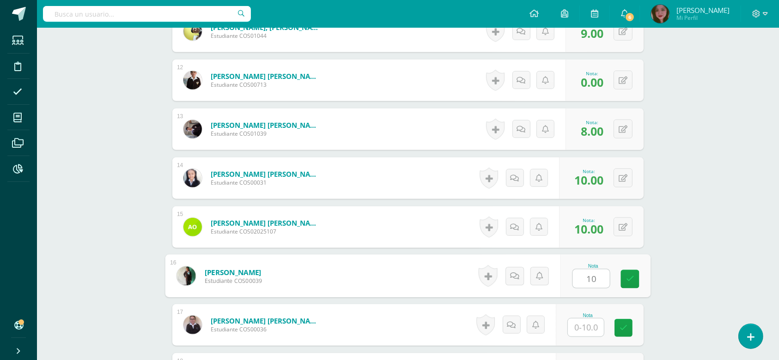
type input "10"
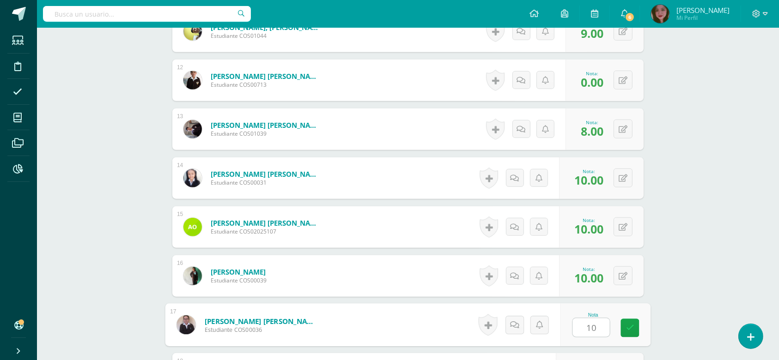
type input "10"
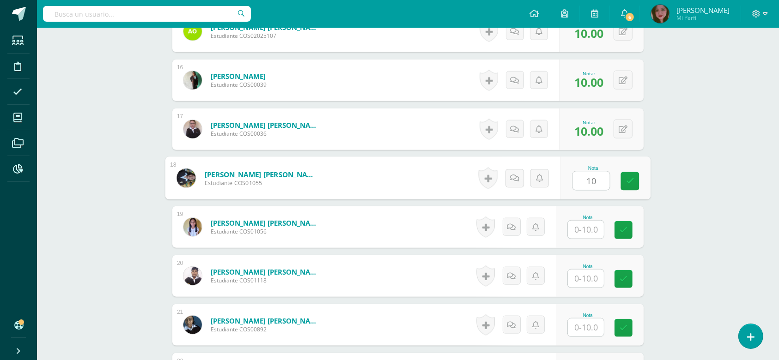
type input "10"
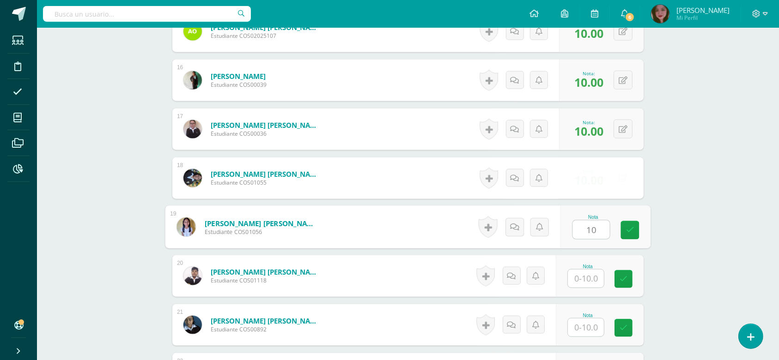
type input "10"
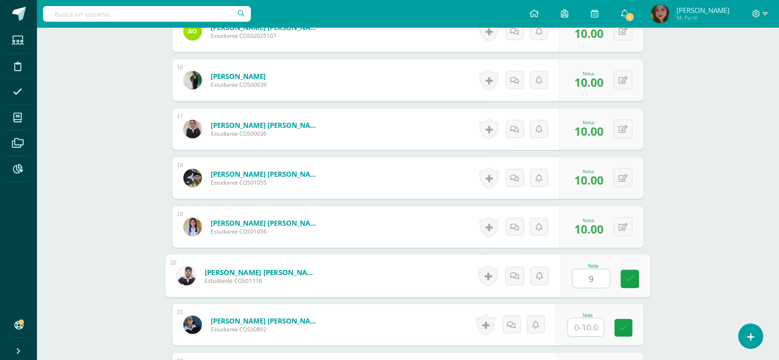
type input "9"
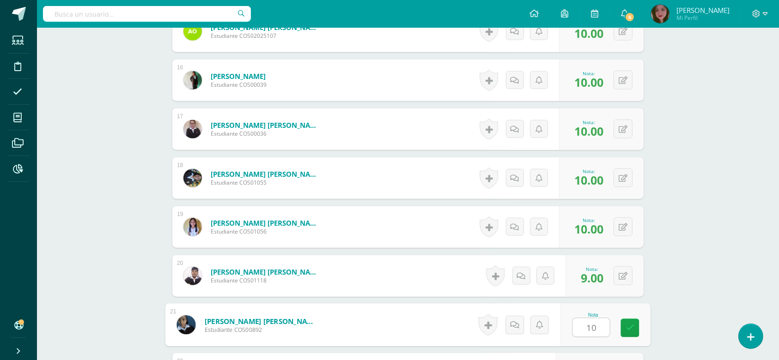
type input "10"
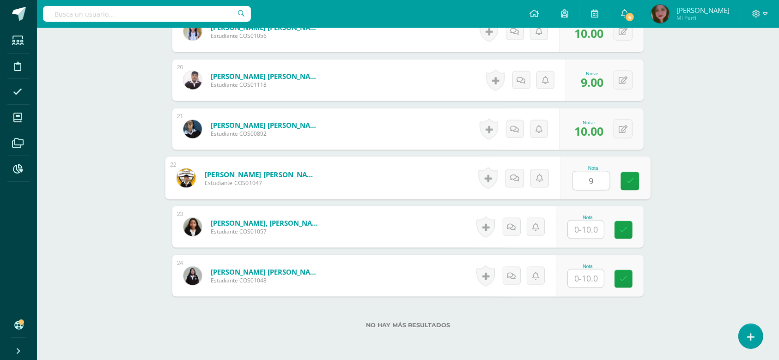
type input "9"
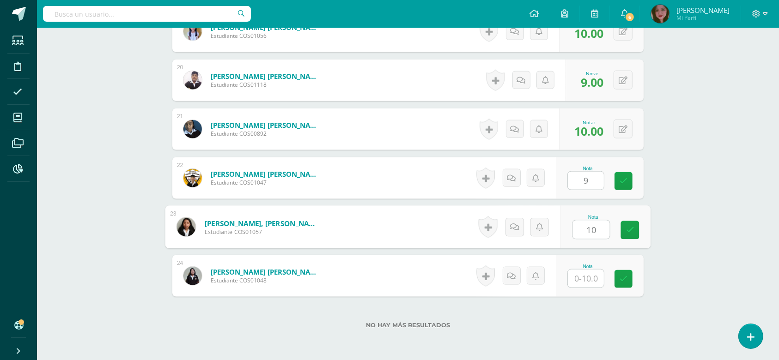
type input "10"
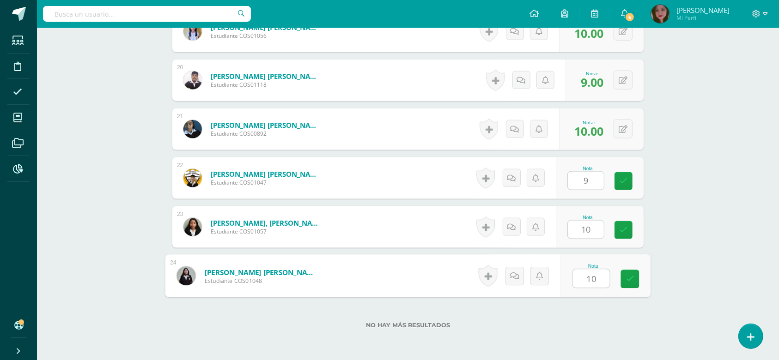
type input "10"
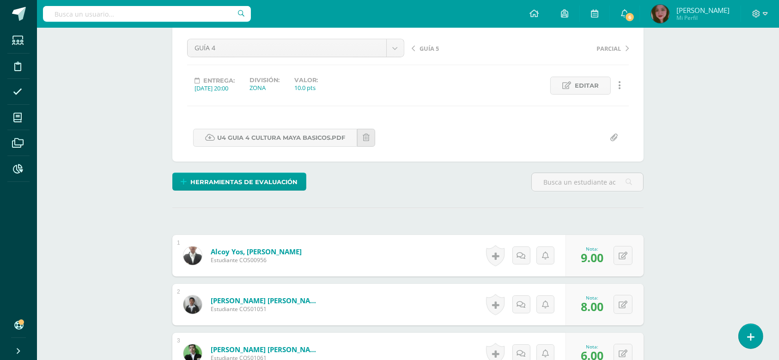
scroll to position [0, 0]
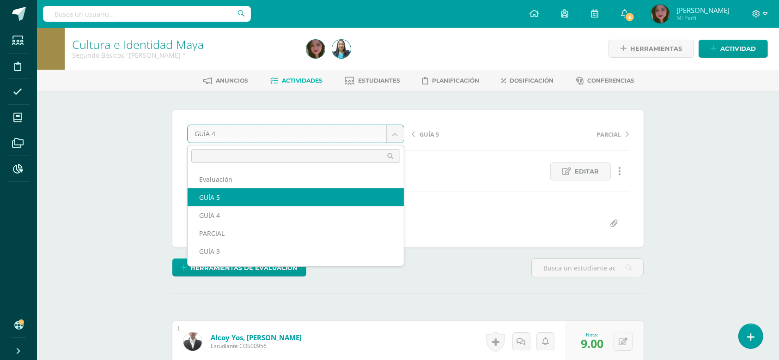
select select "/dashboard/teacher/grade-activity/124531/"
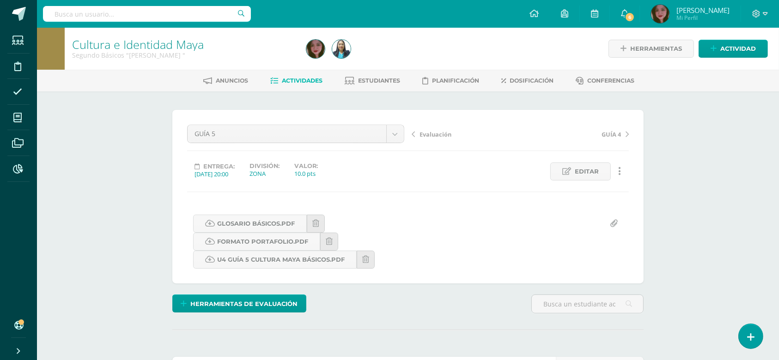
click at [504, 47] on div at bounding box center [422, 49] width 238 height 42
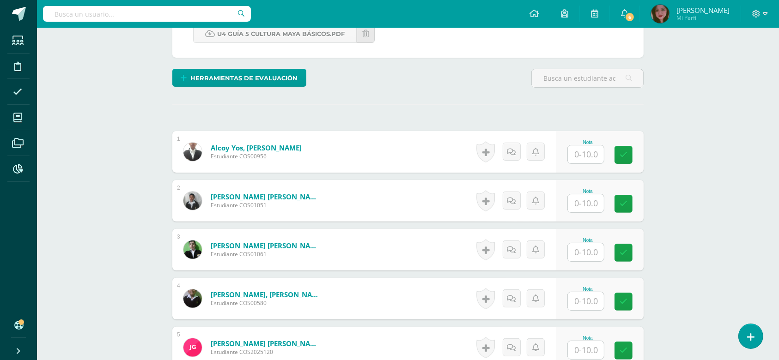
scroll to position [226, 0]
click at [591, 156] on input "text" at bounding box center [586, 154] width 36 height 18
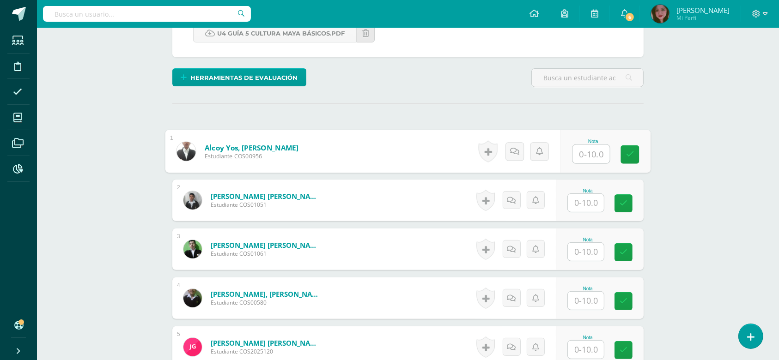
scroll to position [227, 0]
type input "8"
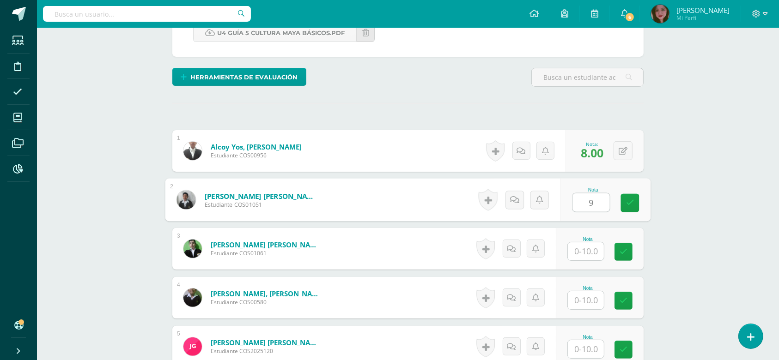
type input "9"
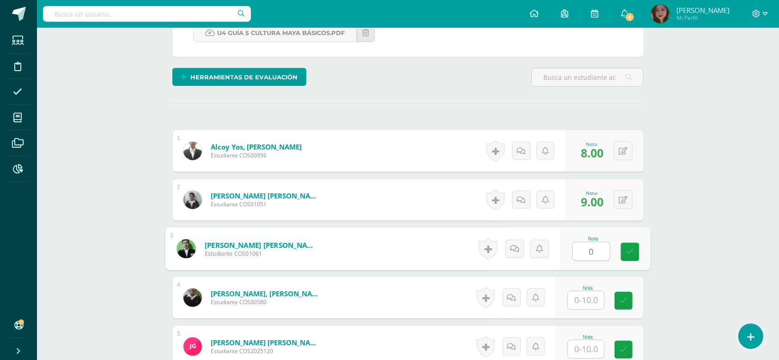
type input "0"
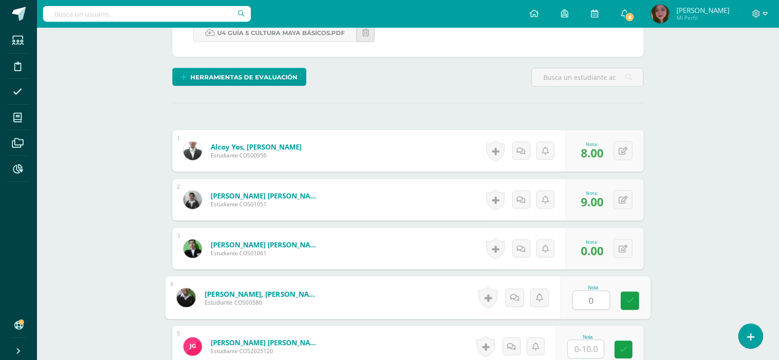
type input "0"
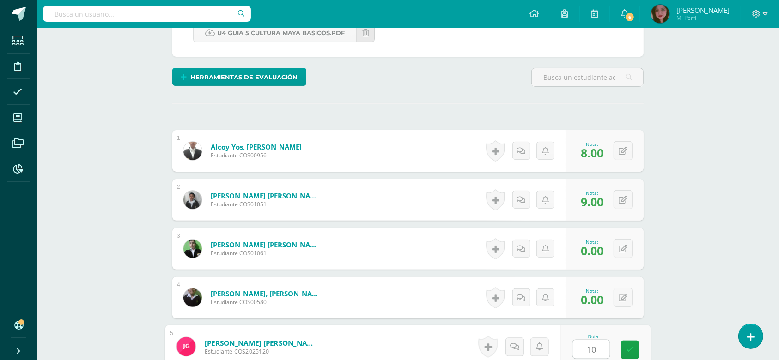
type input "10"
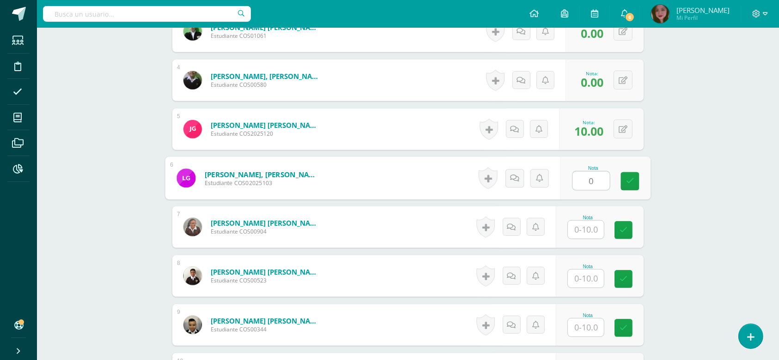
type input "0"
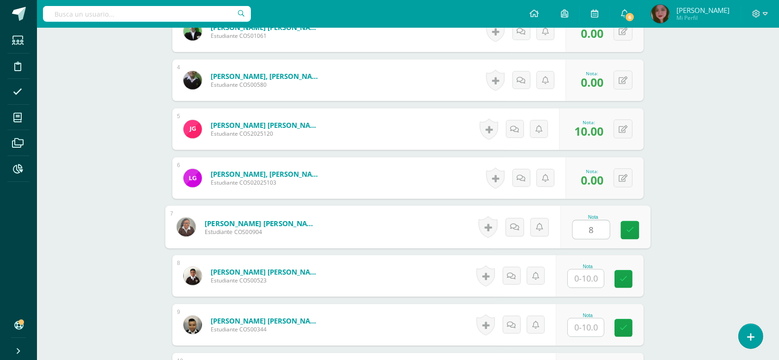
type input "8"
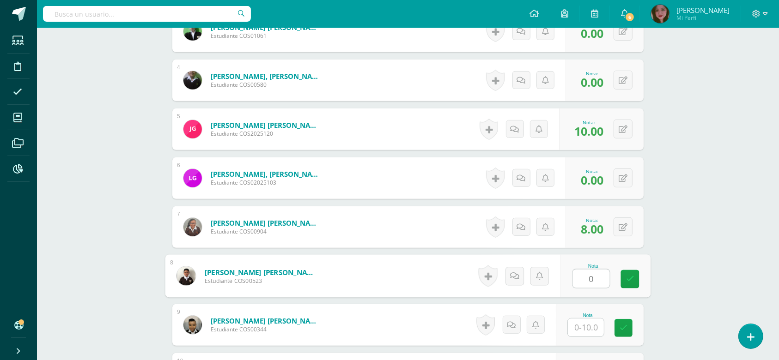
type input "0"
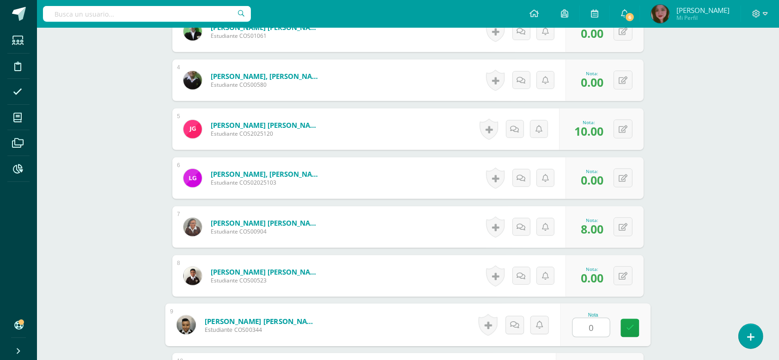
type input "0"
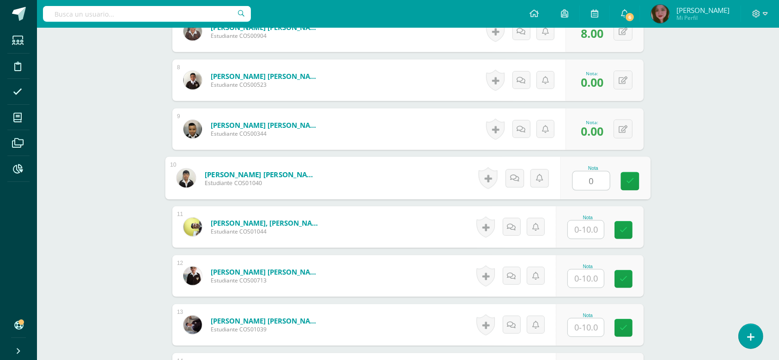
type input "0"
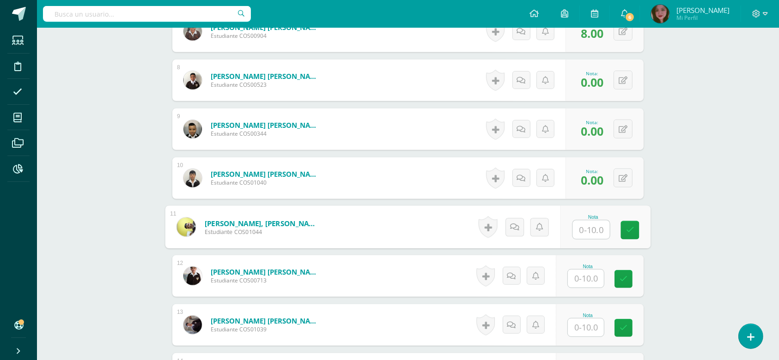
type input "0"
type input "8"
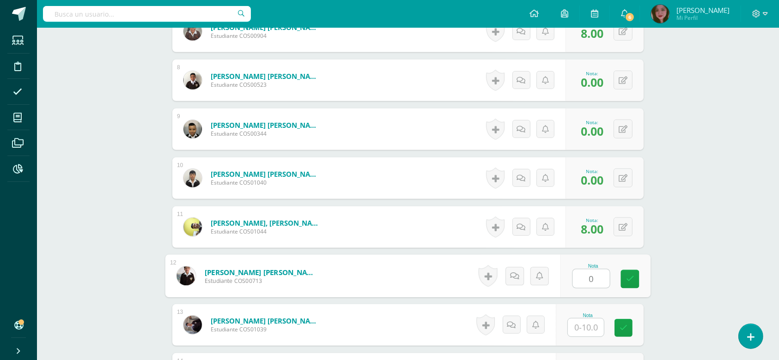
type input "0"
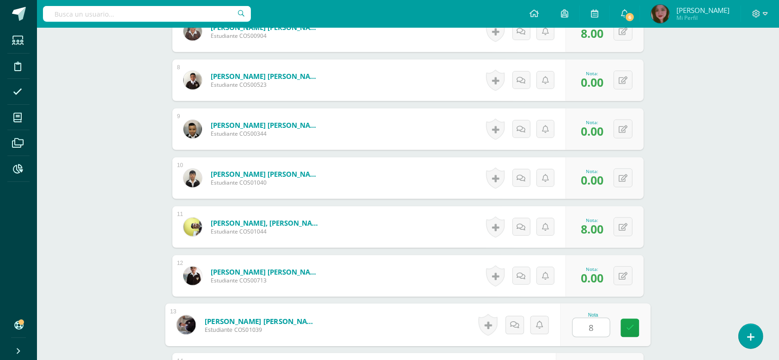
type input "8"
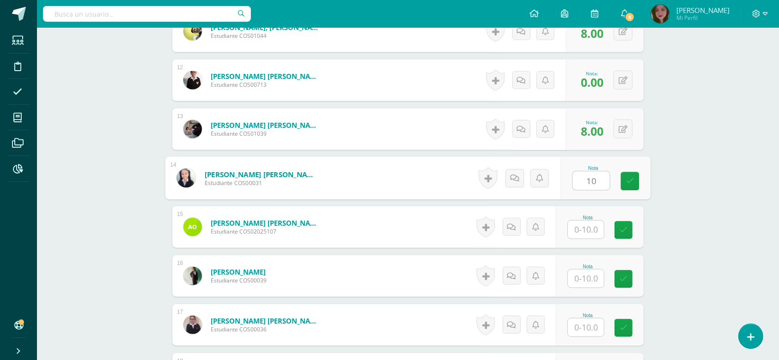
type input "10"
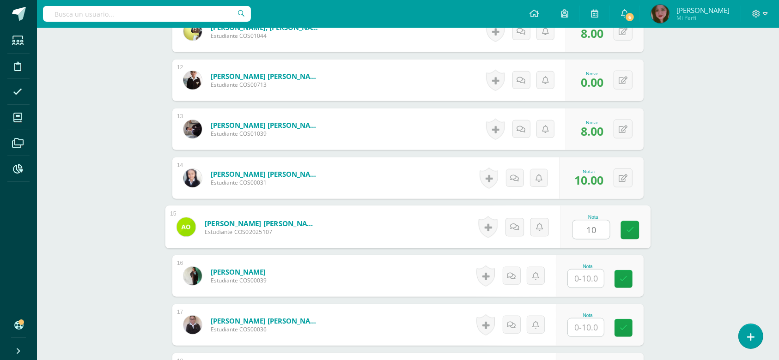
type input "10"
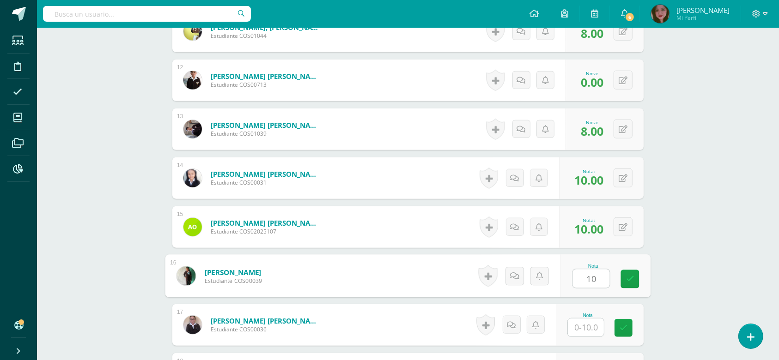
type input "10"
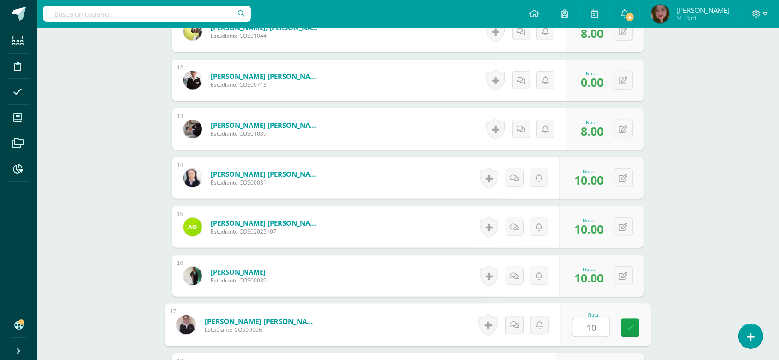
type input "10"
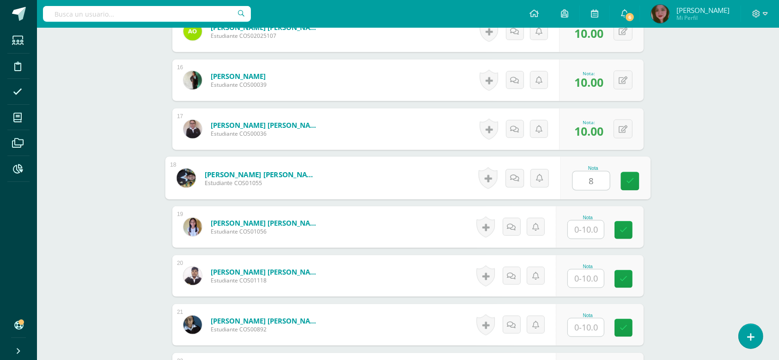
type input "8"
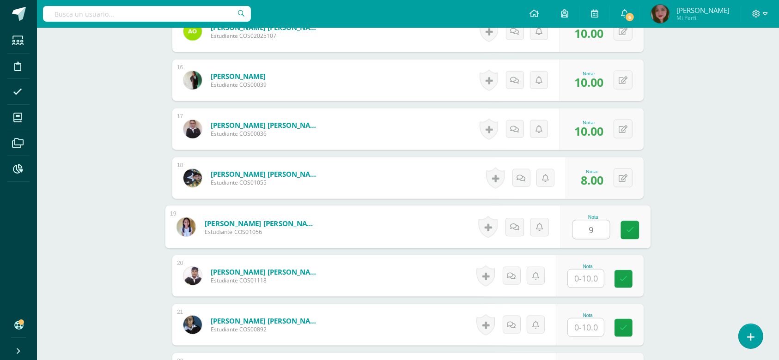
type input "9"
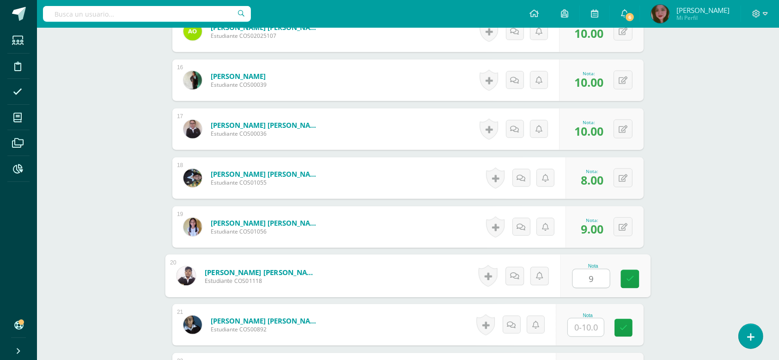
type input "9"
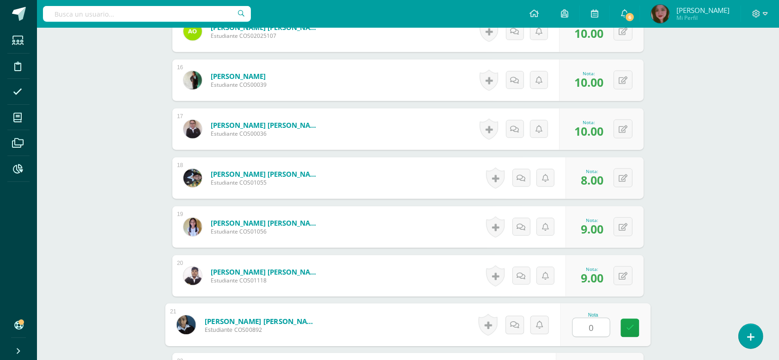
type input "0"
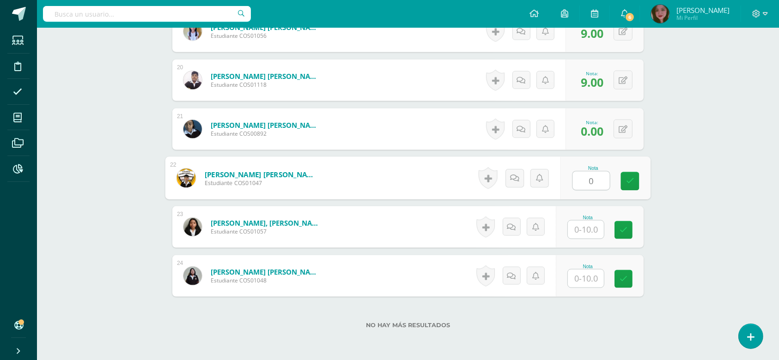
type input "0"
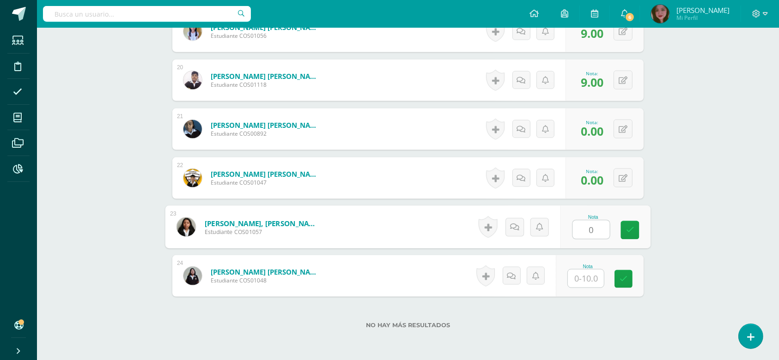
type input "0"
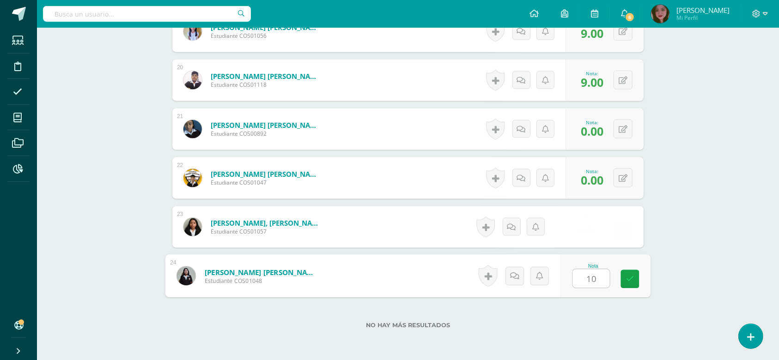
type input "10"
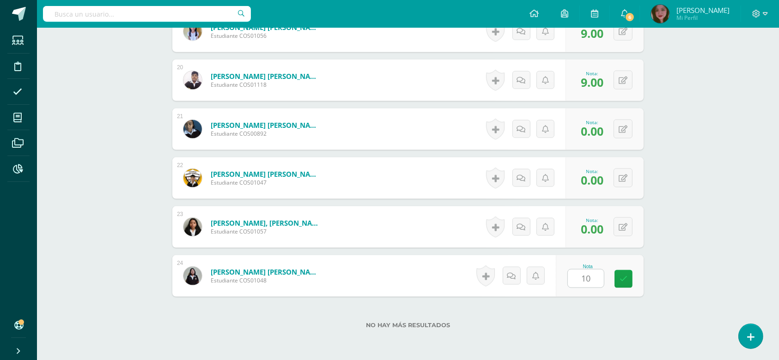
scroll to position [1271, 0]
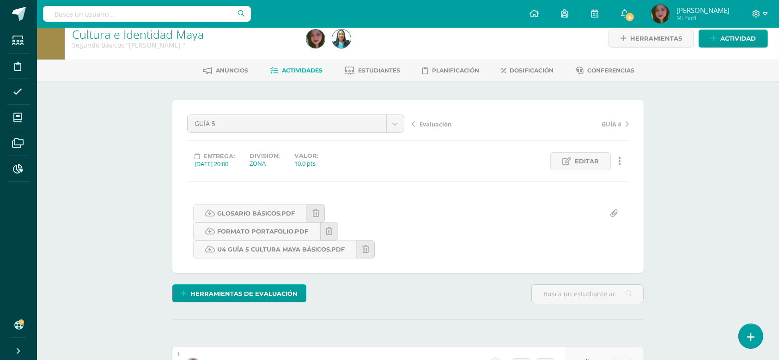
scroll to position [0, 0]
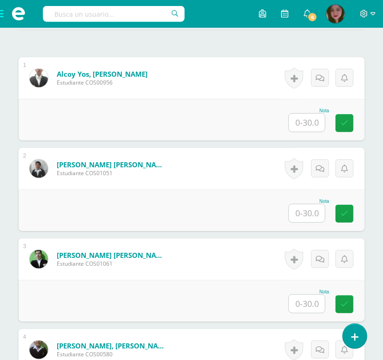
scroll to position [283, 0]
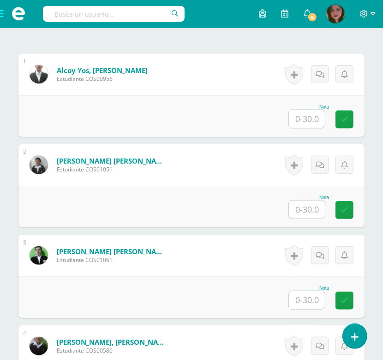
click at [310, 117] on input "text" at bounding box center [307, 119] width 36 height 18
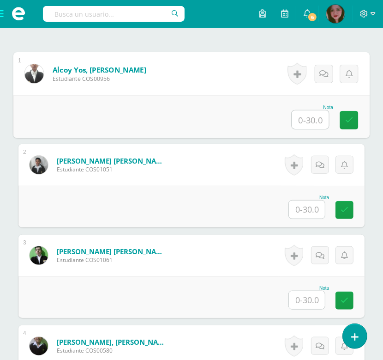
click at [314, 117] on input "text" at bounding box center [310, 119] width 37 height 18
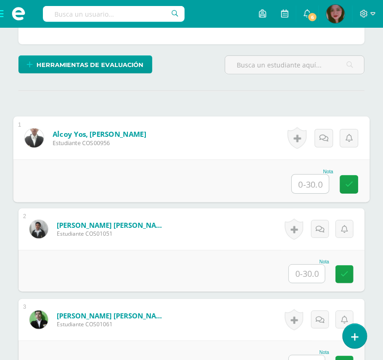
scroll to position [225, 0]
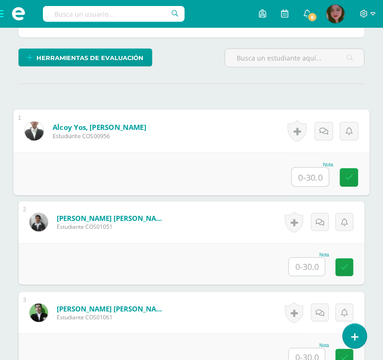
click at [308, 179] on input "text" at bounding box center [310, 177] width 37 height 18
type input "18"
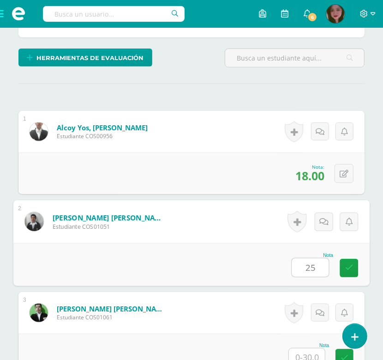
type input "25"
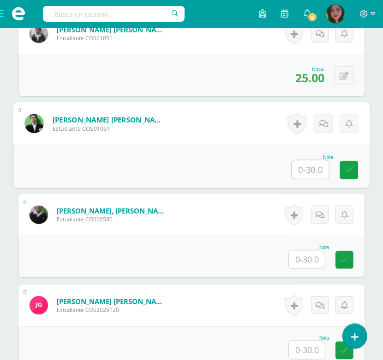
scroll to position [416, 0]
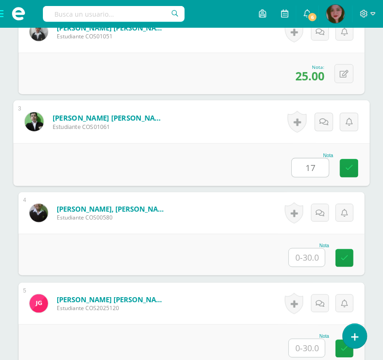
type input "17"
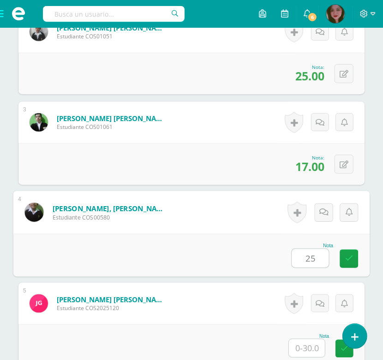
type input "25"
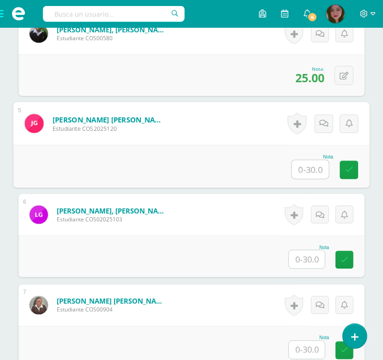
scroll to position [601, 0]
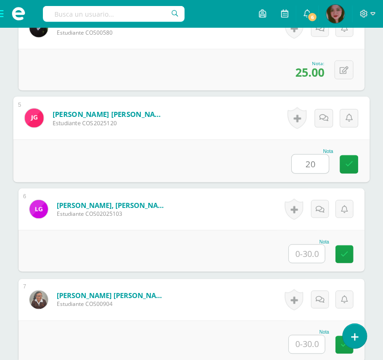
type input "20"
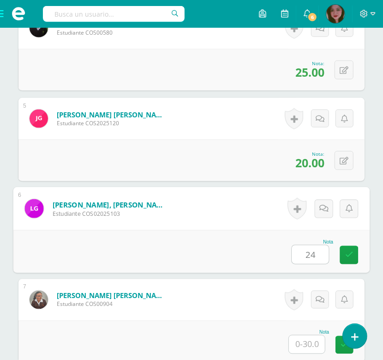
type input "24"
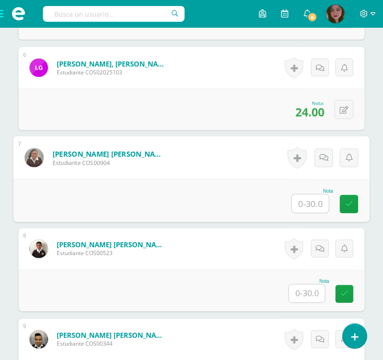
scroll to position [765, 0]
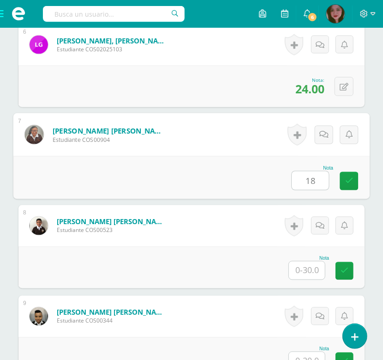
type input "18"
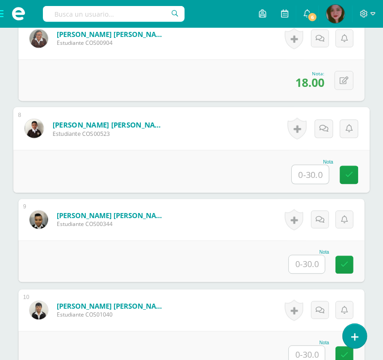
scroll to position [909, 0]
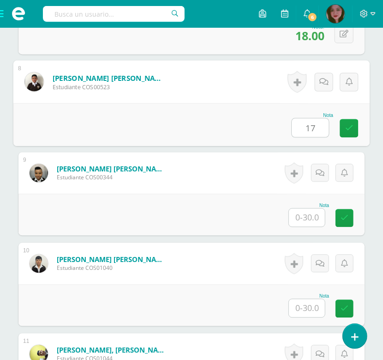
type input "17"
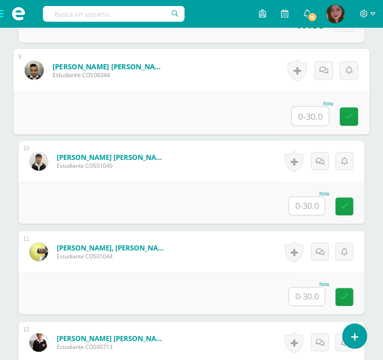
scroll to position [1011, 0]
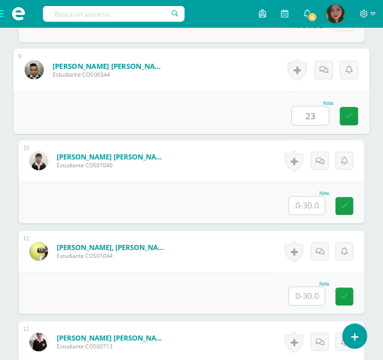
type input "23"
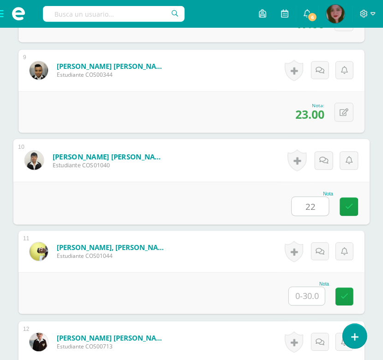
type input "22"
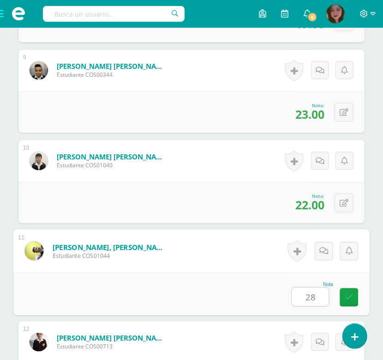
type input "28"
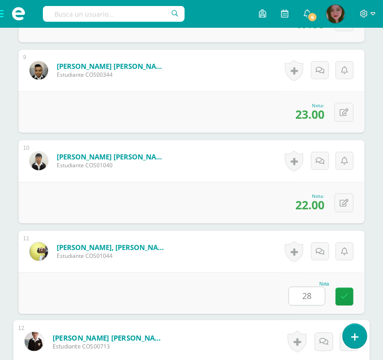
scroll to position [1217, 0]
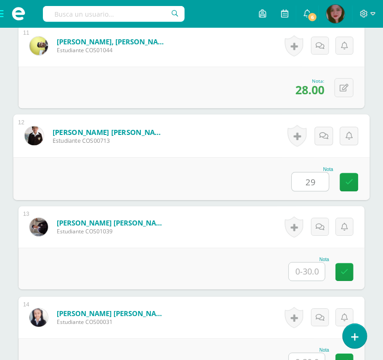
type input "29"
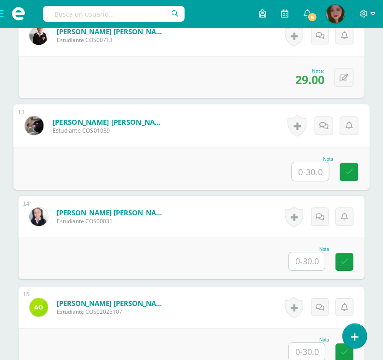
scroll to position [1319, 0]
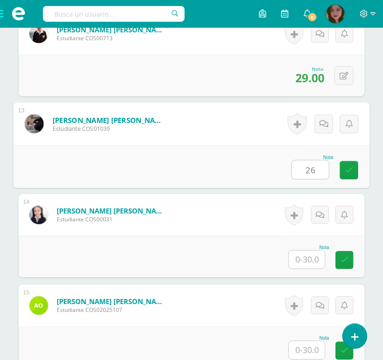
type input "26"
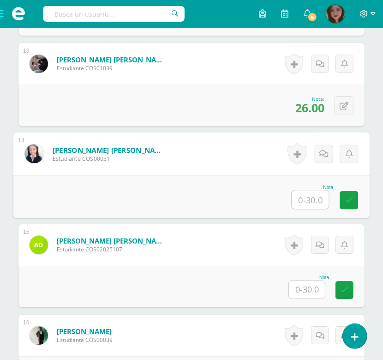
scroll to position [1381, 0]
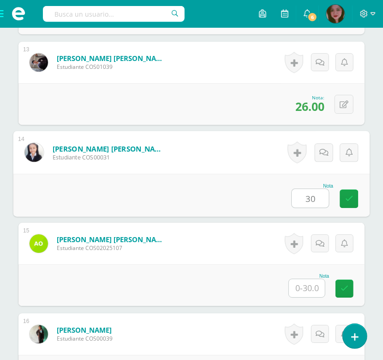
type input "30"
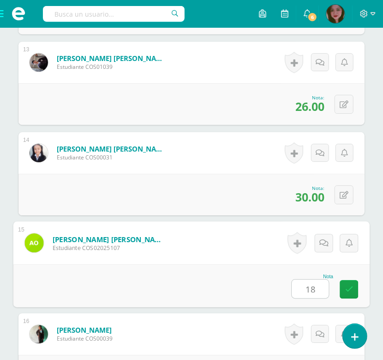
type input "18"
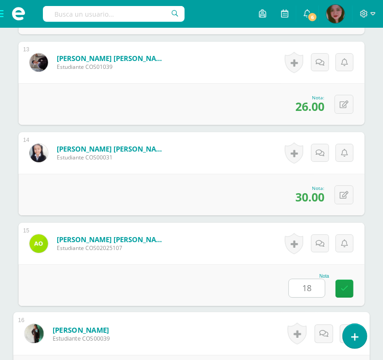
scroll to position [1579, 0]
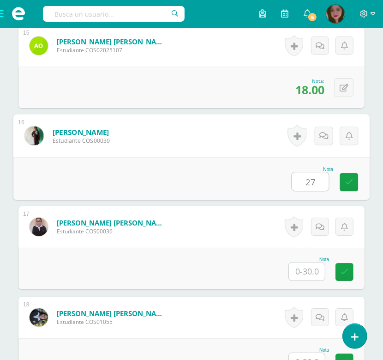
type input "27"
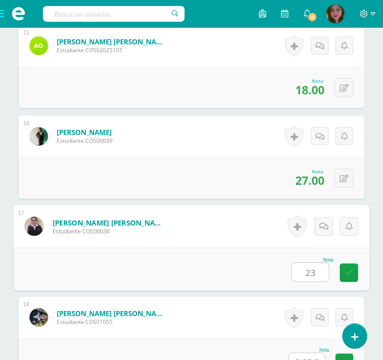
type input "23"
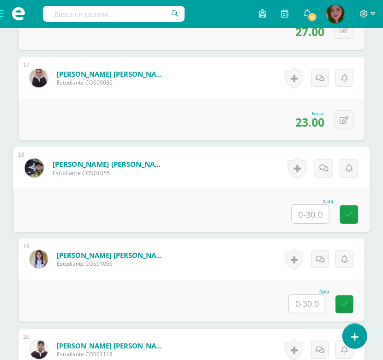
scroll to position [1733, 0]
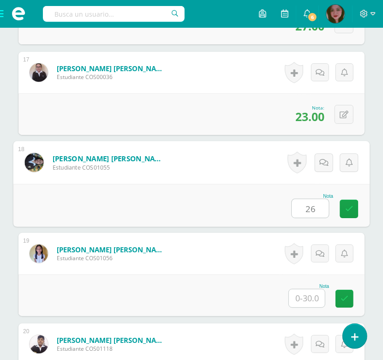
type input "26"
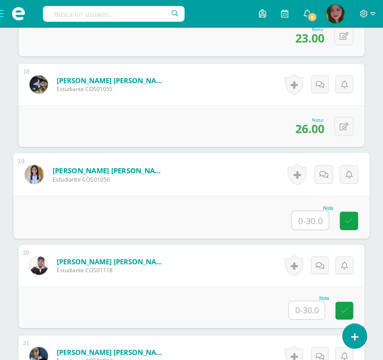
scroll to position [1815, 0]
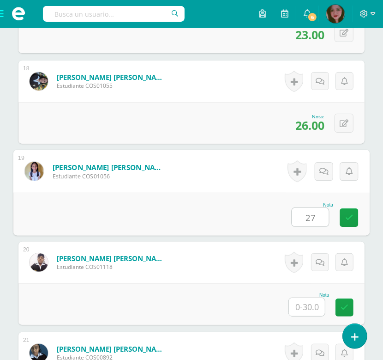
type input "27"
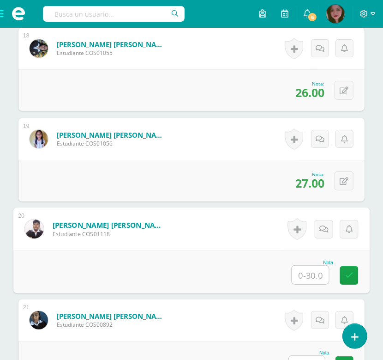
scroll to position [1856, 0]
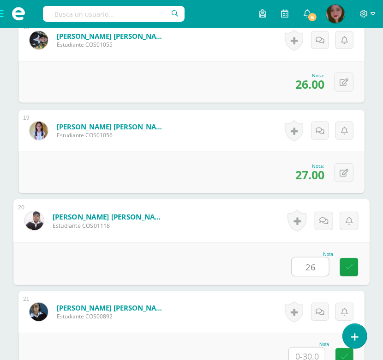
type input "26"
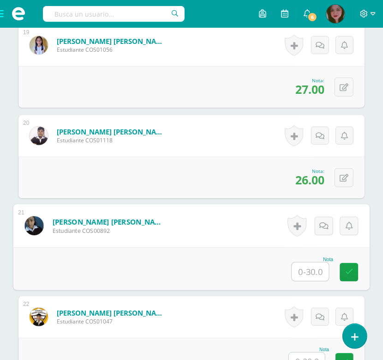
scroll to position [1963, 0]
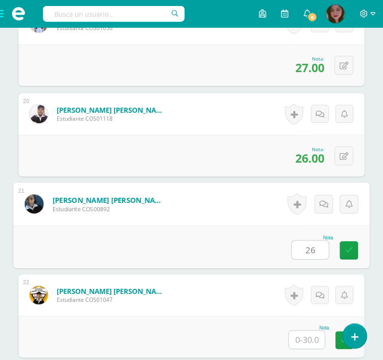
type input "26"
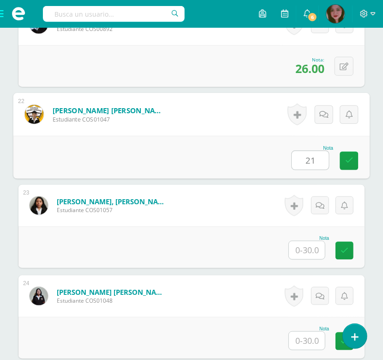
scroll to position [2148, 0]
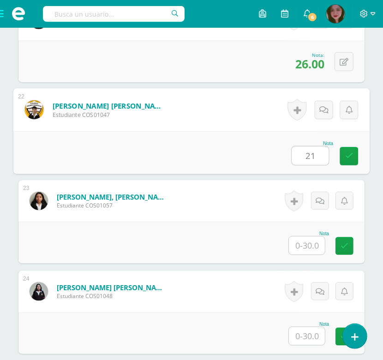
type input "21"
click at [295, 242] on input "text" at bounding box center [307, 246] width 36 height 18
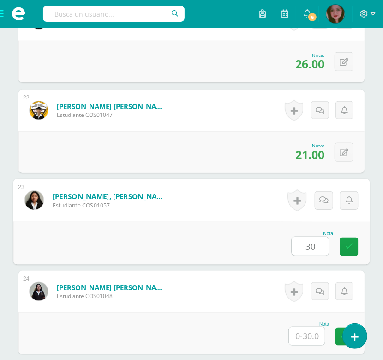
type input "30"
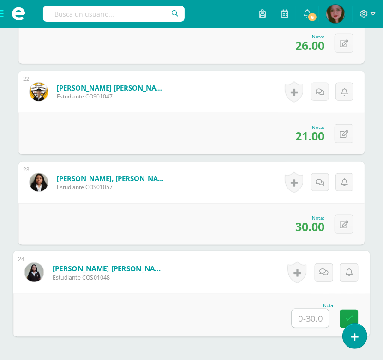
scroll to position [2249, 0]
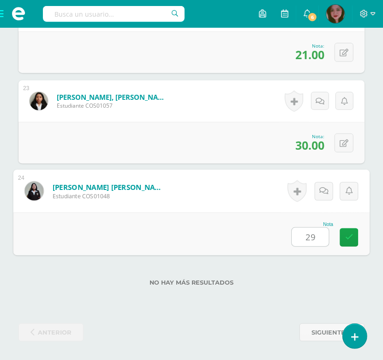
type input "29"
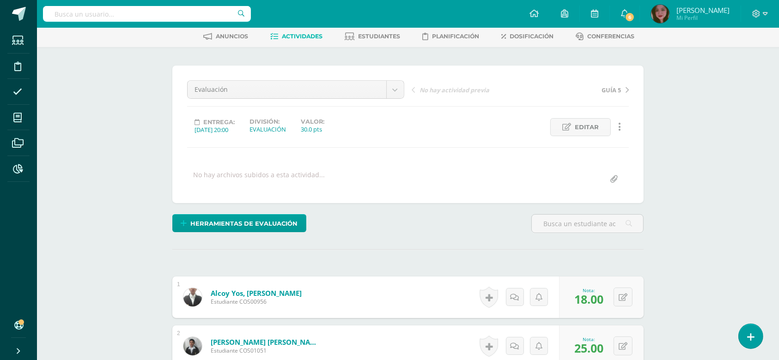
scroll to position [0, 0]
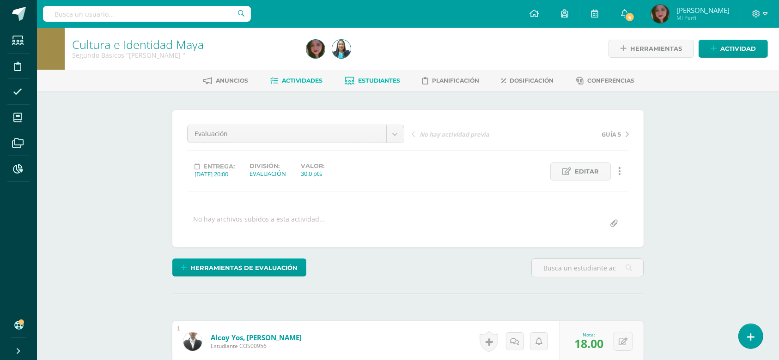
click at [389, 79] on span "Estudiantes" at bounding box center [379, 80] width 42 height 7
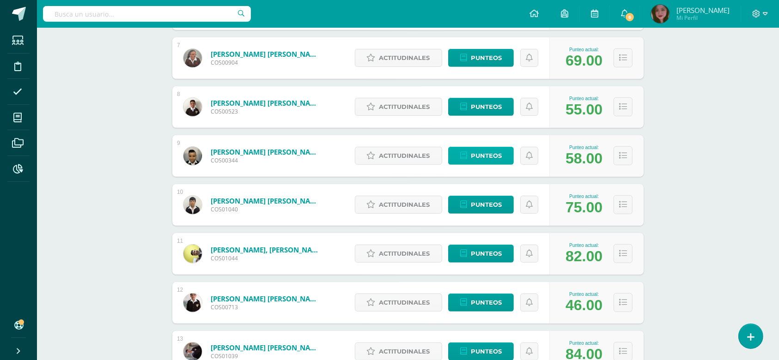
scroll to position [451, 0]
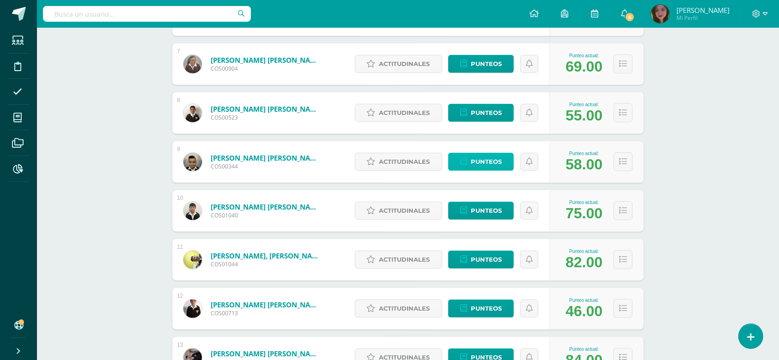
click at [495, 162] on span "Punteos" at bounding box center [486, 161] width 31 height 17
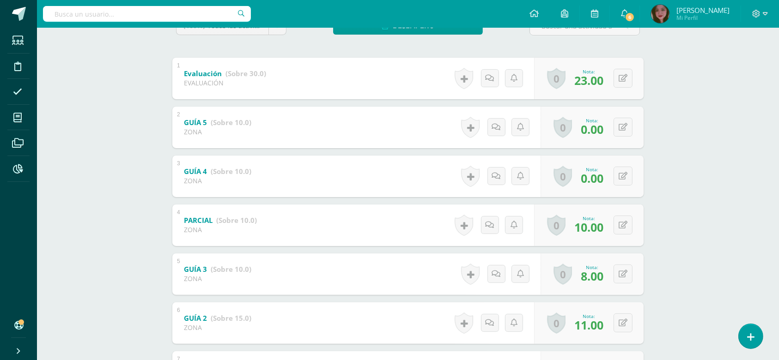
scroll to position [185, 0]
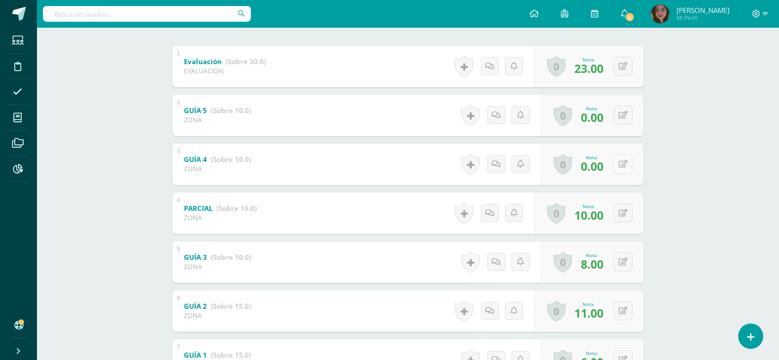
click at [623, 168] on button at bounding box center [622, 164] width 19 height 19
type input "3"
click at [605, 172] on link at bounding box center [604, 167] width 18 height 18
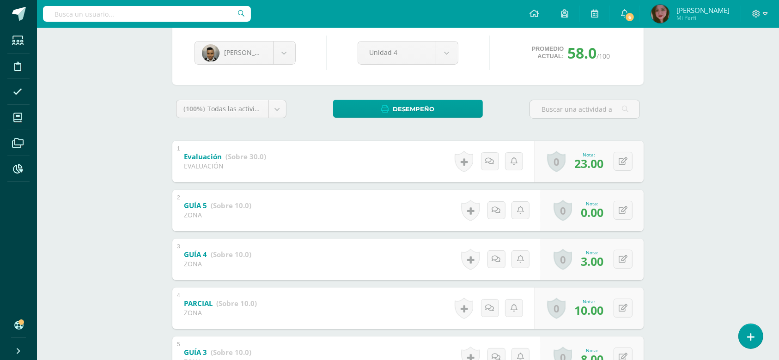
scroll to position [0, 0]
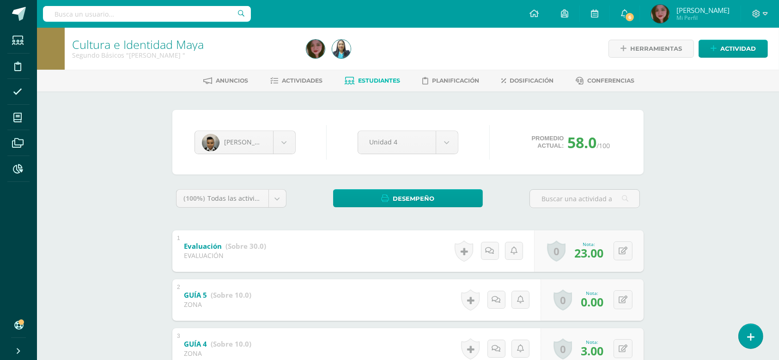
click at [375, 83] on span "Estudiantes" at bounding box center [379, 80] width 42 height 7
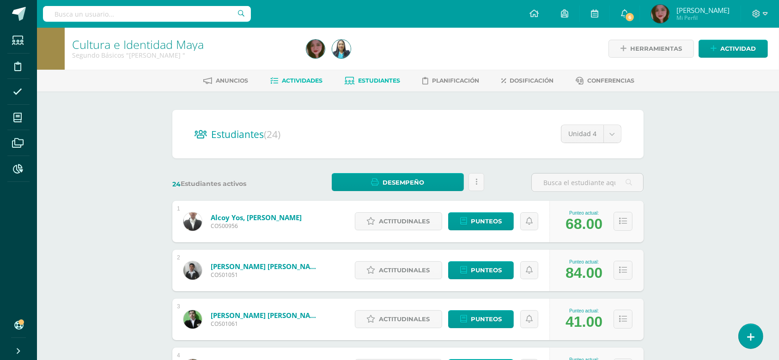
click at [308, 78] on span "Actividades" at bounding box center [302, 80] width 41 height 7
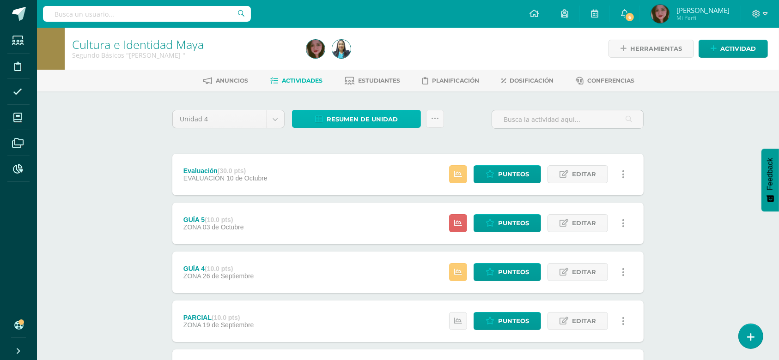
click at [393, 115] on span "Resumen de unidad" at bounding box center [362, 119] width 71 height 17
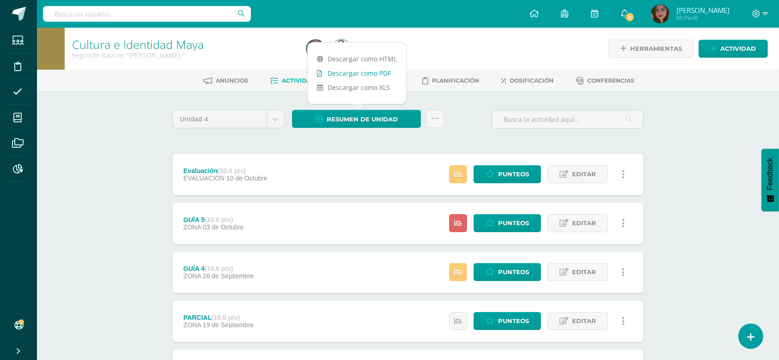
click at [377, 75] on link "Descargar como PDF" at bounding box center [357, 73] width 98 height 14
click at [437, 116] on icon at bounding box center [435, 119] width 8 height 8
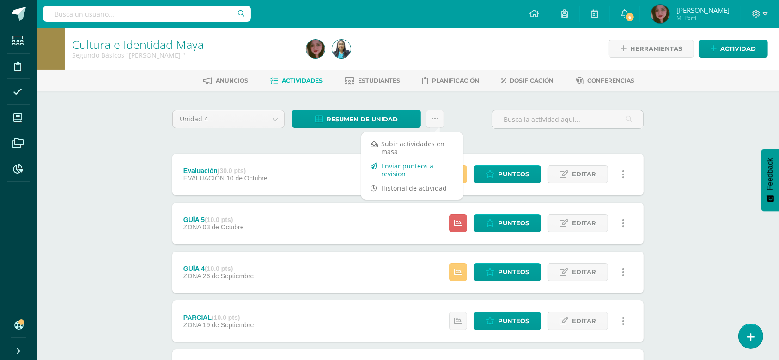
click at [417, 166] on link "Enviar punteos a revision" at bounding box center [412, 170] width 102 height 22
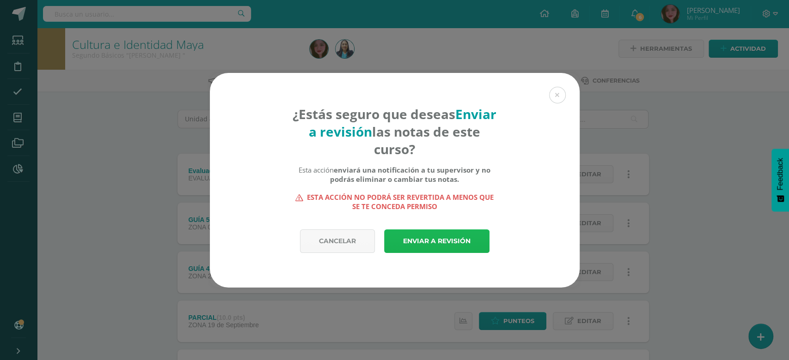
click at [420, 239] on link "Enviar a revisión" at bounding box center [436, 242] width 105 height 24
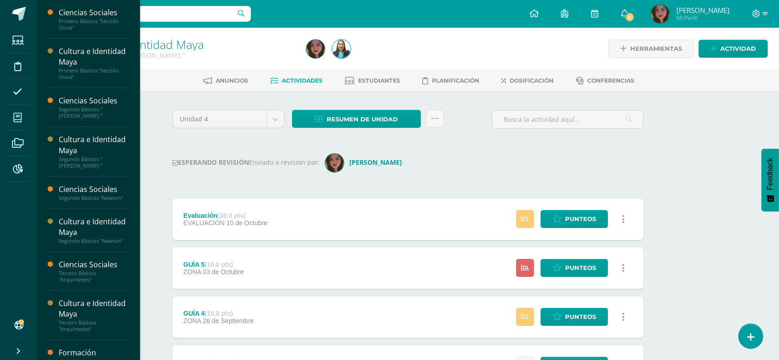
click at [18, 114] on icon at bounding box center [17, 117] width 8 height 9
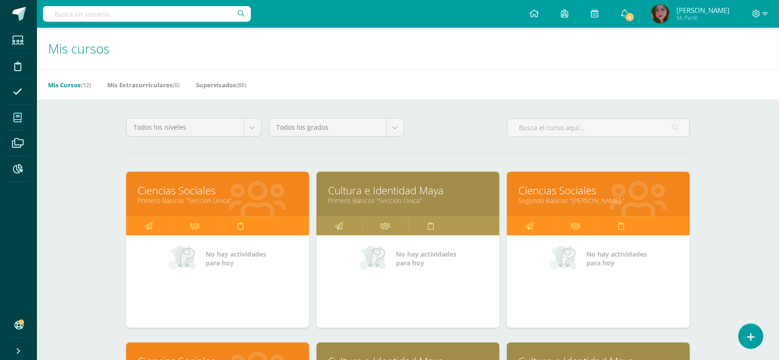
click at [196, 188] on link "Ciencias Sociales" at bounding box center [218, 190] width 160 height 14
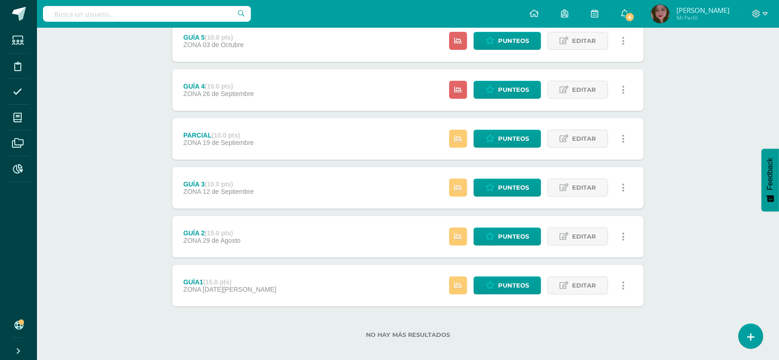
scroll to position [191, 0]
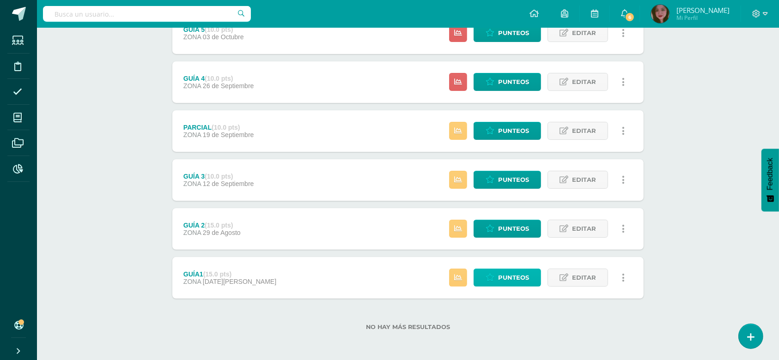
click at [527, 275] on span "Punteos" at bounding box center [513, 277] width 31 height 17
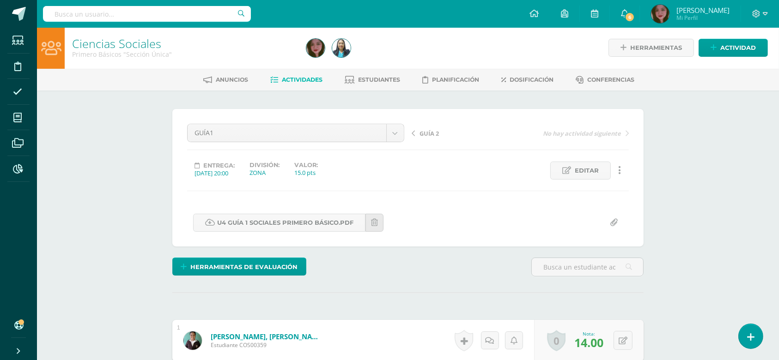
scroll to position [1, 0]
click at [524, 275] on div "Herramientas de evaluación Lista de cotejo Escala de valoración Puntos Extra Su…" at bounding box center [408, 270] width 479 height 26
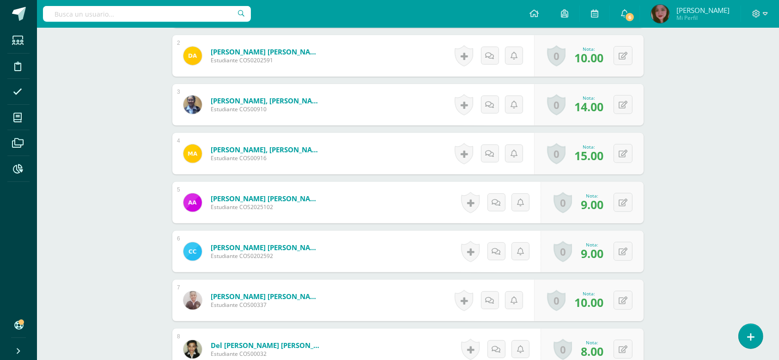
scroll to position [37, 0]
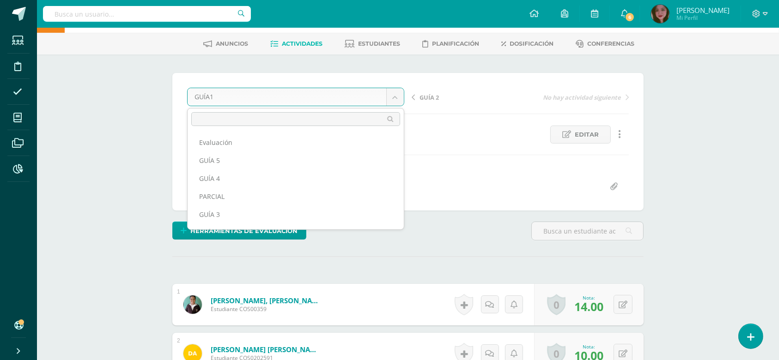
scroll to position [30, 0]
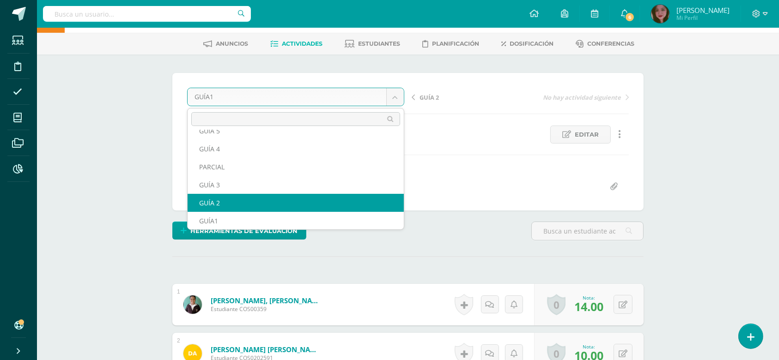
select select "/dashboard/teacher/grade-activity/123426/"
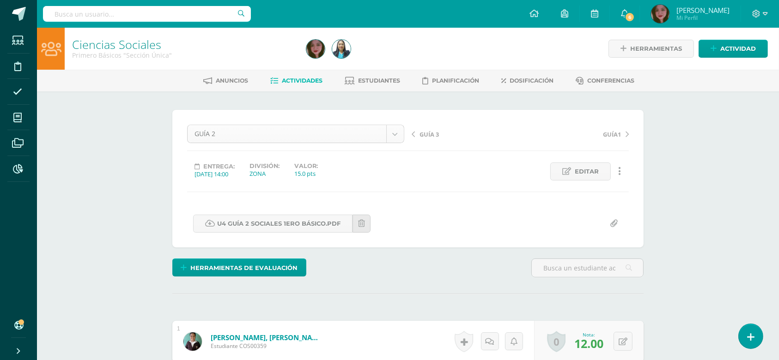
scroll to position [12, 0]
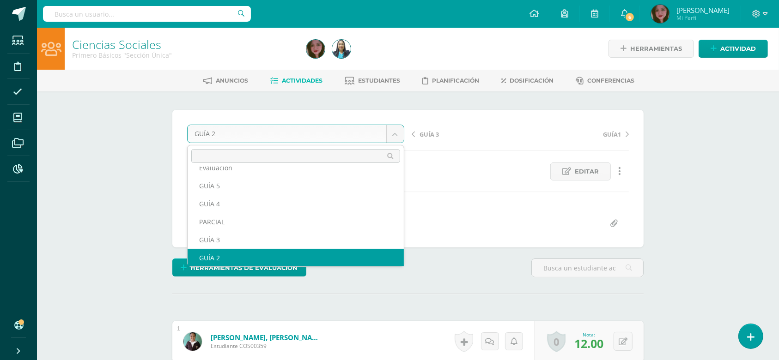
scroll to position [0, 0]
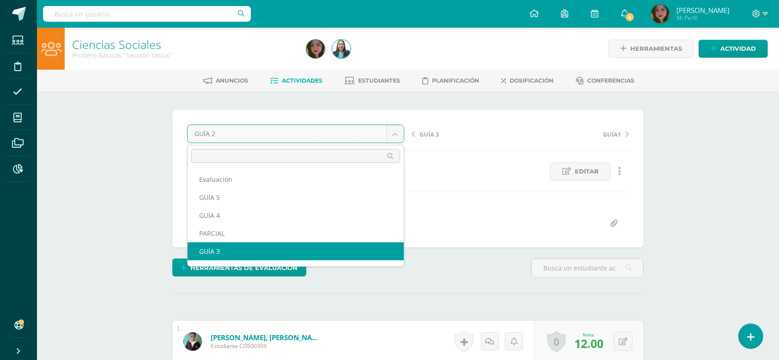
select select "/dashboard/teacher/grade-activity/123873/"
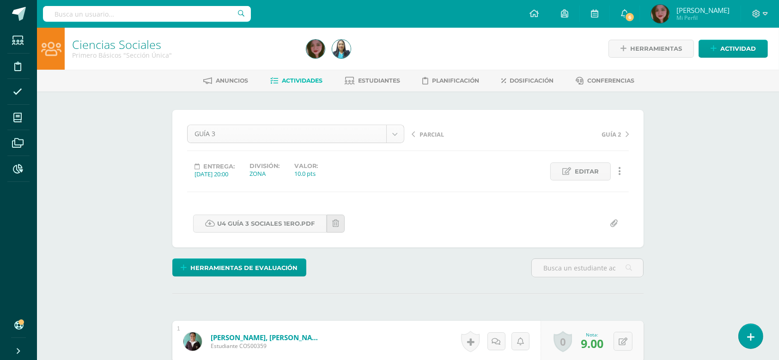
click at [404, 134] on div "GUÍA 3" at bounding box center [295, 134] width 217 height 18
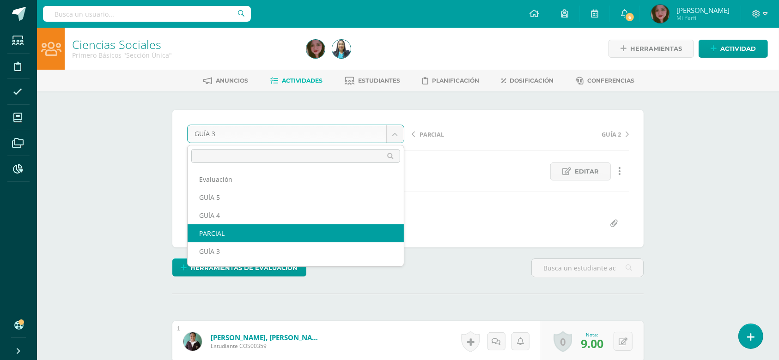
select select "/dashboard/teacher/grade-activity/123874/"
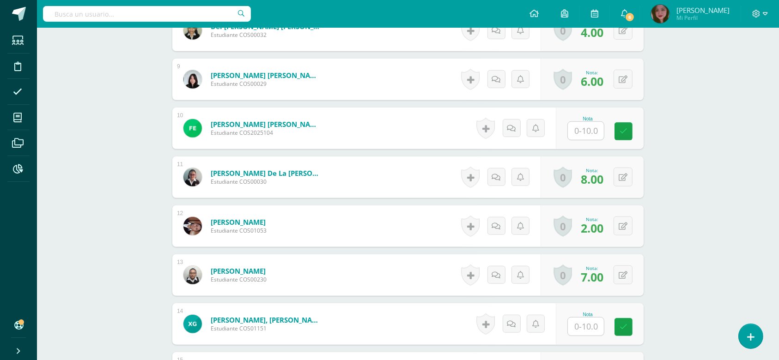
scroll to position [669, 0]
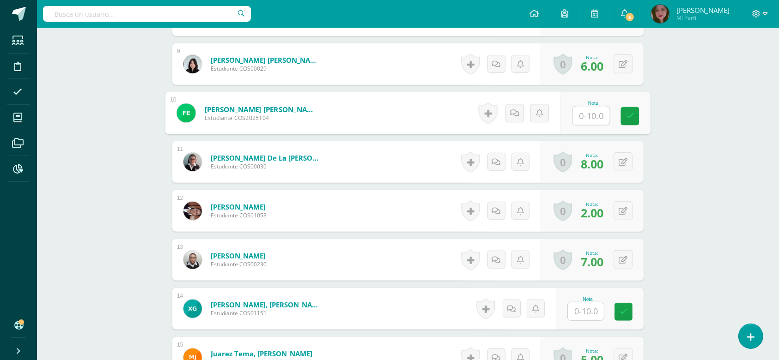
click at [589, 121] on input "text" at bounding box center [591, 116] width 37 height 18
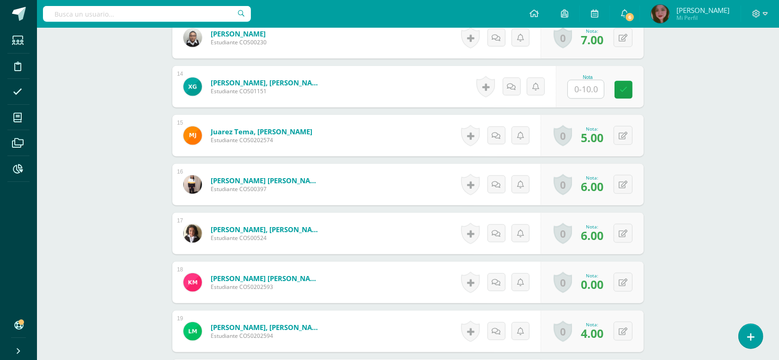
scroll to position [916, 0]
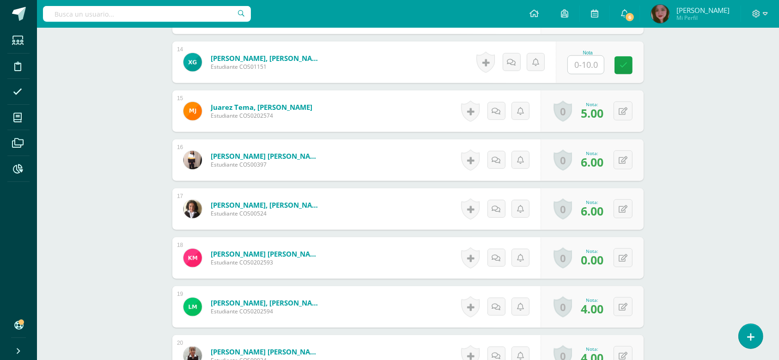
type input "9"
click at [584, 64] on input "text" at bounding box center [591, 65] width 37 height 18
type input "9"
click at [743, 78] on div "Ciencias Sociales Primero Básicos "Sección Única" Herramientas Detalle de asist…" at bounding box center [408, 165] width 742 height 2106
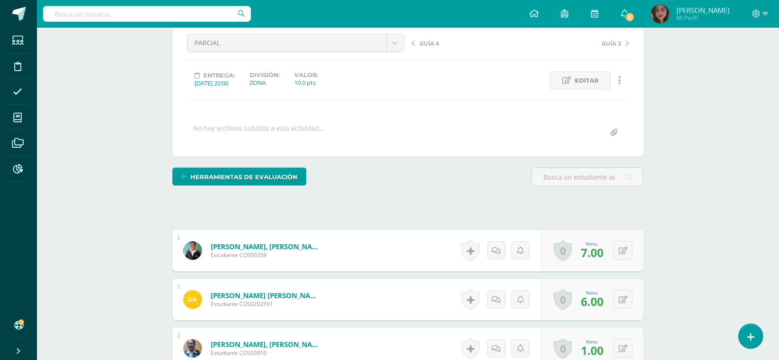
scroll to position [60, 0]
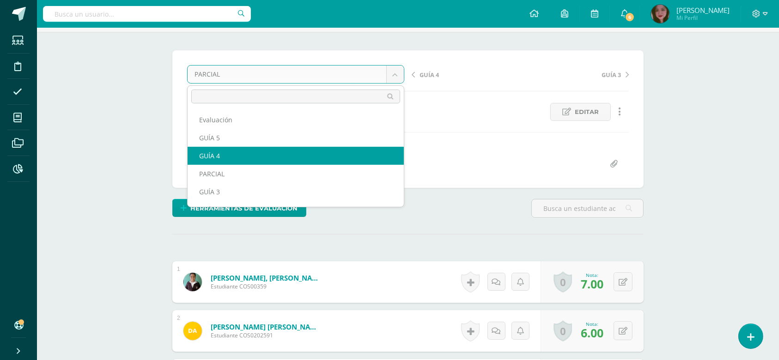
select select "/dashboard/teacher/grade-activity/124412/"
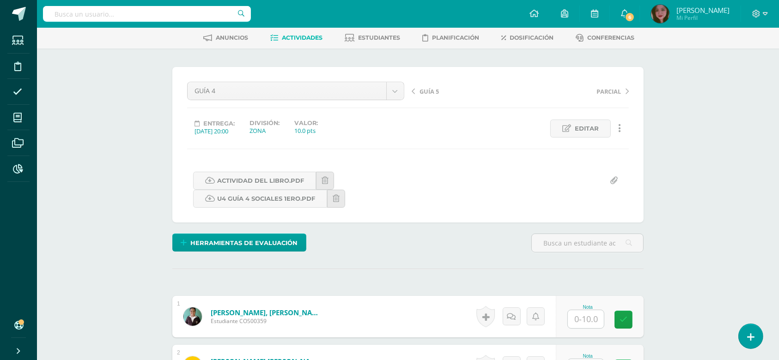
scroll to position [104, 0]
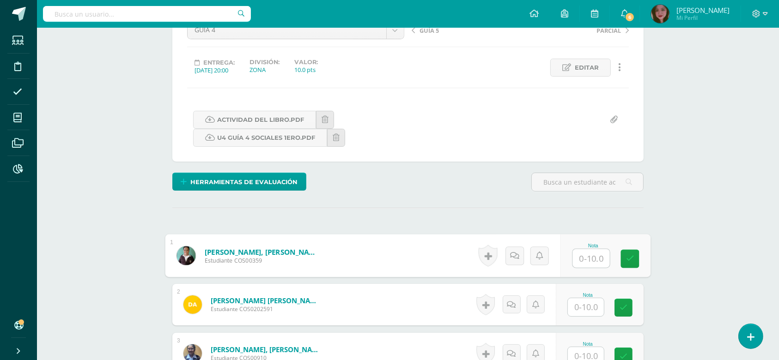
click at [597, 254] on input "text" at bounding box center [591, 258] width 37 height 18
type input "9"
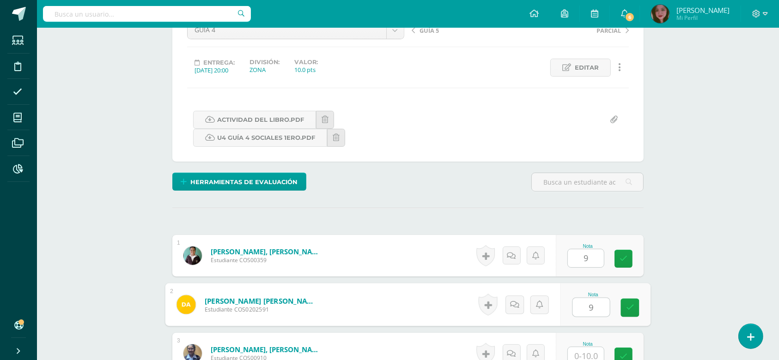
type input "9"
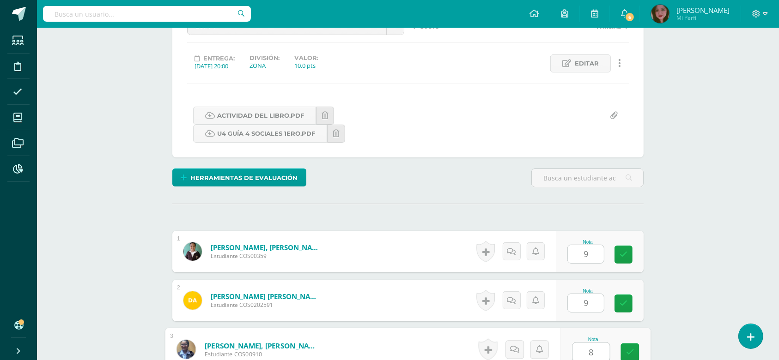
type input "8"
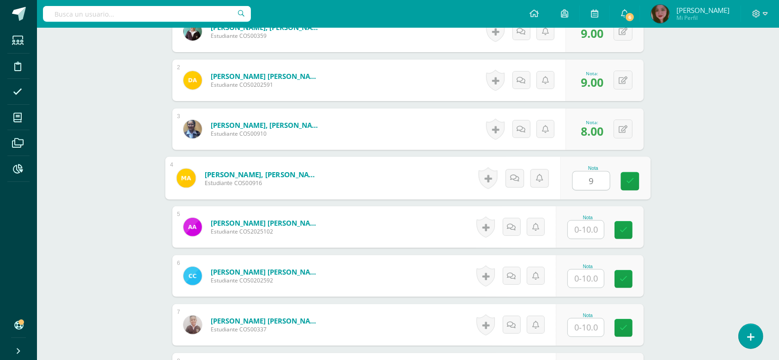
type input "9"
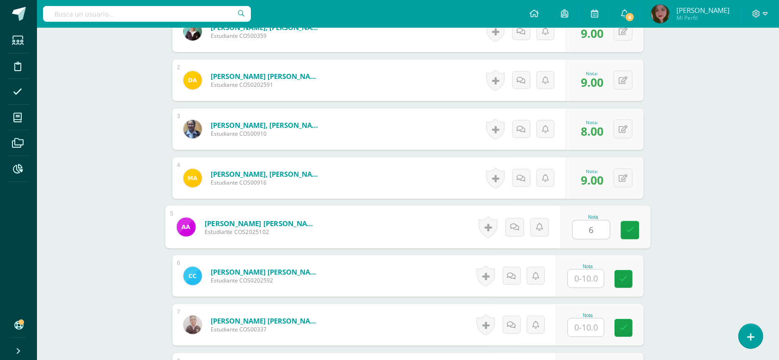
type input "6"
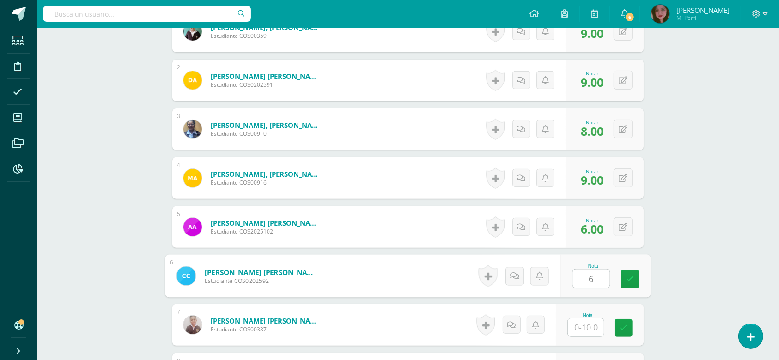
type input "6"
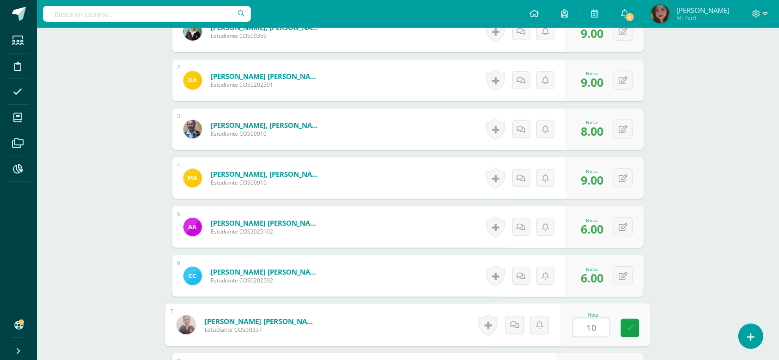
type input "10"
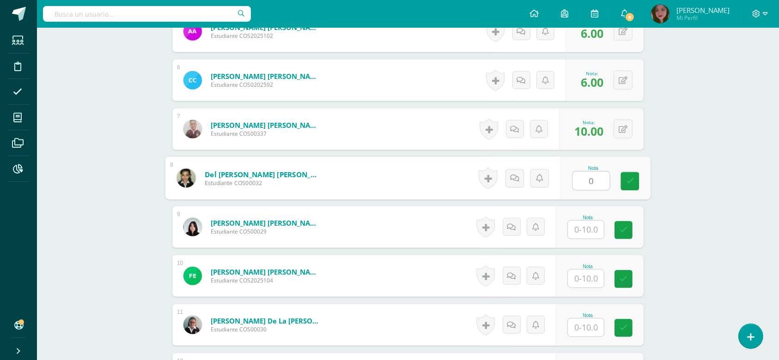
type input "0"
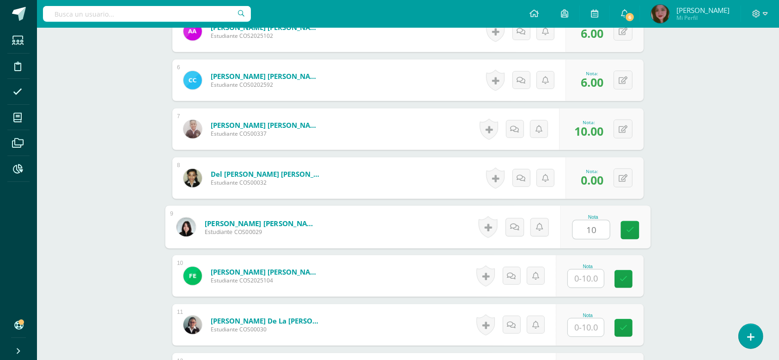
type input "10"
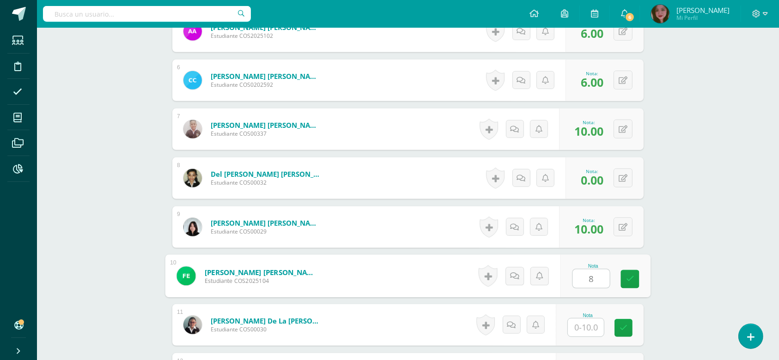
type input "8"
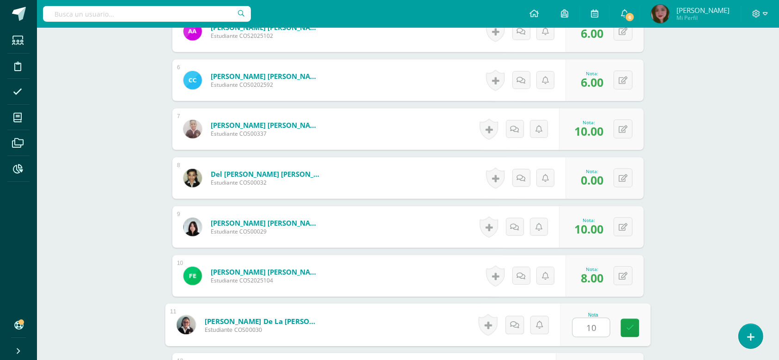
type input "10"
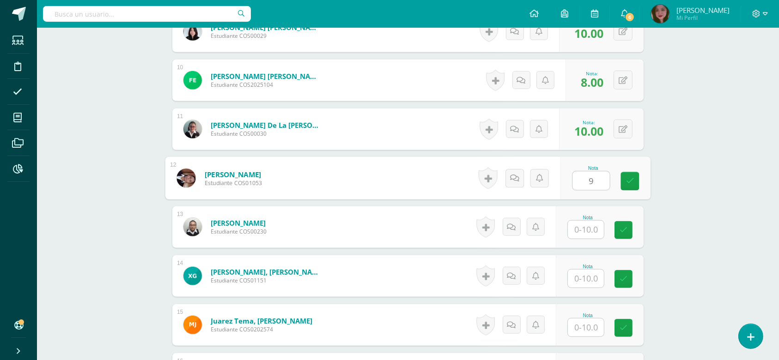
type input "9"
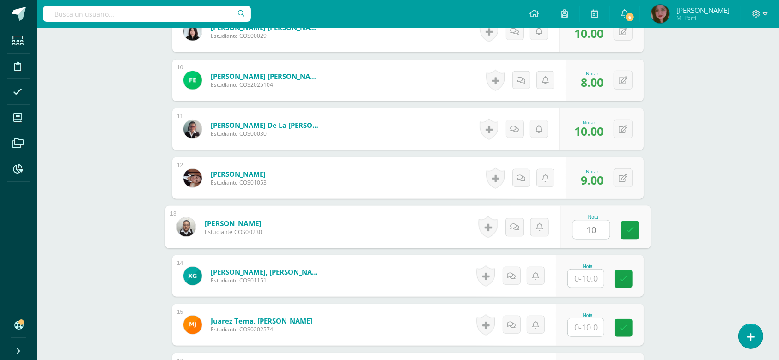
type input "10"
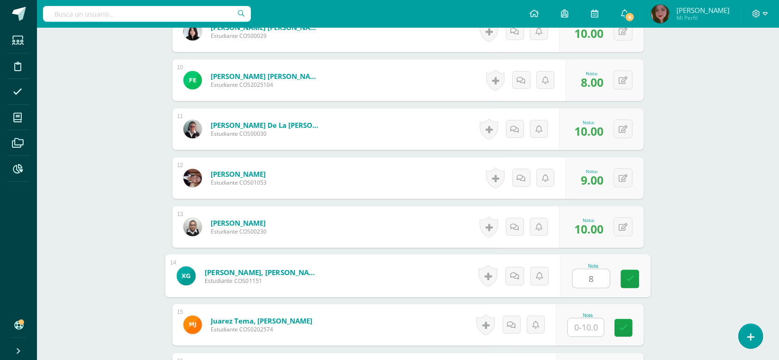
type input "8"
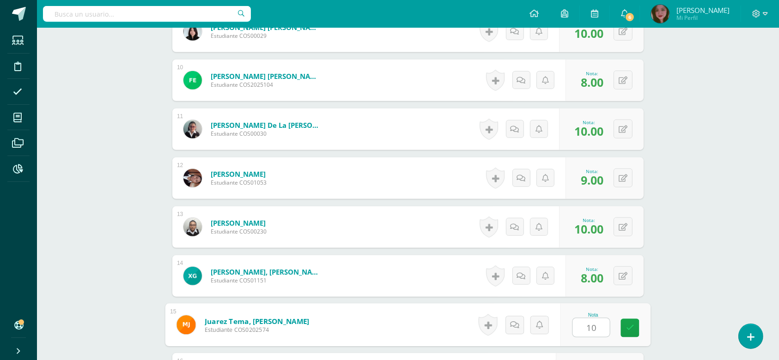
type input "10"
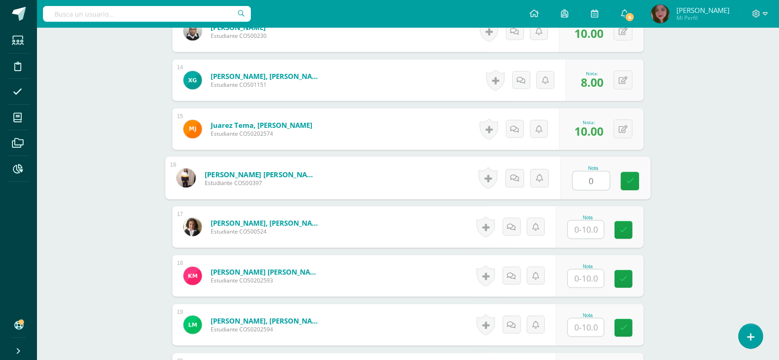
type input "0"
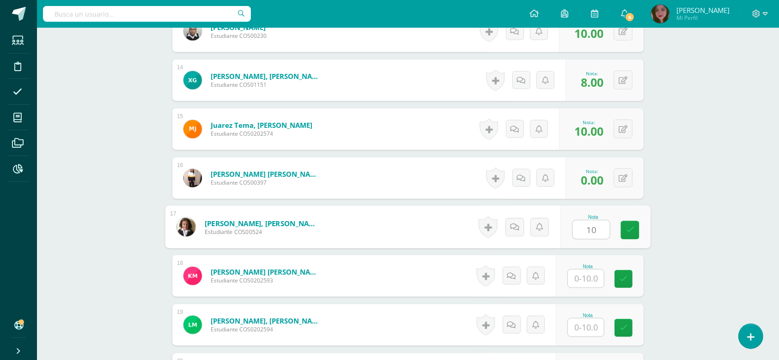
type input "10"
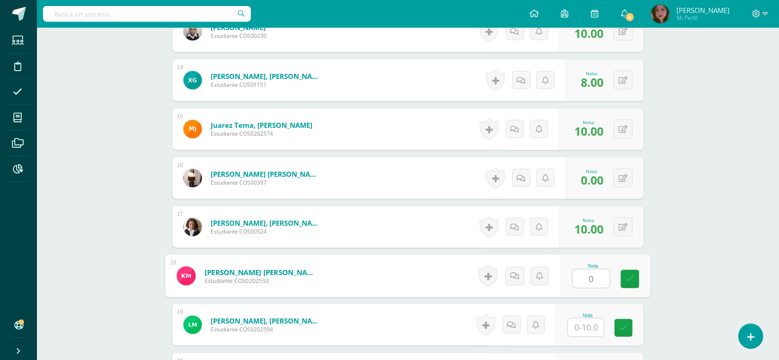
type input "0"
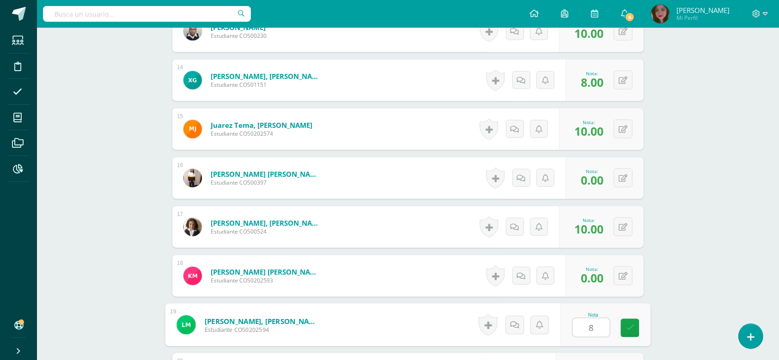
type input "8"
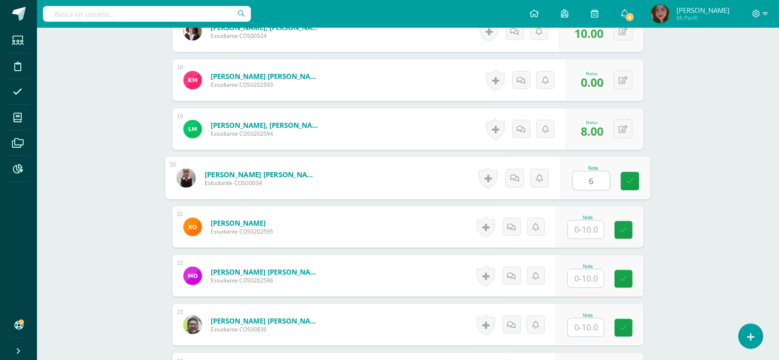
type input "6"
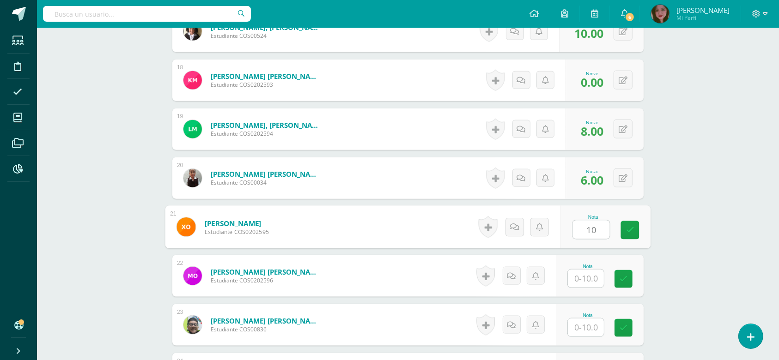
type input "10"
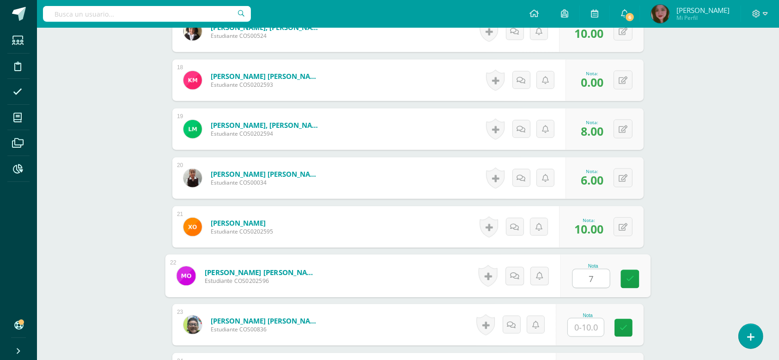
type input "7"
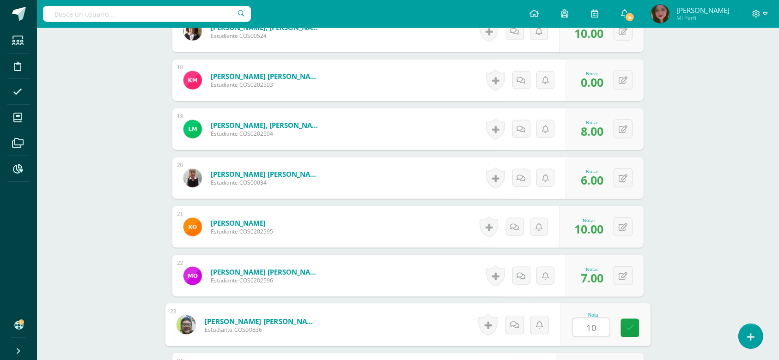
type input "10"
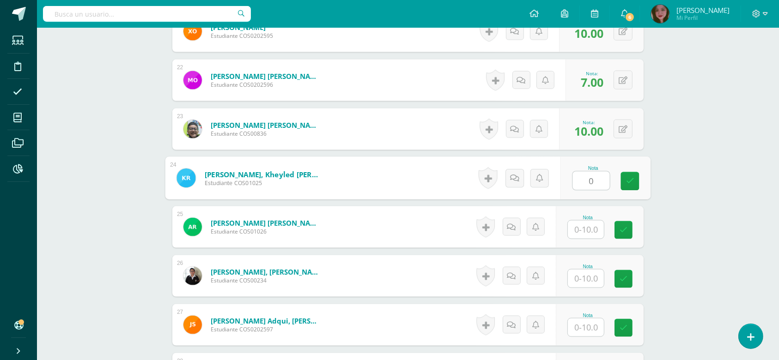
type input "0"
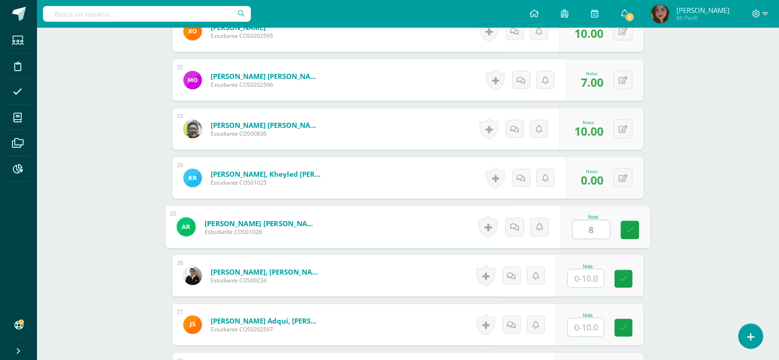
type input "8"
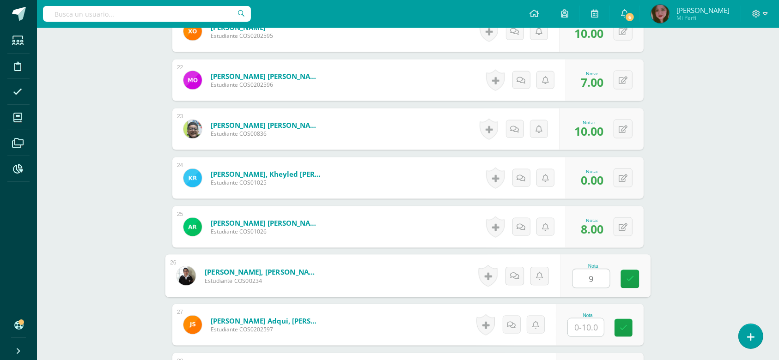
type input "9"
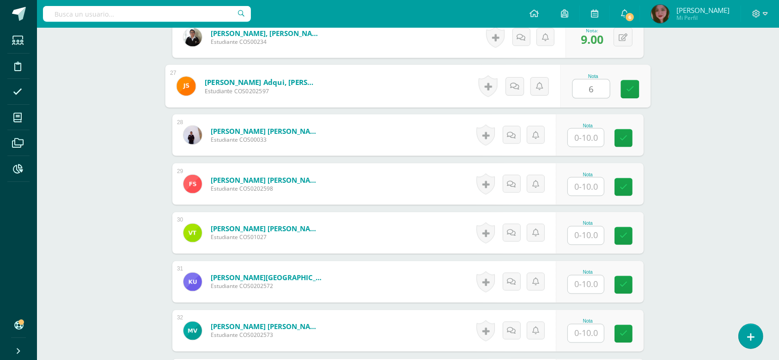
scroll to position [1554, 0]
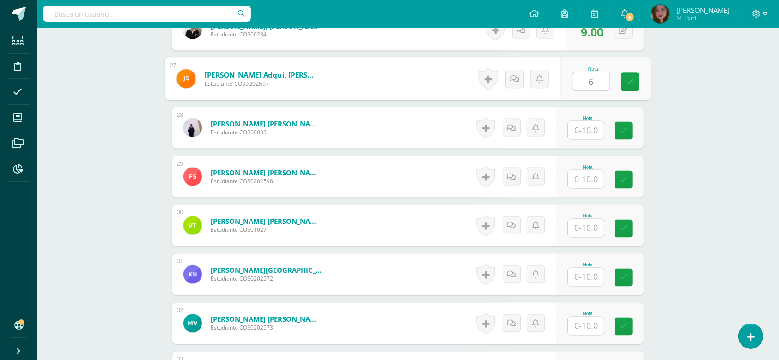
type input "6"
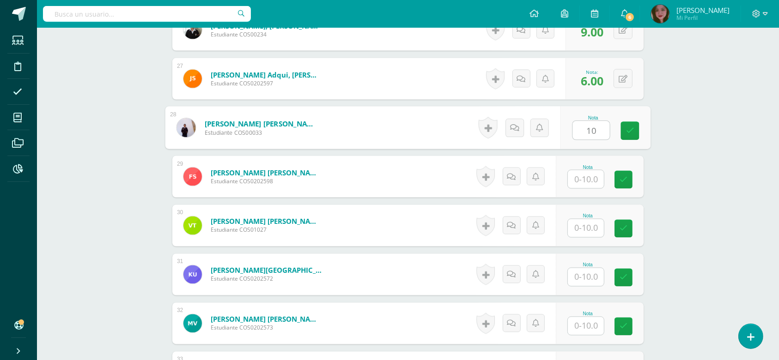
type input "10"
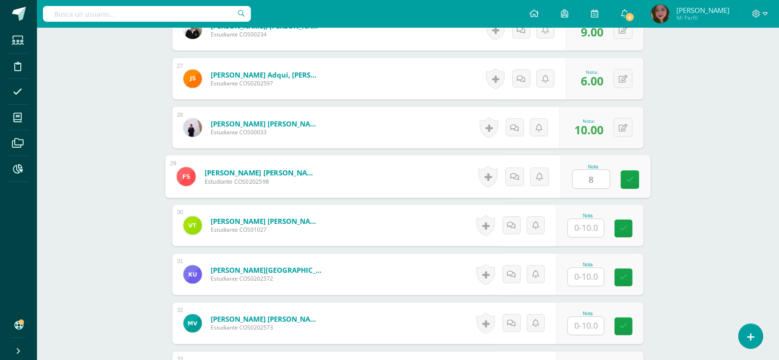
type input "8"
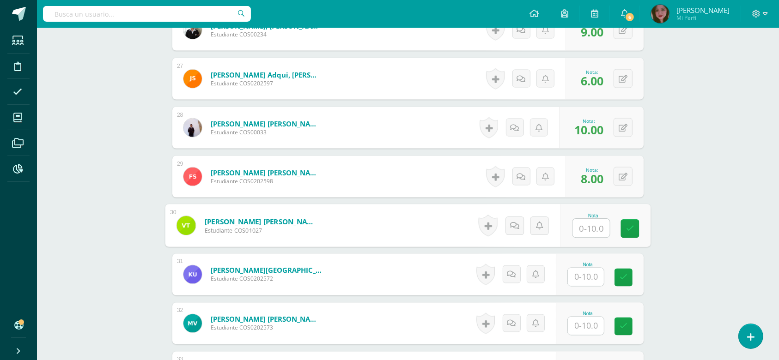
type input "6"
type input "5"
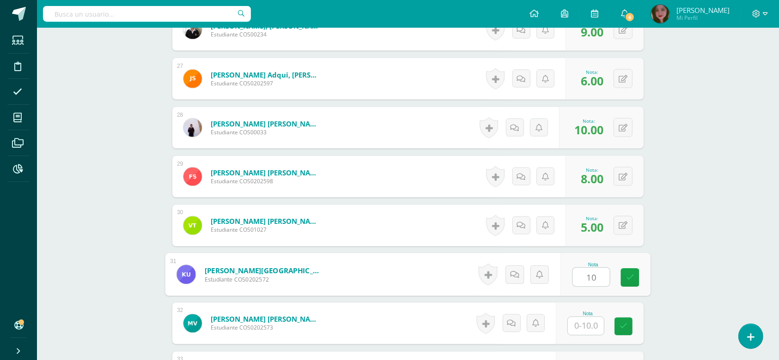
type input "10"
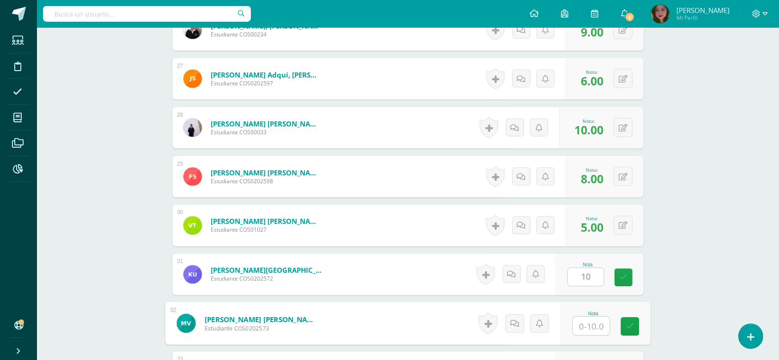
type input "0"
type input "10"
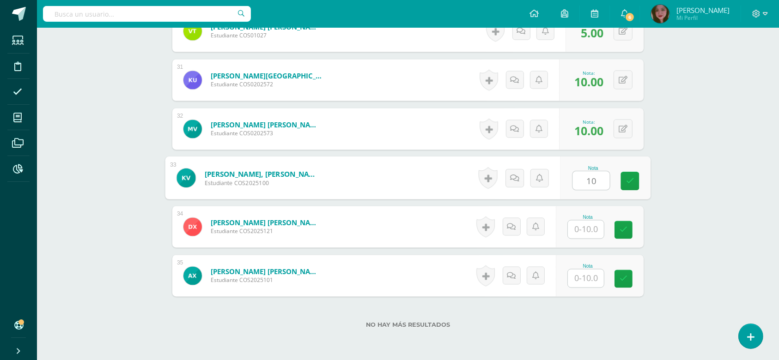
type input "10"
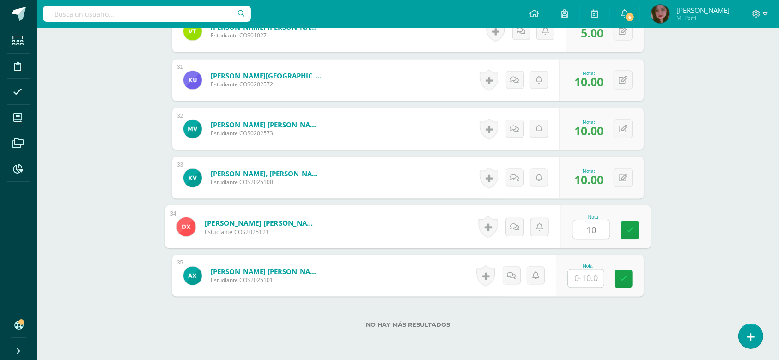
type input "10"
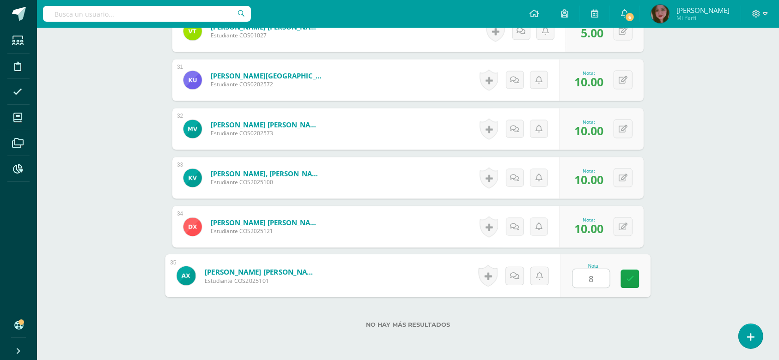
type input "8"
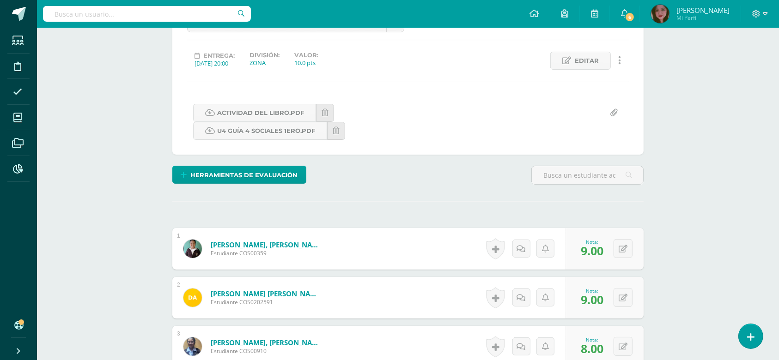
scroll to position [0, 0]
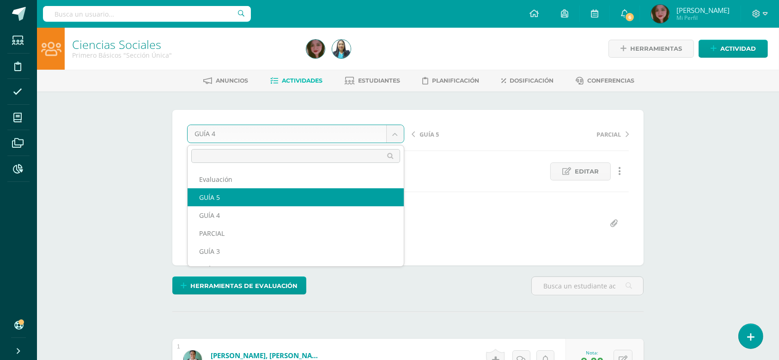
select select "/dashboard/teacher/grade-activity/124535/"
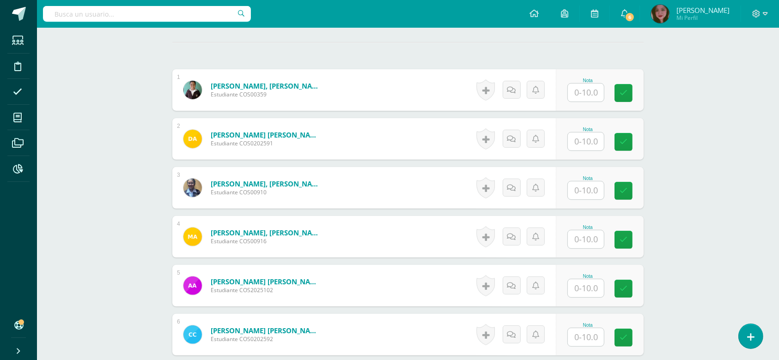
scroll to position [288, 0]
click at [576, 92] on input "text" at bounding box center [586, 92] width 36 height 18
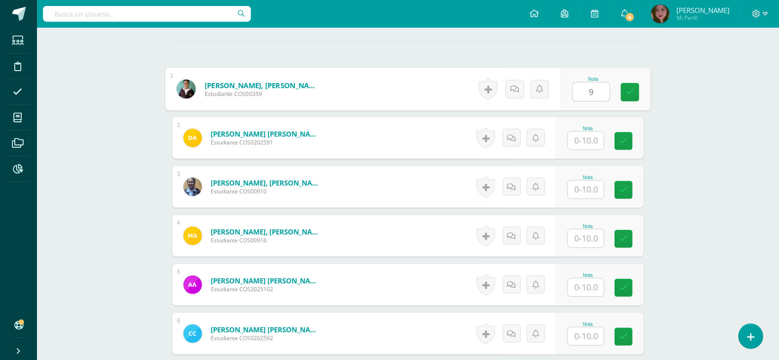
type input "9"
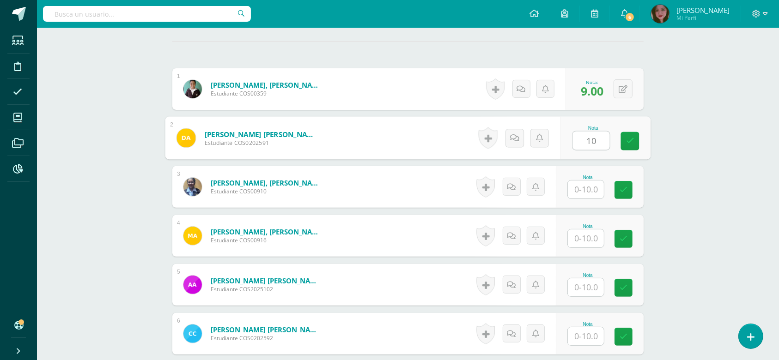
type input "10"
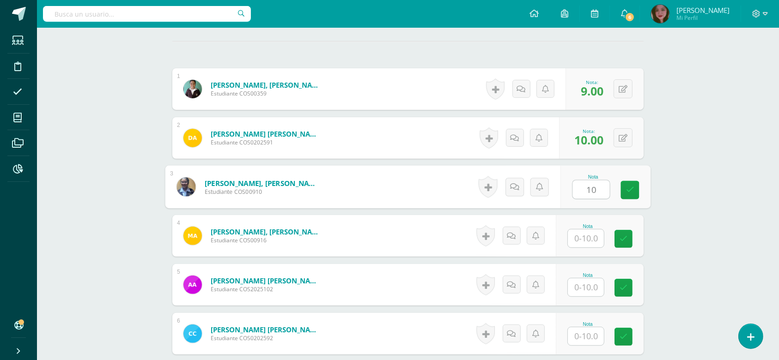
type input "10"
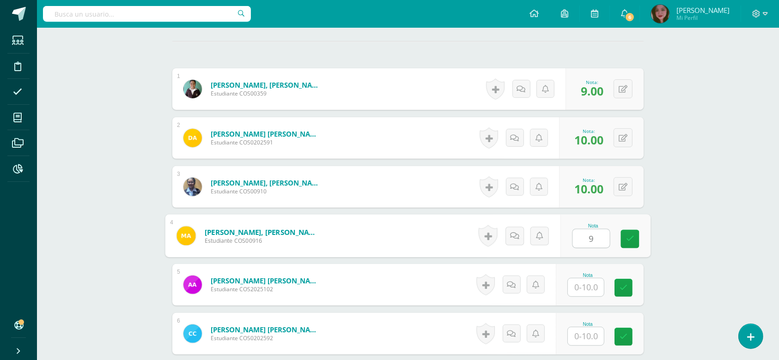
type input "9"
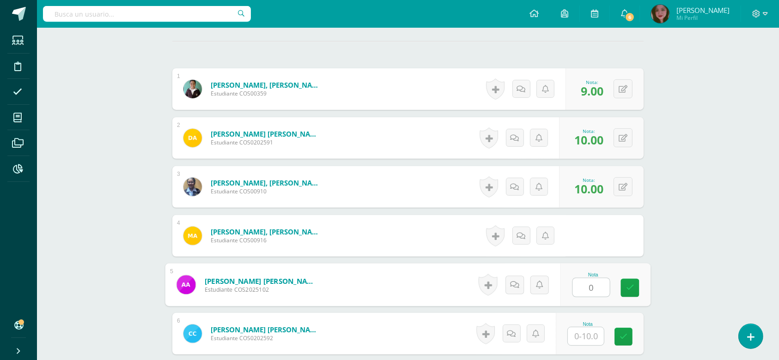
type input "0"
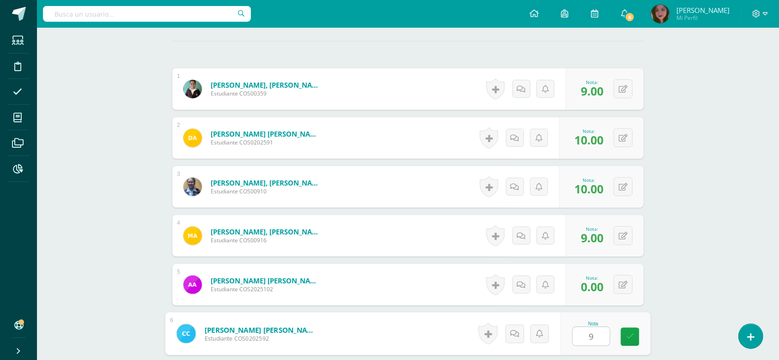
type input "9"
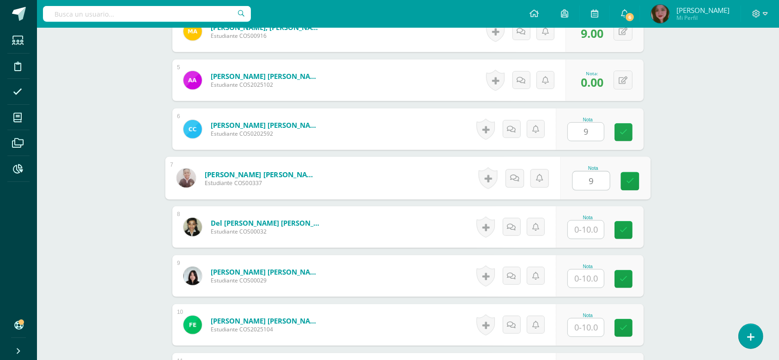
type input "9"
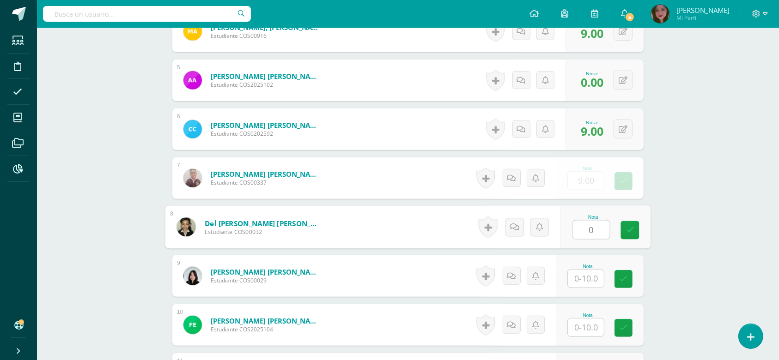
type input "0"
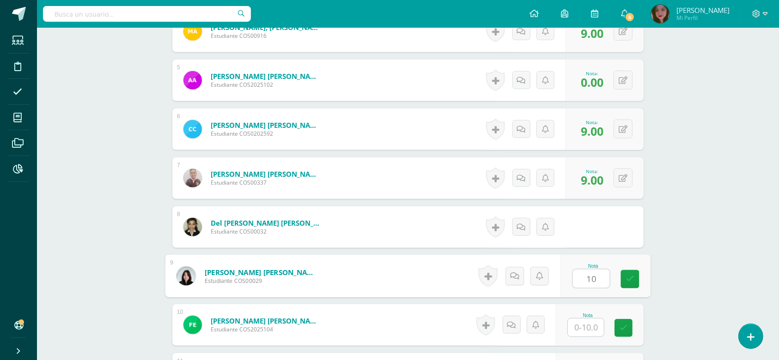
type input "10"
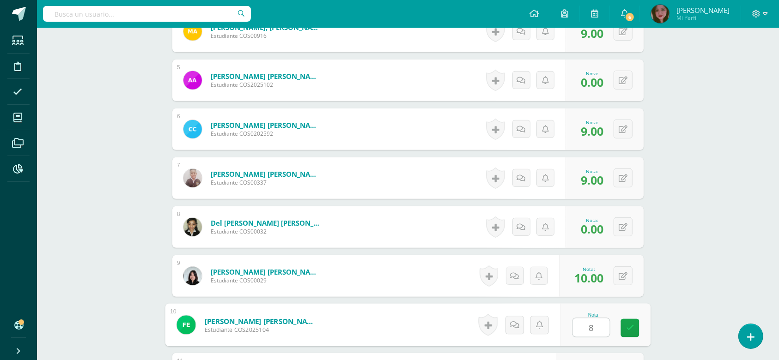
type input "8"
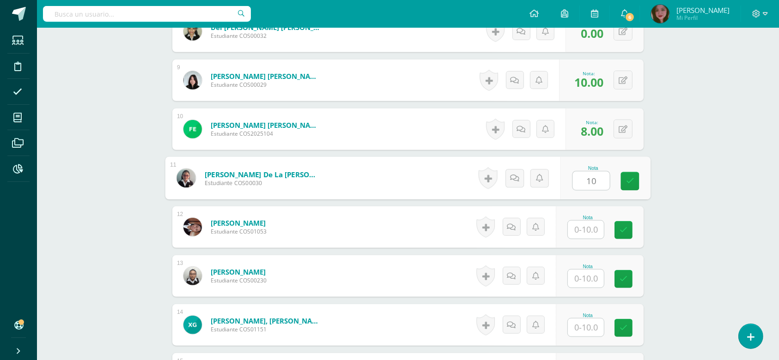
type input "10"
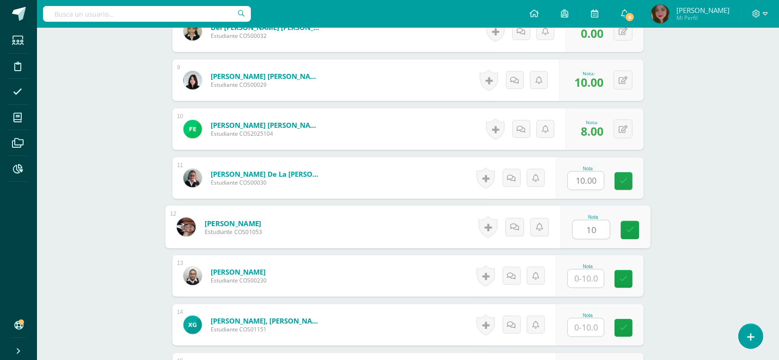
type input "10"
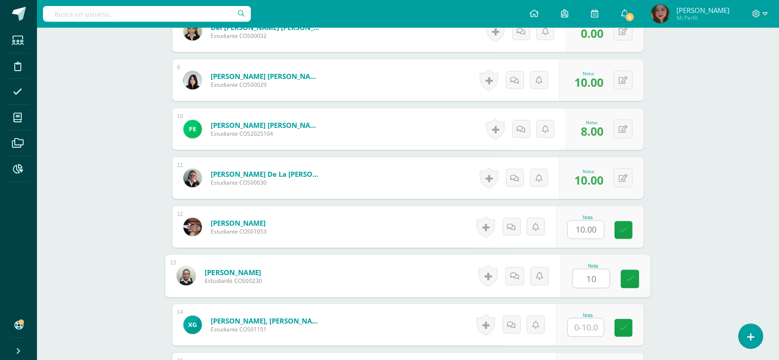
type input "10"
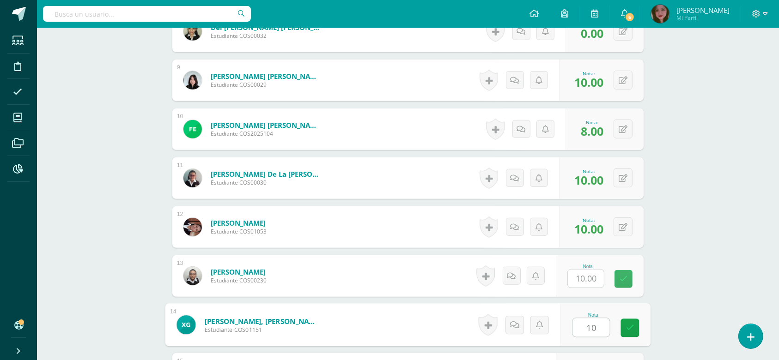
type input "10"
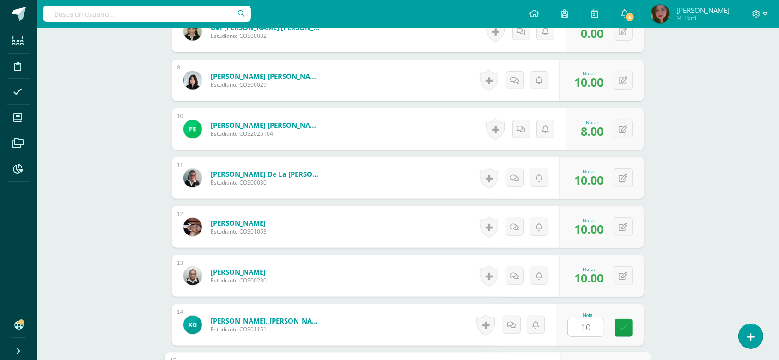
scroll to position [885, 0]
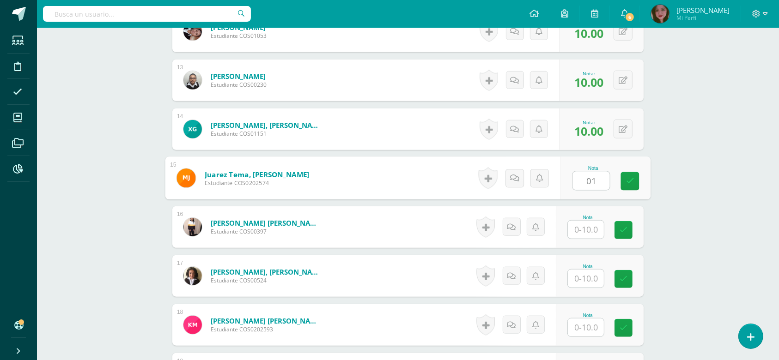
type input "0"
type input "10"
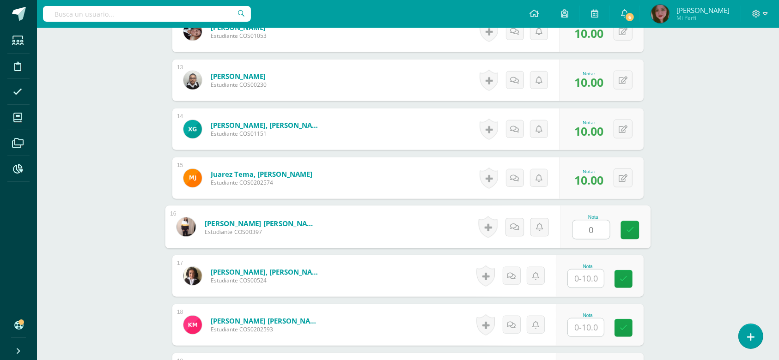
type input "0"
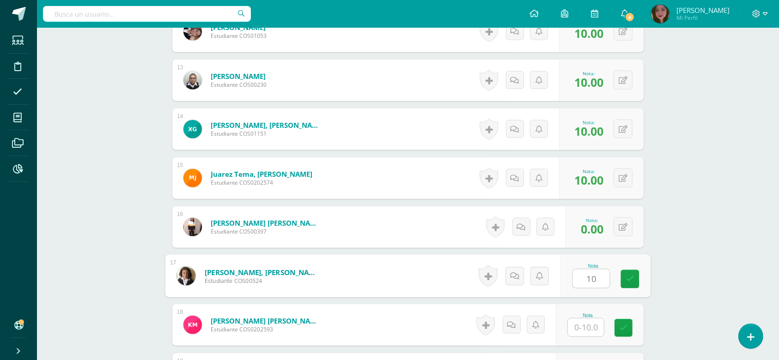
type input "10"
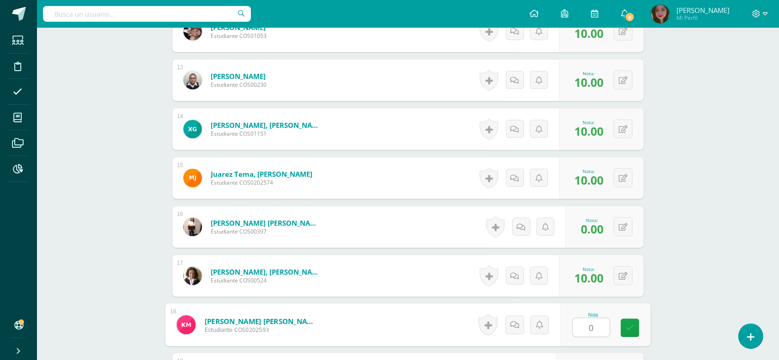
type input "0"
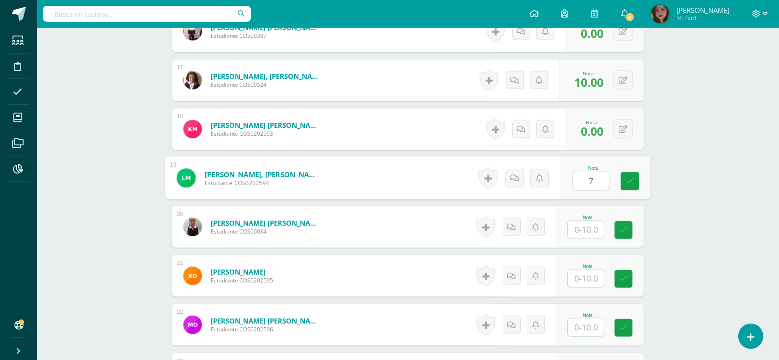
type input "7"
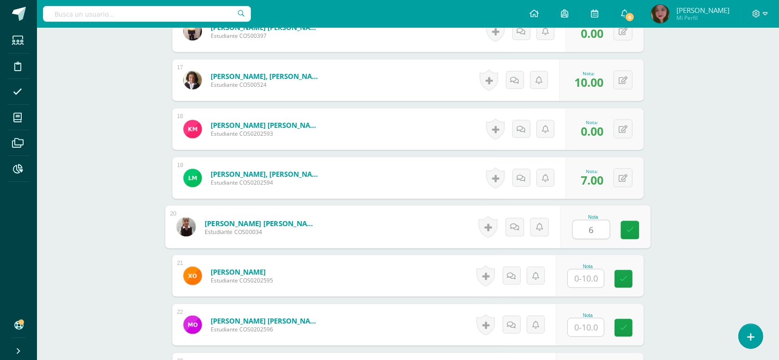
type input "6"
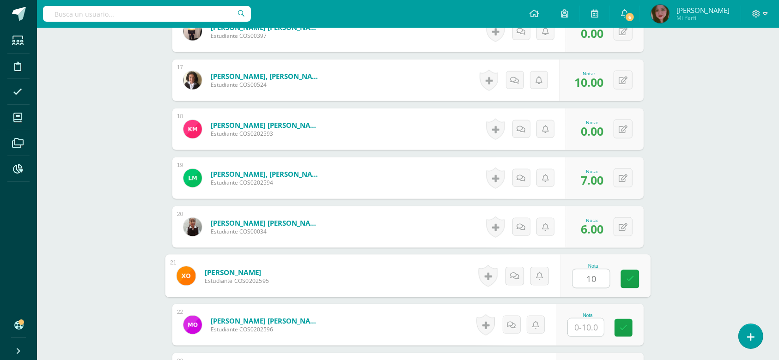
type input "10"
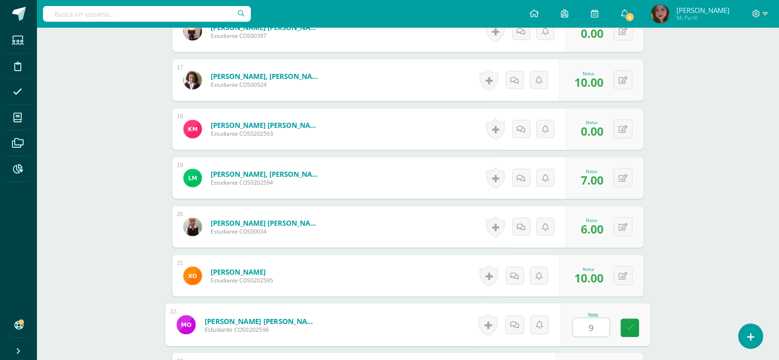
type input "9"
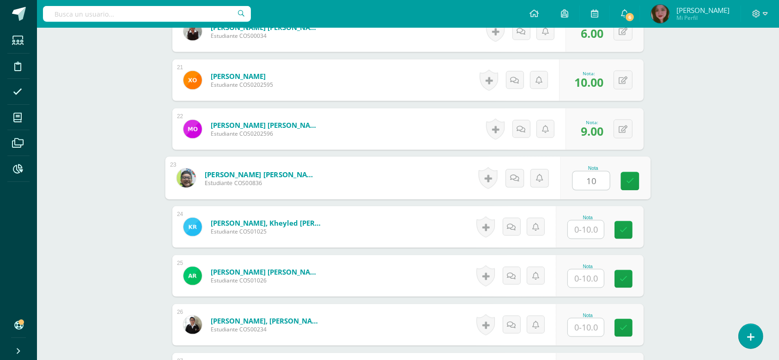
type input "10"
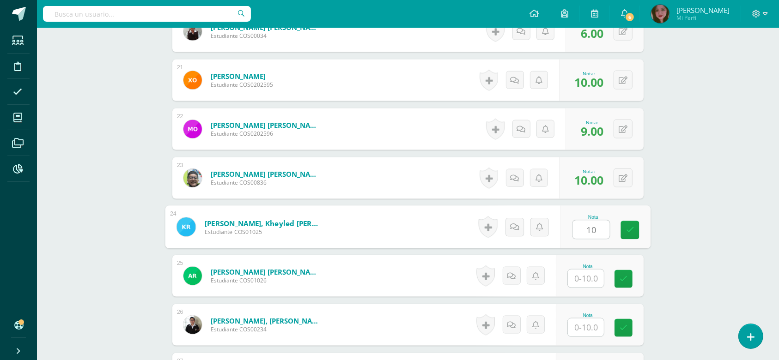
type input "10"
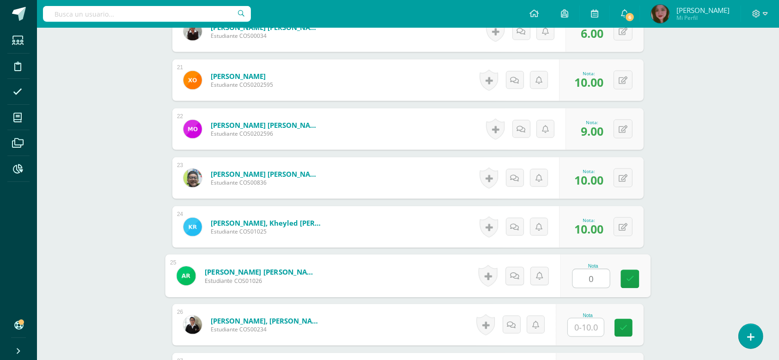
type input "0"
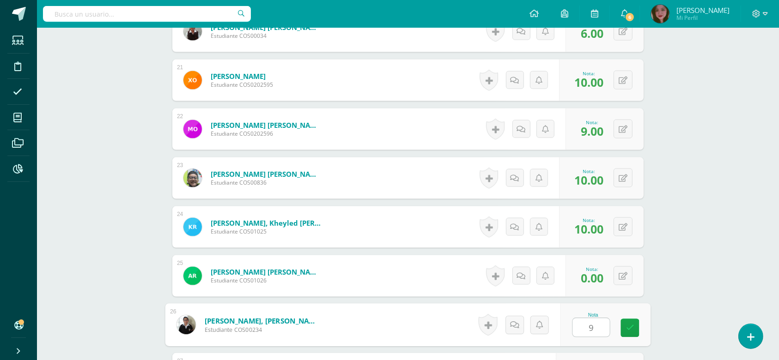
type input "9"
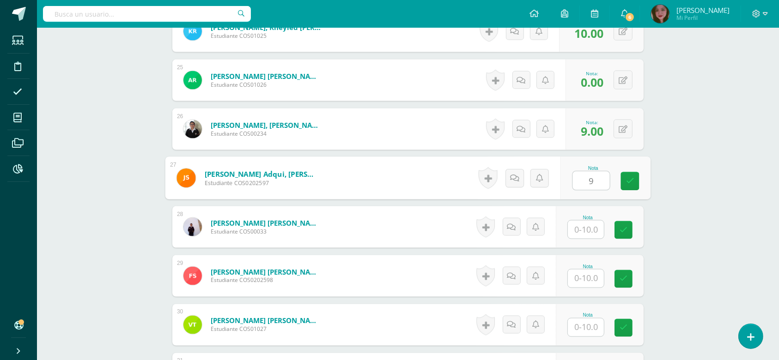
type input "9"
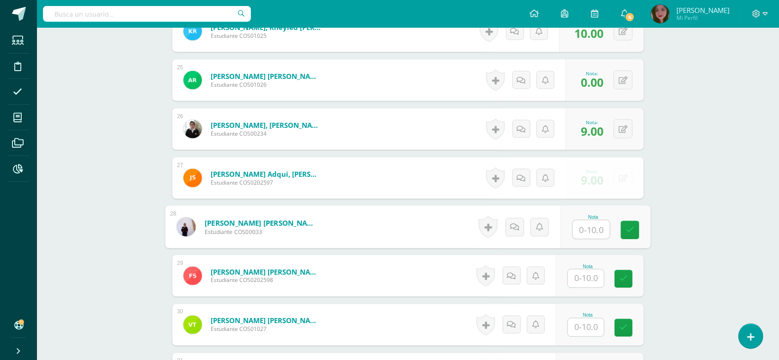
type input "6"
type input "8"
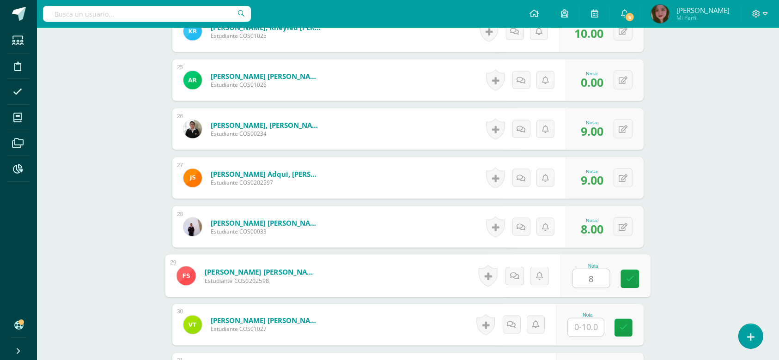
type input "8"
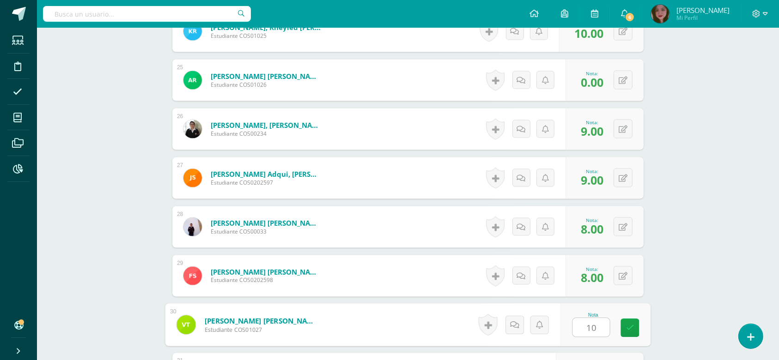
type input "10"
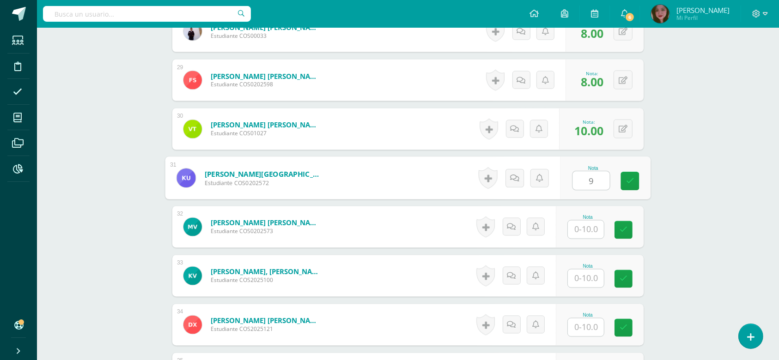
type input "9"
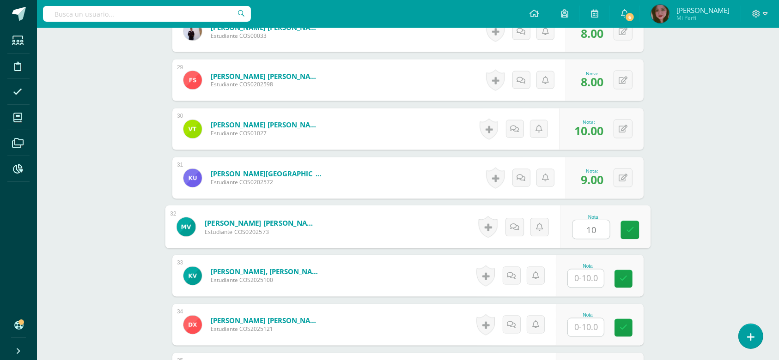
type input "10"
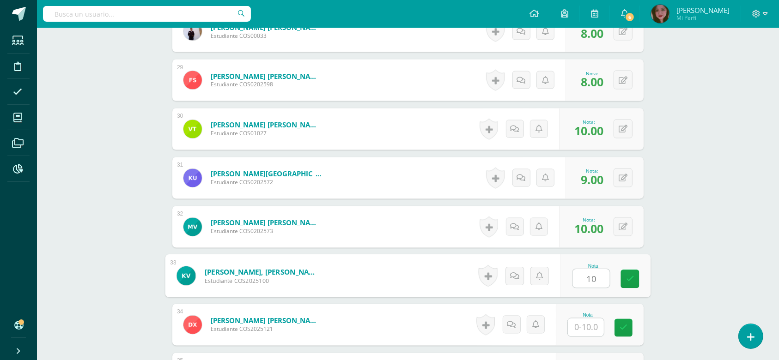
type input "10"
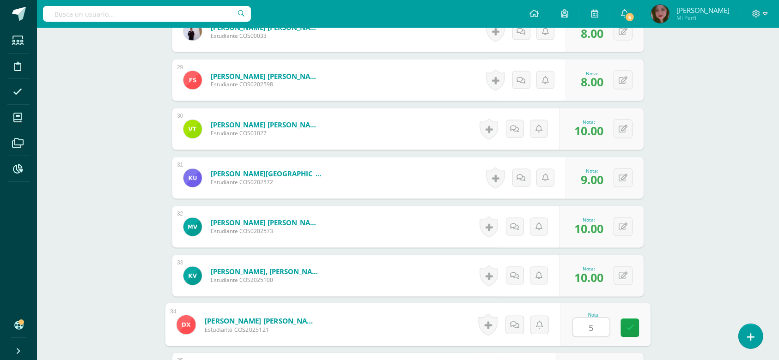
type input "5"
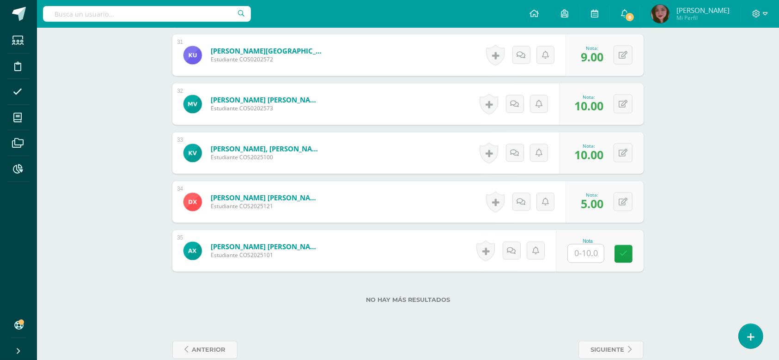
click at [590, 257] on input "text" at bounding box center [586, 253] width 36 height 18
type input "10"
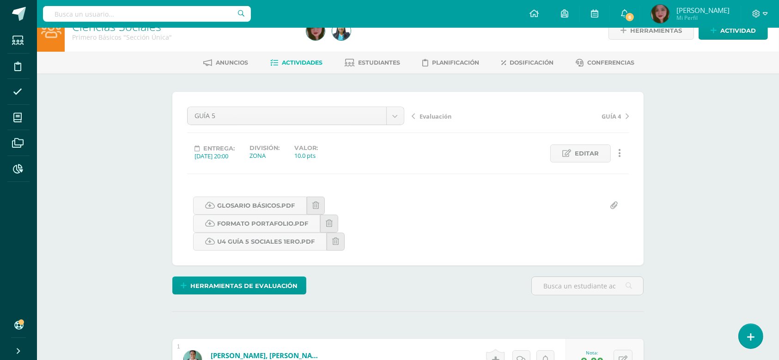
scroll to position [0, 0]
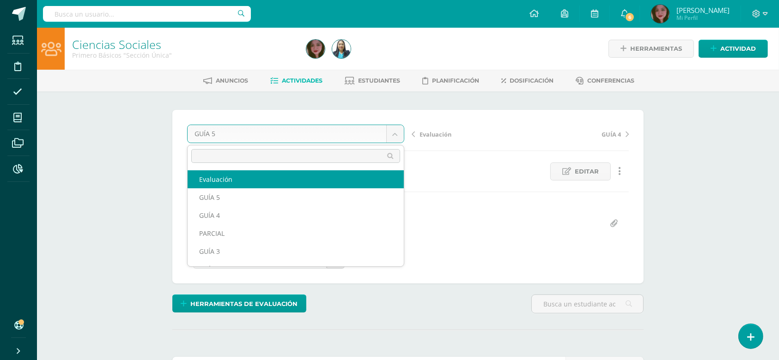
select select "/dashboard/teacher/grade-activity/124634/"
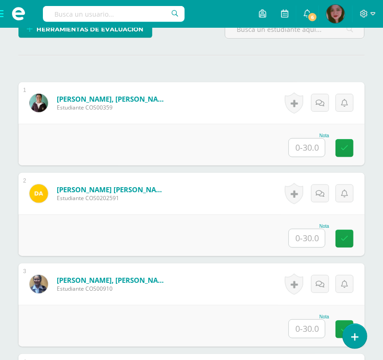
scroll to position [267, 0]
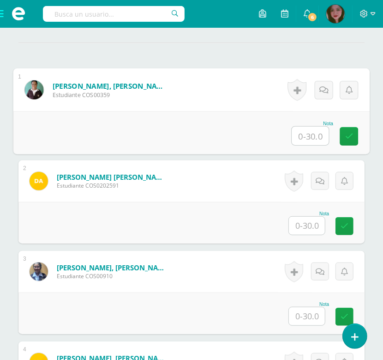
click at [300, 134] on input "text" at bounding box center [310, 136] width 37 height 18
type input "14"
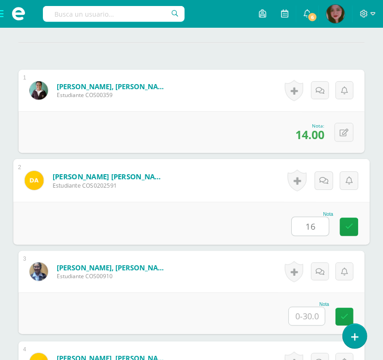
type input "16"
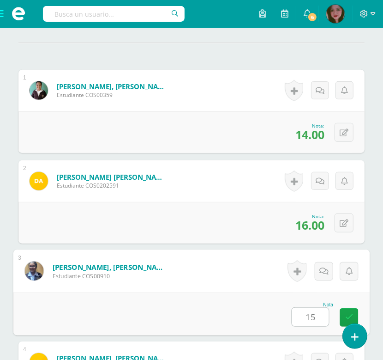
type input "15"
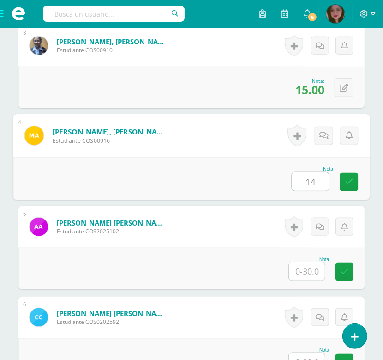
type input "14"
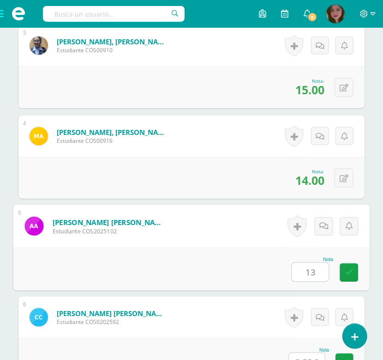
type input "13"
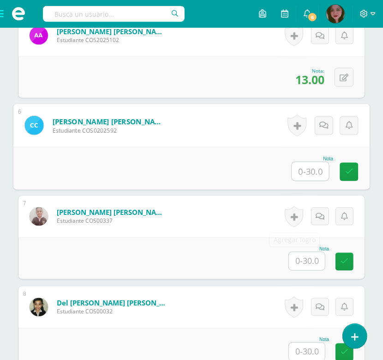
scroll to position [739, 0]
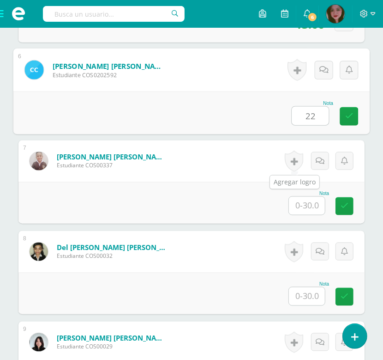
type input "22"
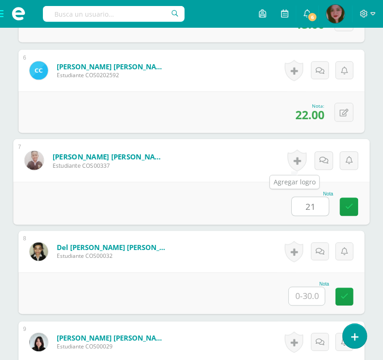
type input "21"
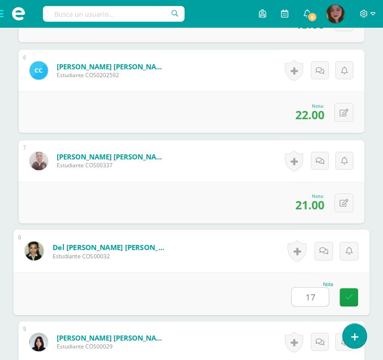
type input "17"
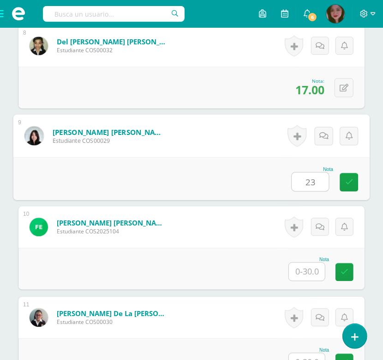
type input "23"
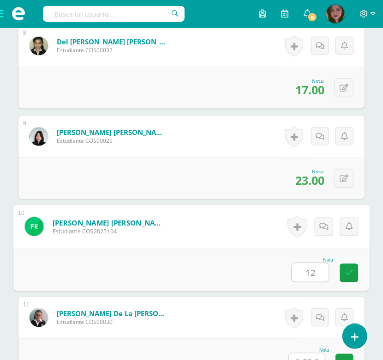
type input "12"
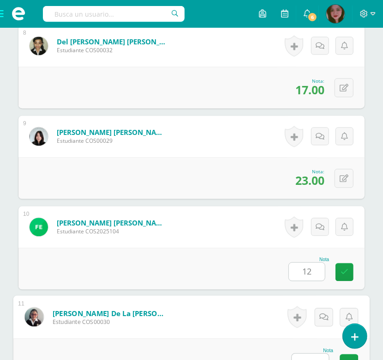
scroll to position [955, 0]
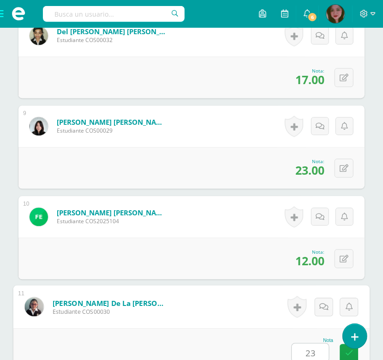
type input "23"
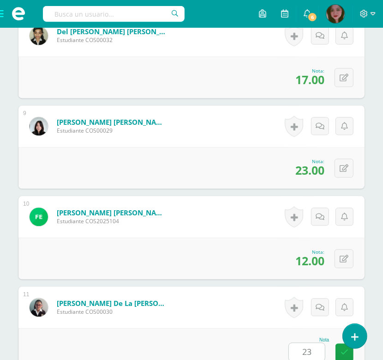
scroll to position [1217, 0]
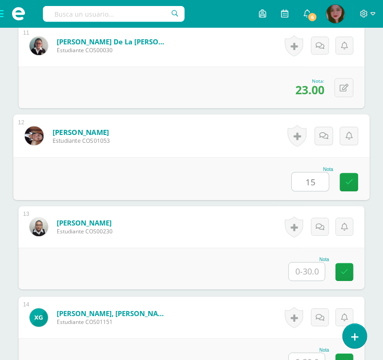
type input "15"
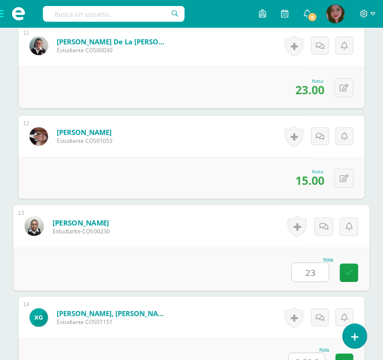
type input "23"
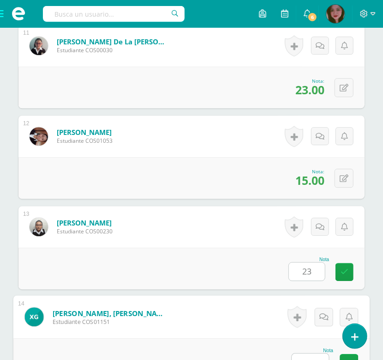
scroll to position [1227, 0]
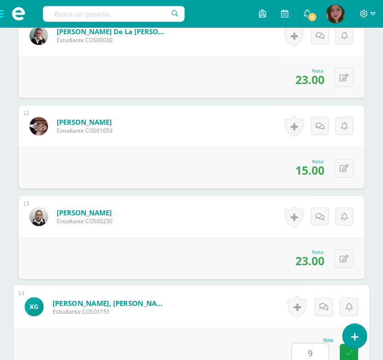
type input "9"
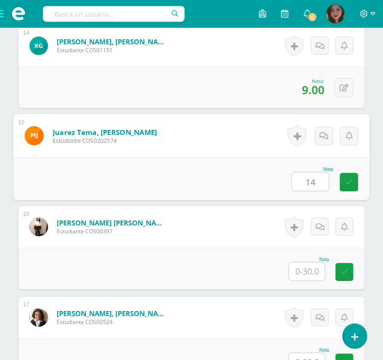
type input "14"
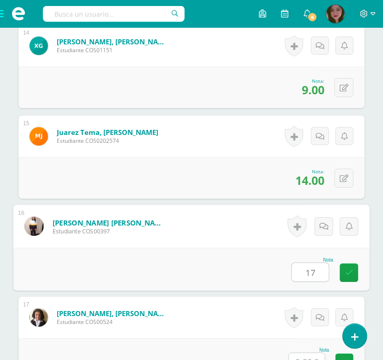
type input "17"
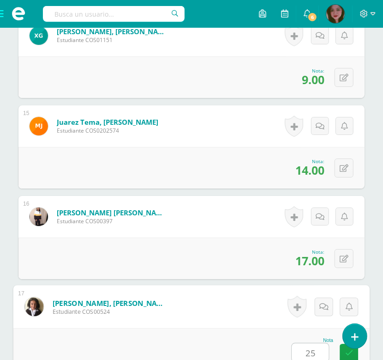
type input "25"
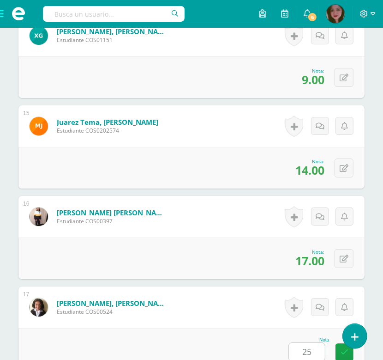
scroll to position [1760, 0]
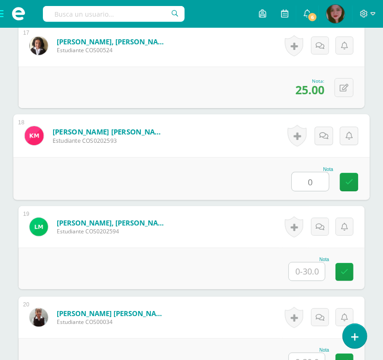
type input "0"
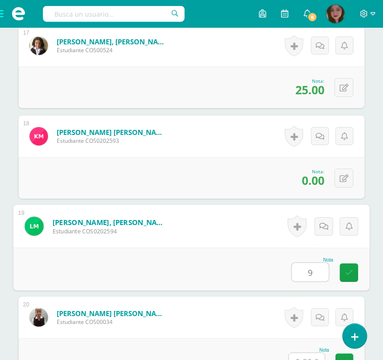
type input "9"
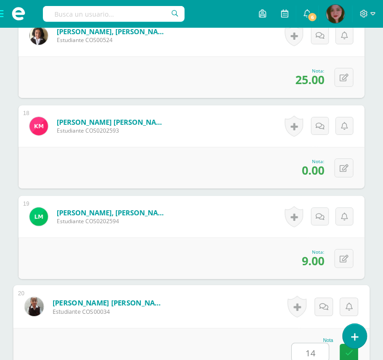
type input "14"
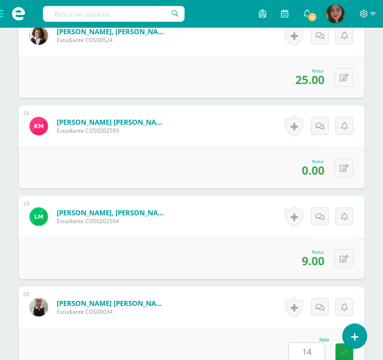
scroll to position [2032, 0]
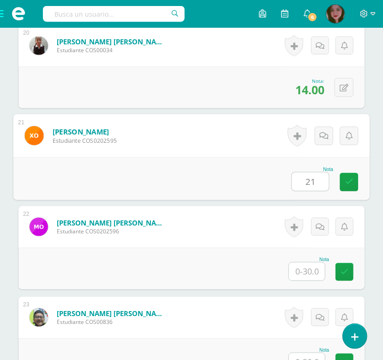
type input "21"
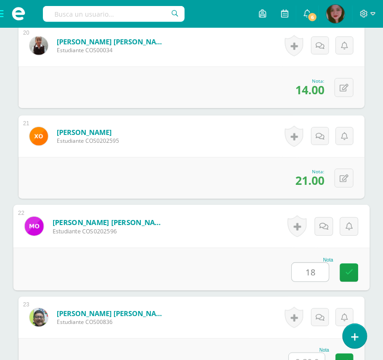
type input "18"
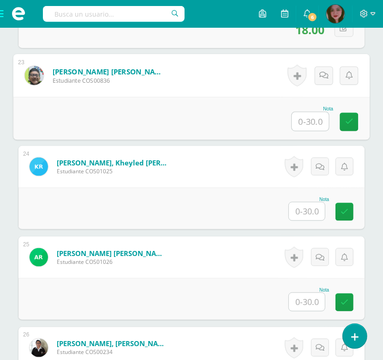
scroll to position [2288, 0]
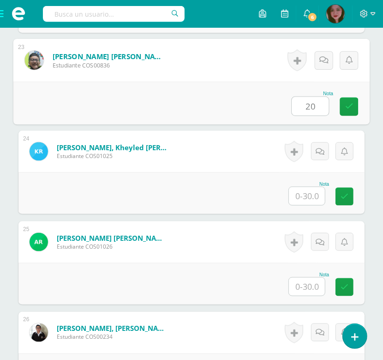
type input "20"
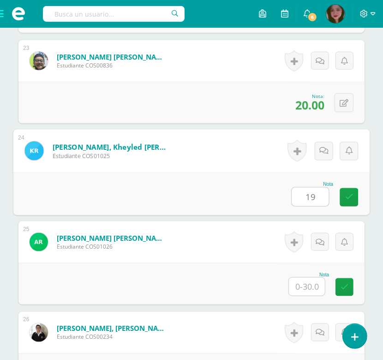
type input "19"
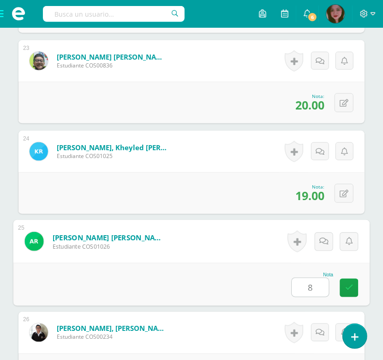
type input "8"
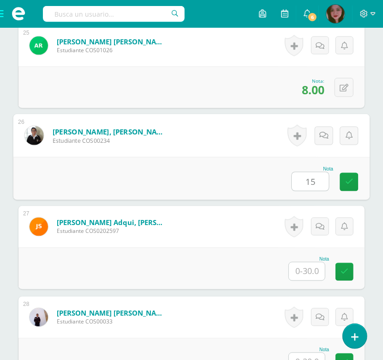
type input "15"
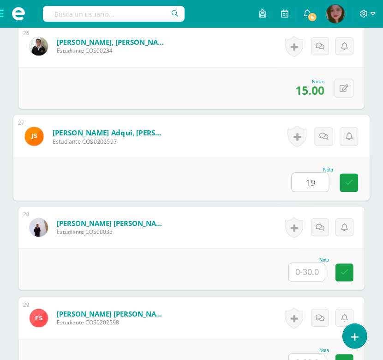
scroll to position [2628, 0]
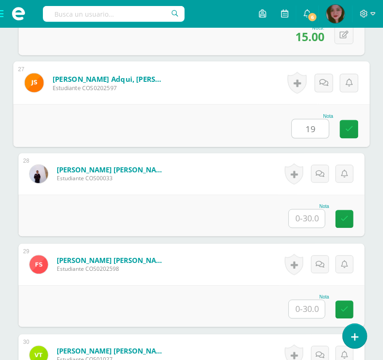
type input "19"
click at [317, 220] on input "text" at bounding box center [307, 218] width 36 height 18
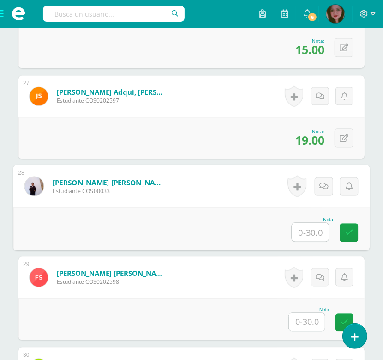
scroll to position [2608, 0]
